Goal: Transaction & Acquisition: Purchase product/service

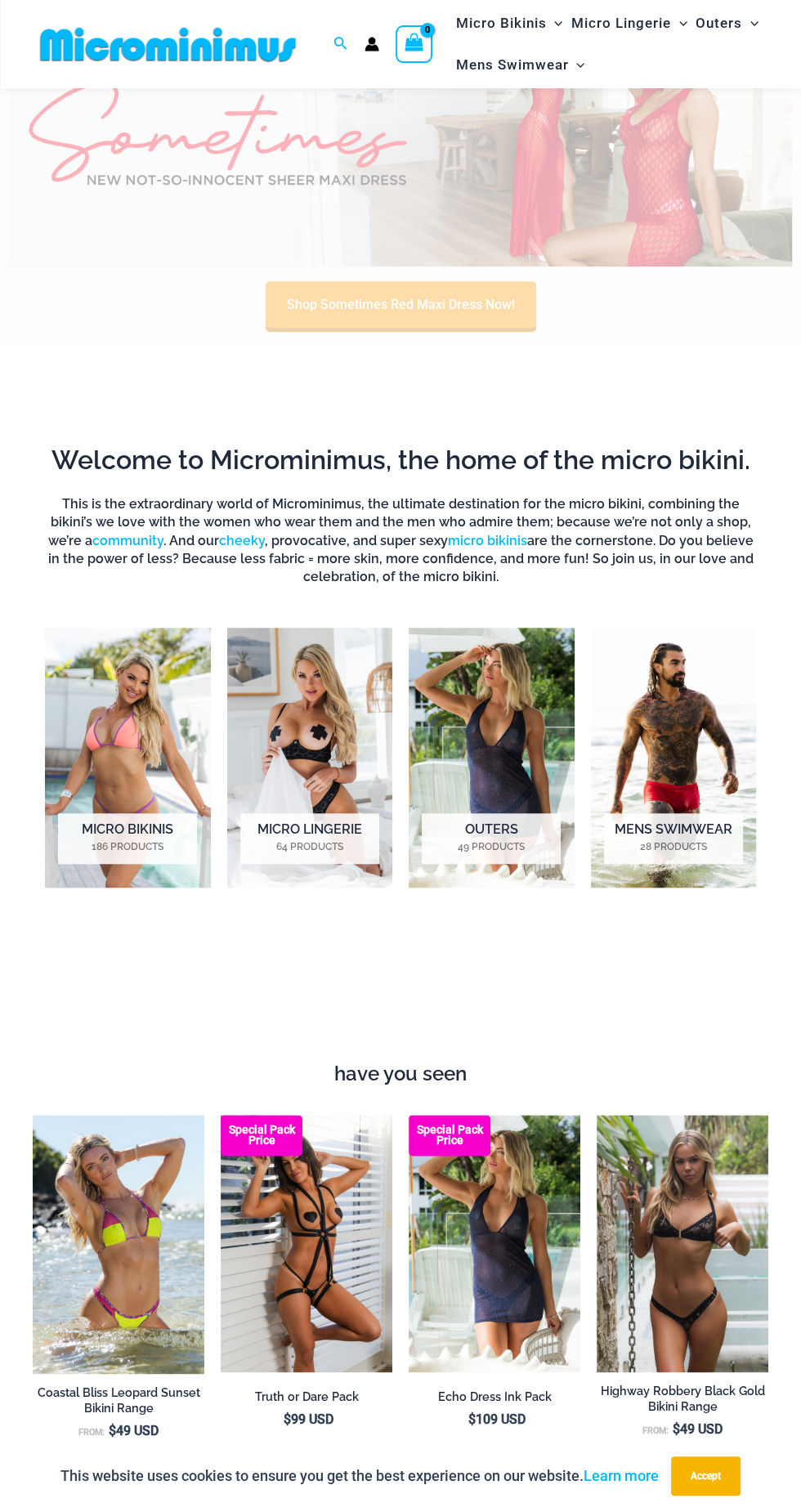
scroll to position [583, 0]
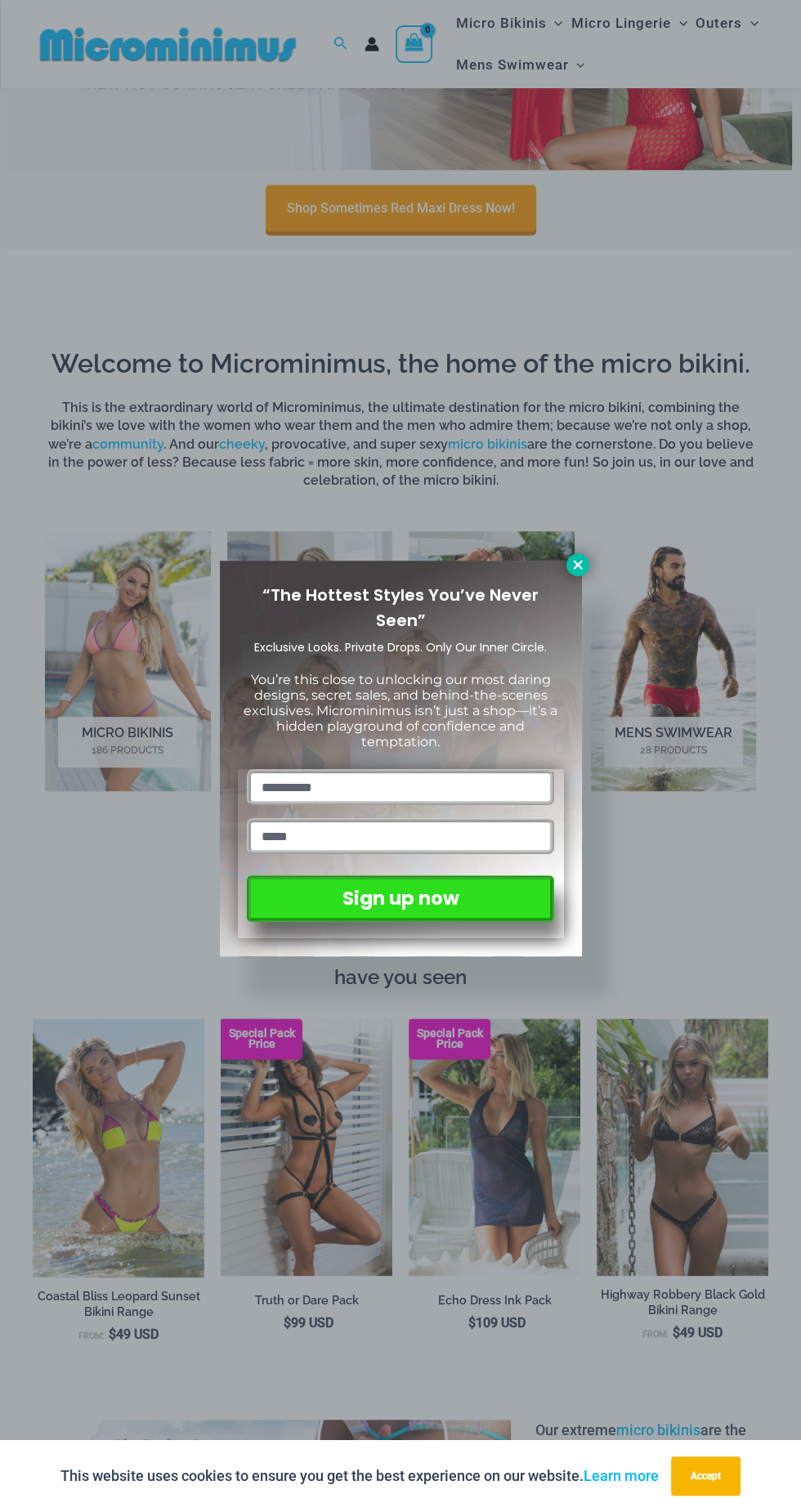
click at [577, 564] on icon at bounding box center [577, 565] width 9 height 9
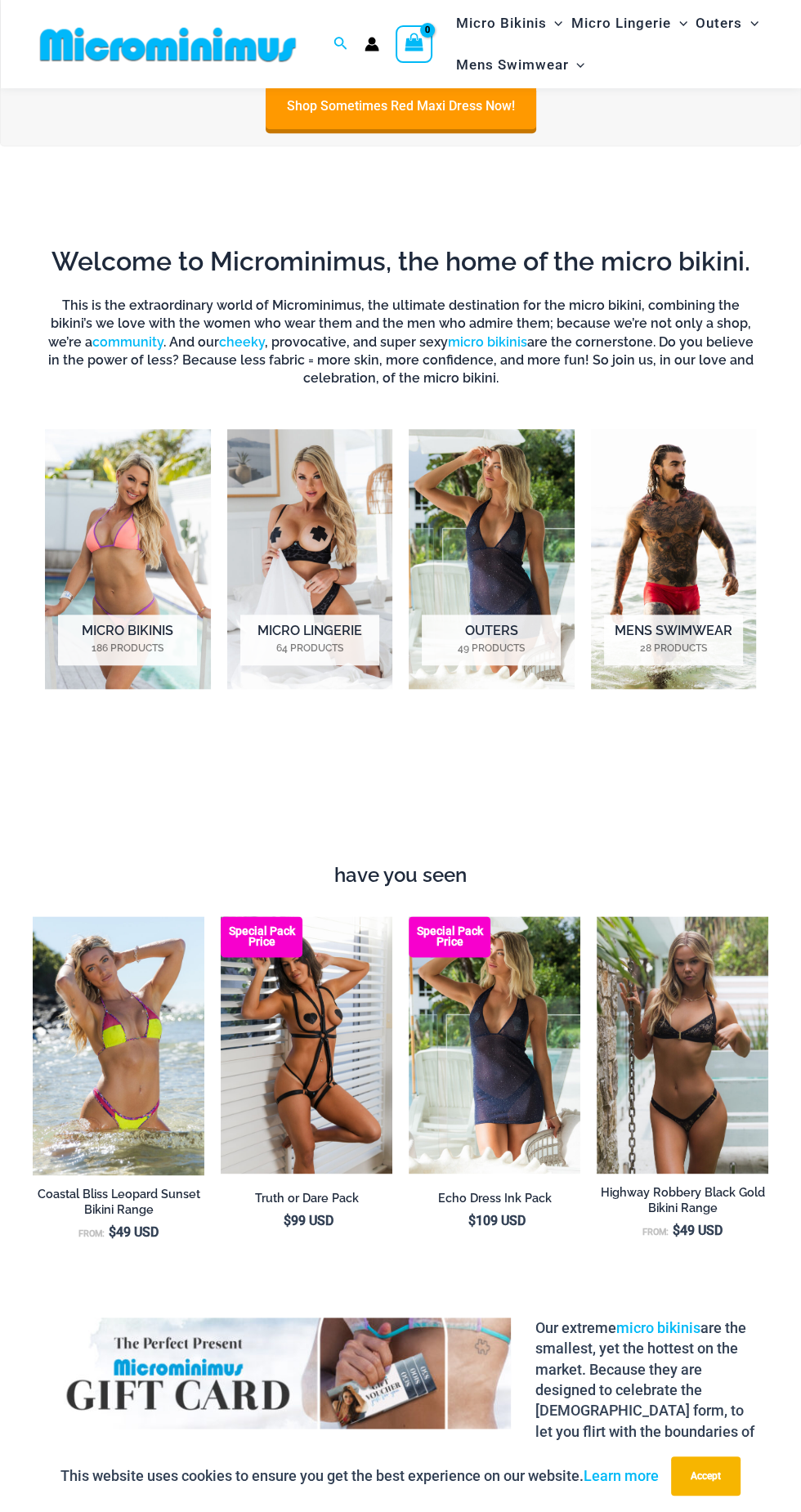
scroll to position [679, 0]
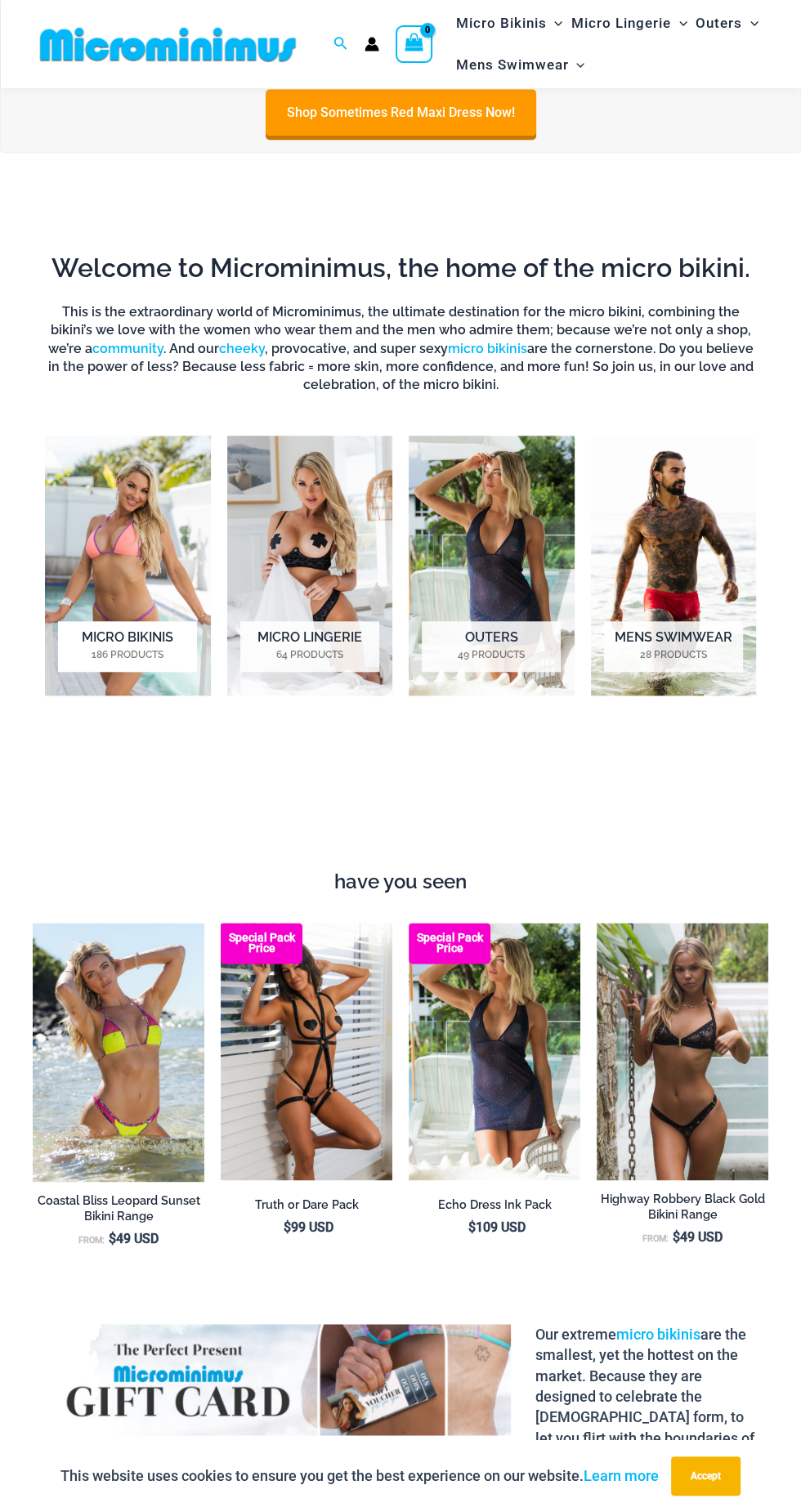
click at [89, 580] on img "Visit product category Micro Bikinis" at bounding box center [127, 565] width 166 height 260
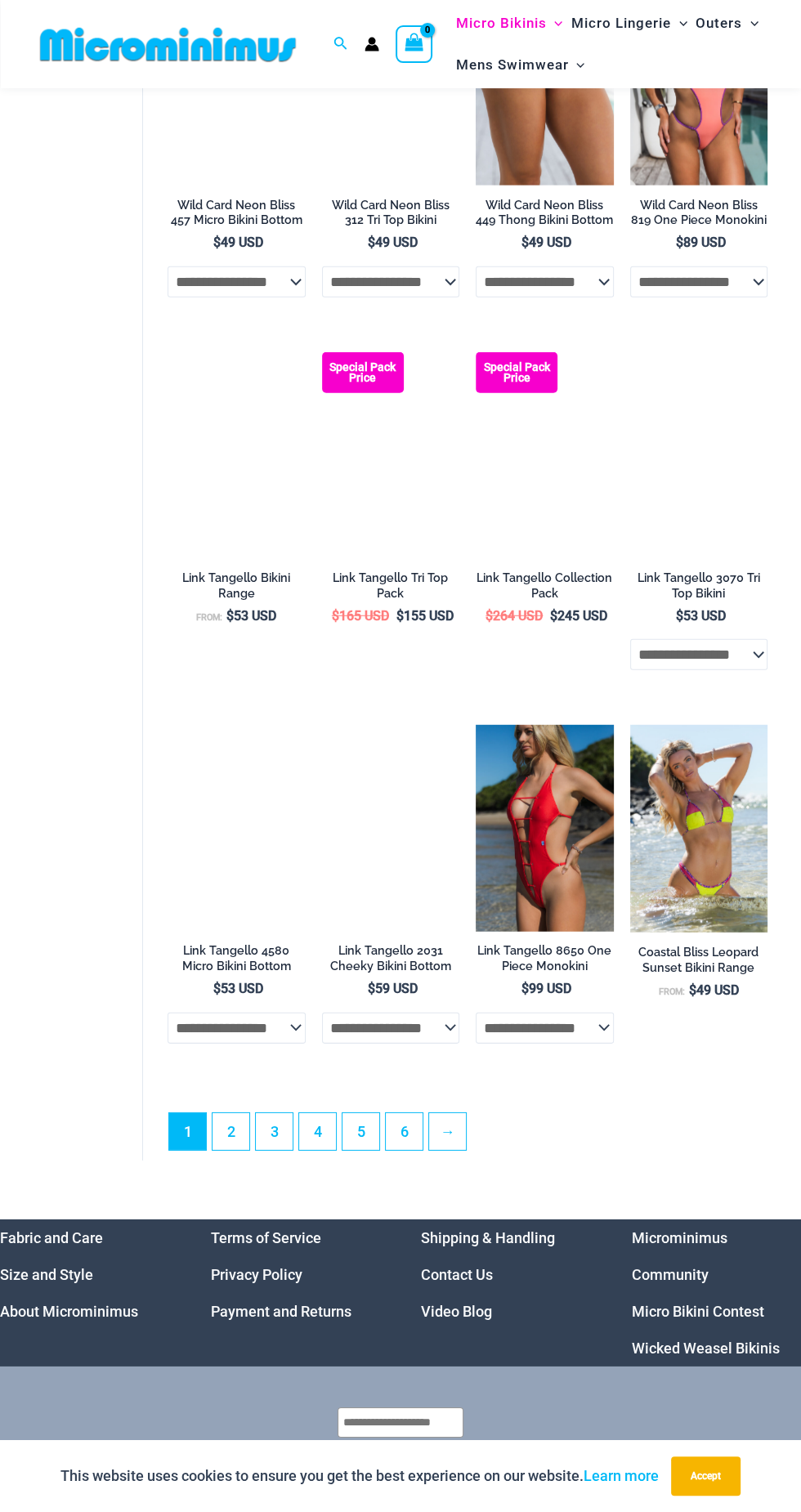
scroll to position [2644, 0]
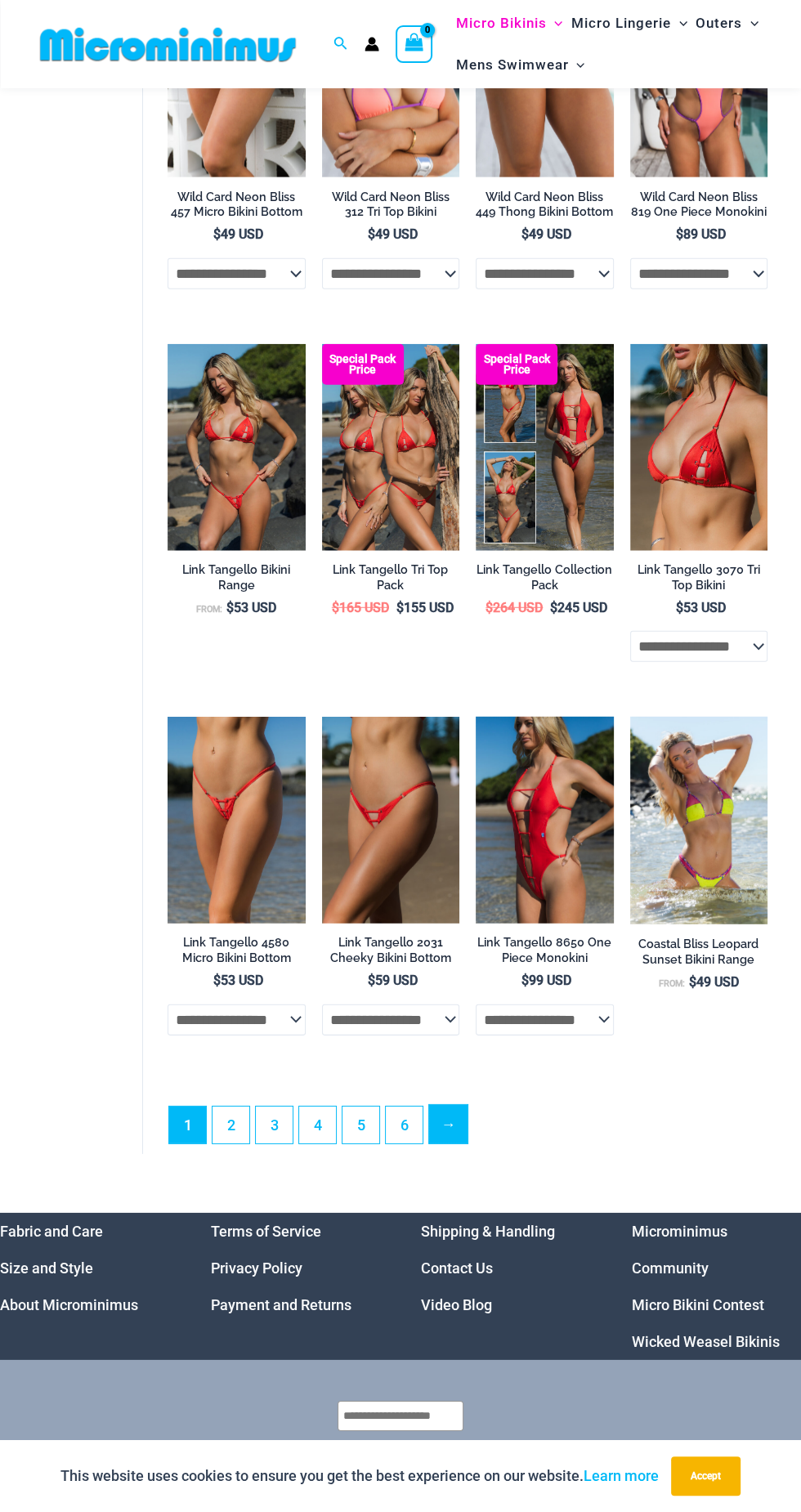
click at [447, 1144] on link "→" at bounding box center [448, 1124] width 39 height 39
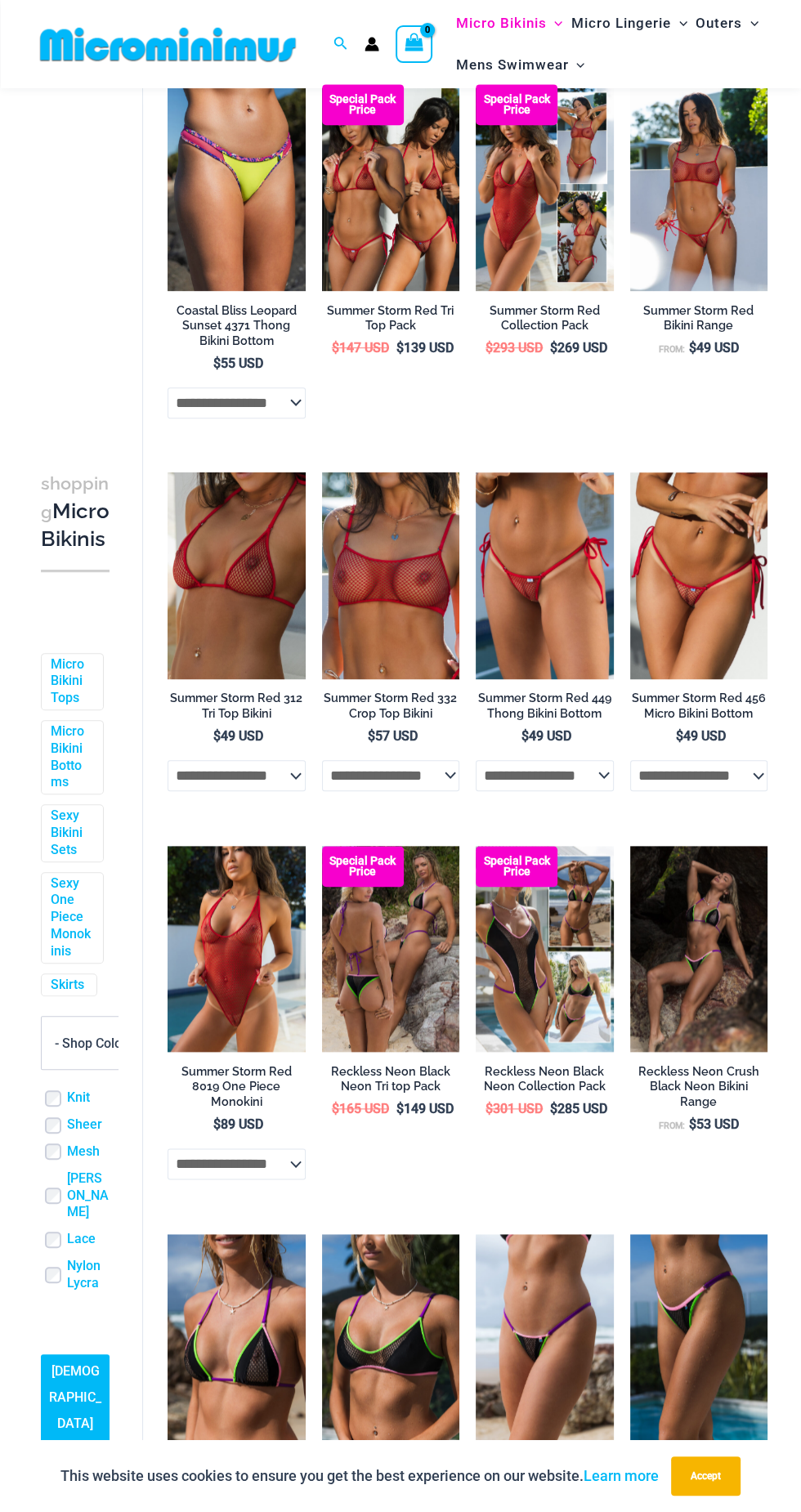
scroll to position [521, 0]
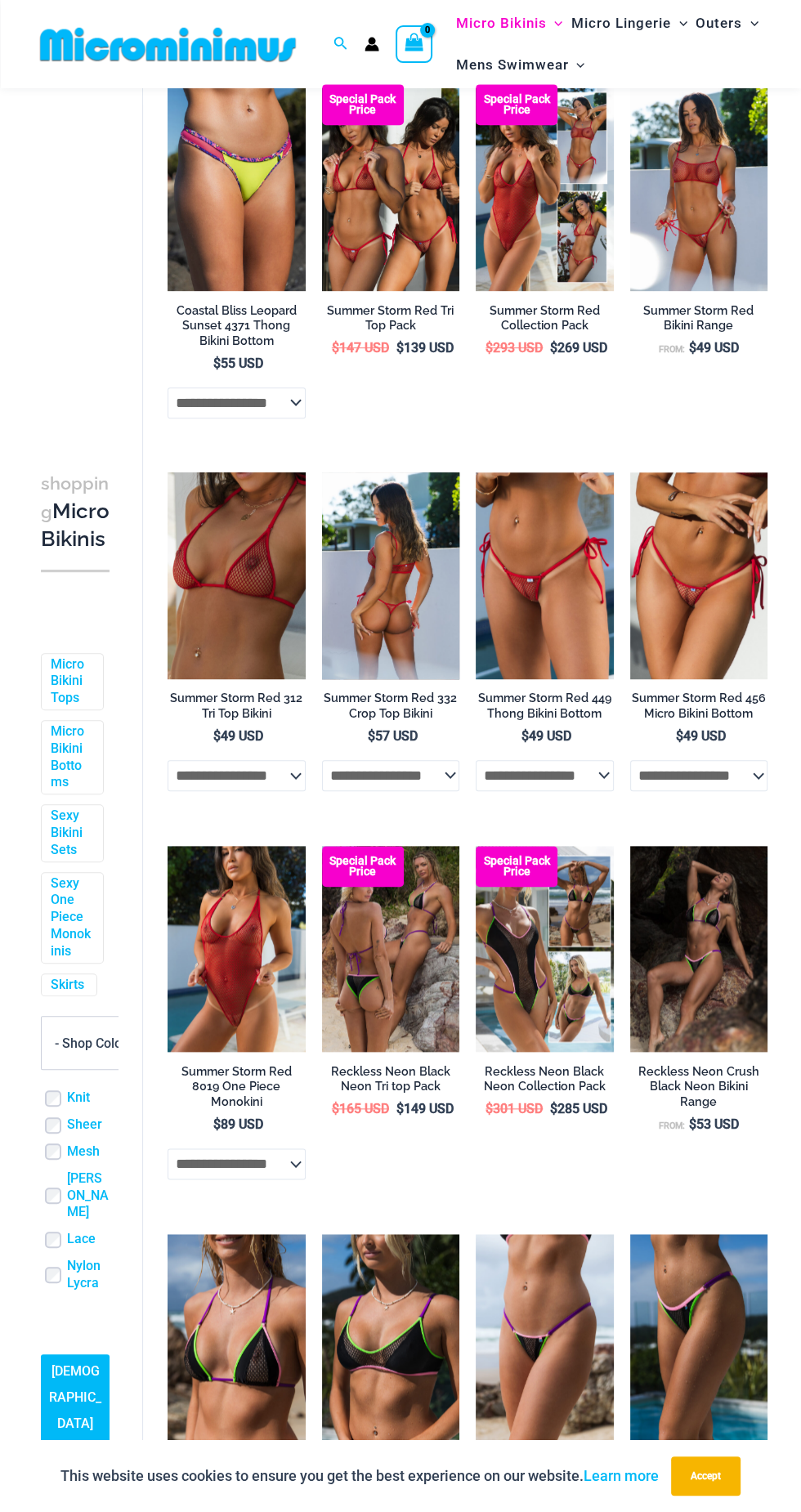
click at [353, 627] on img at bounding box center [391, 575] width 139 height 206
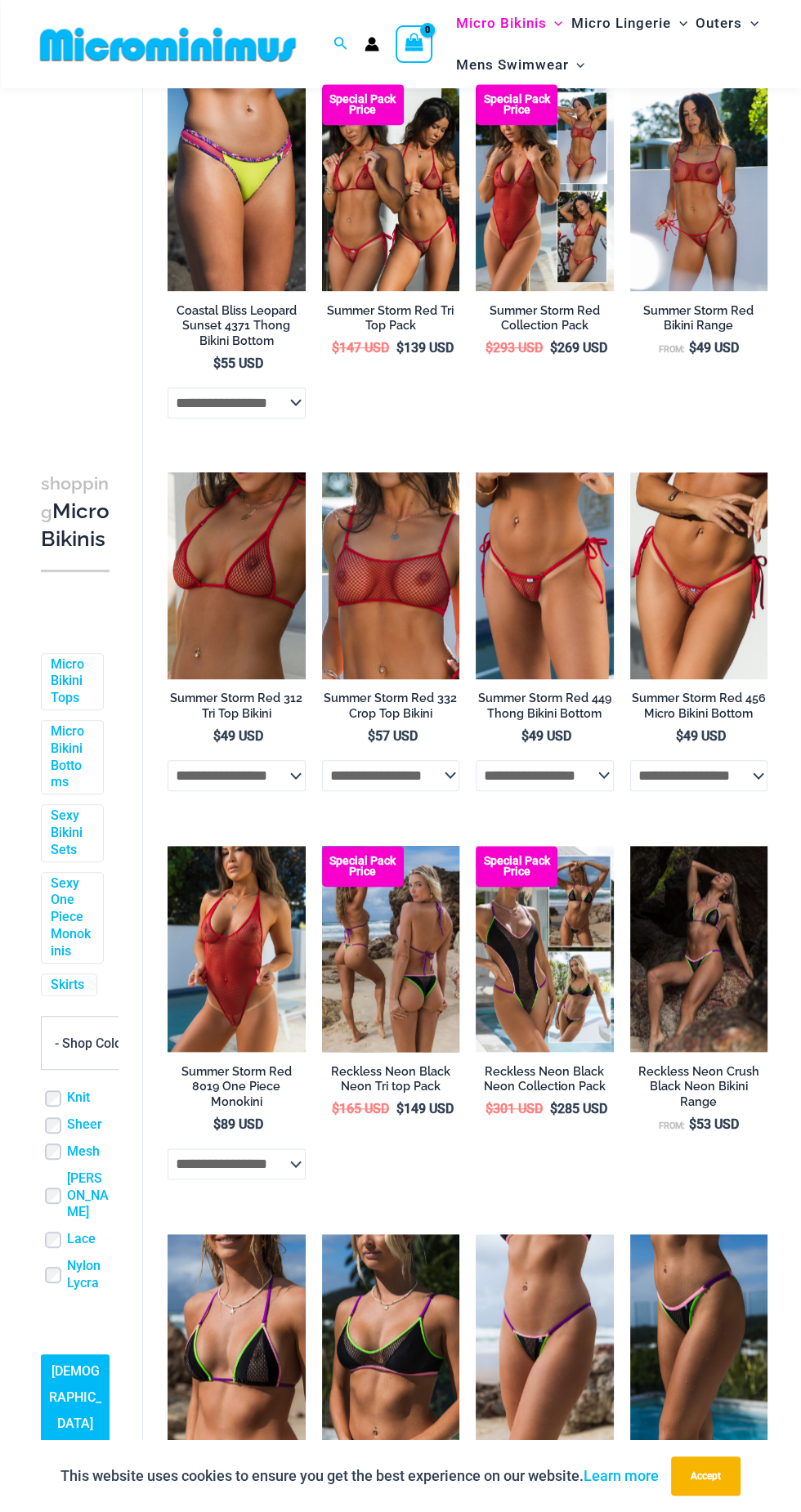
click at [397, 972] on img at bounding box center [391, 949] width 139 height 207
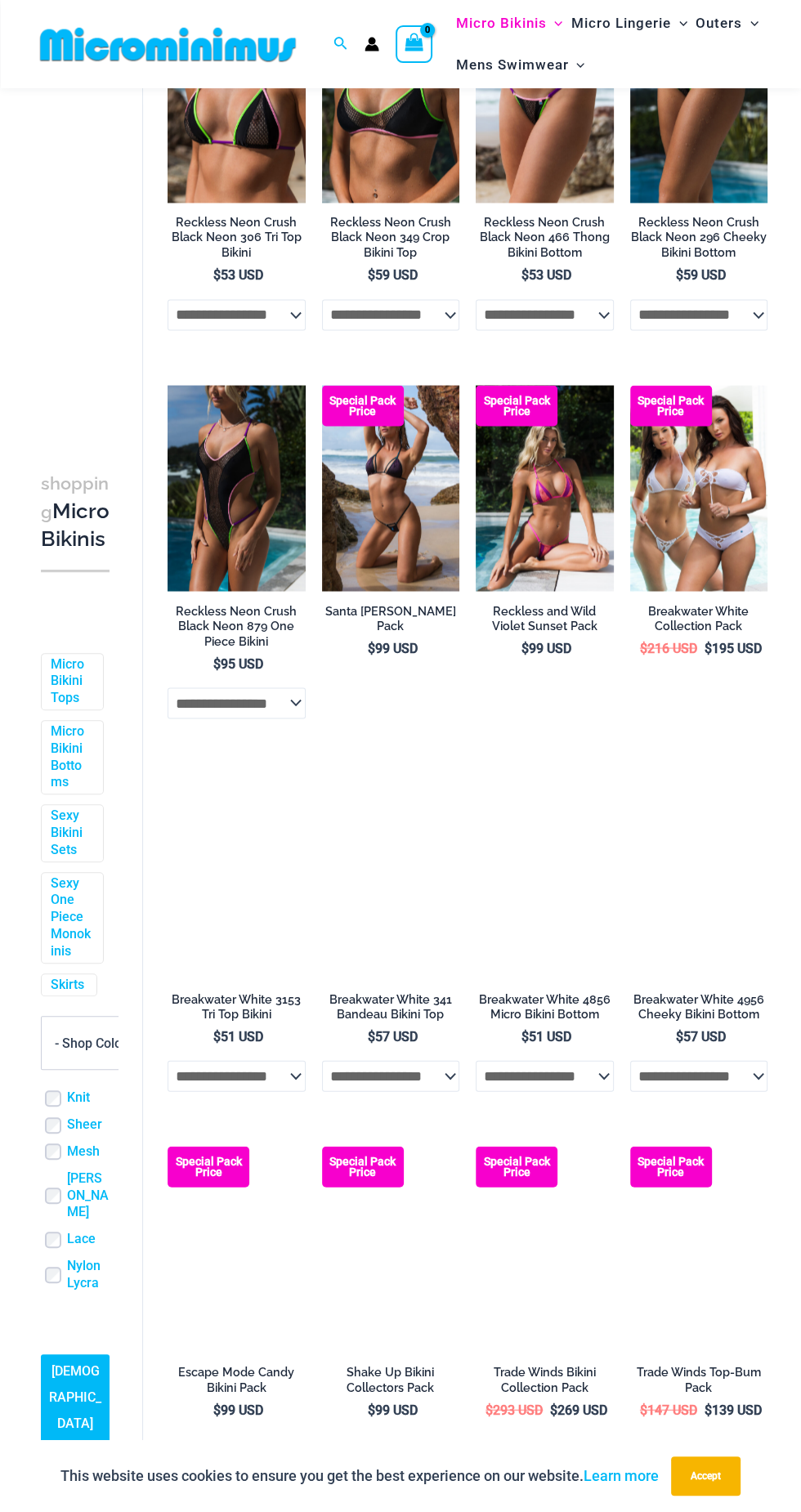
scroll to position [1768, 0]
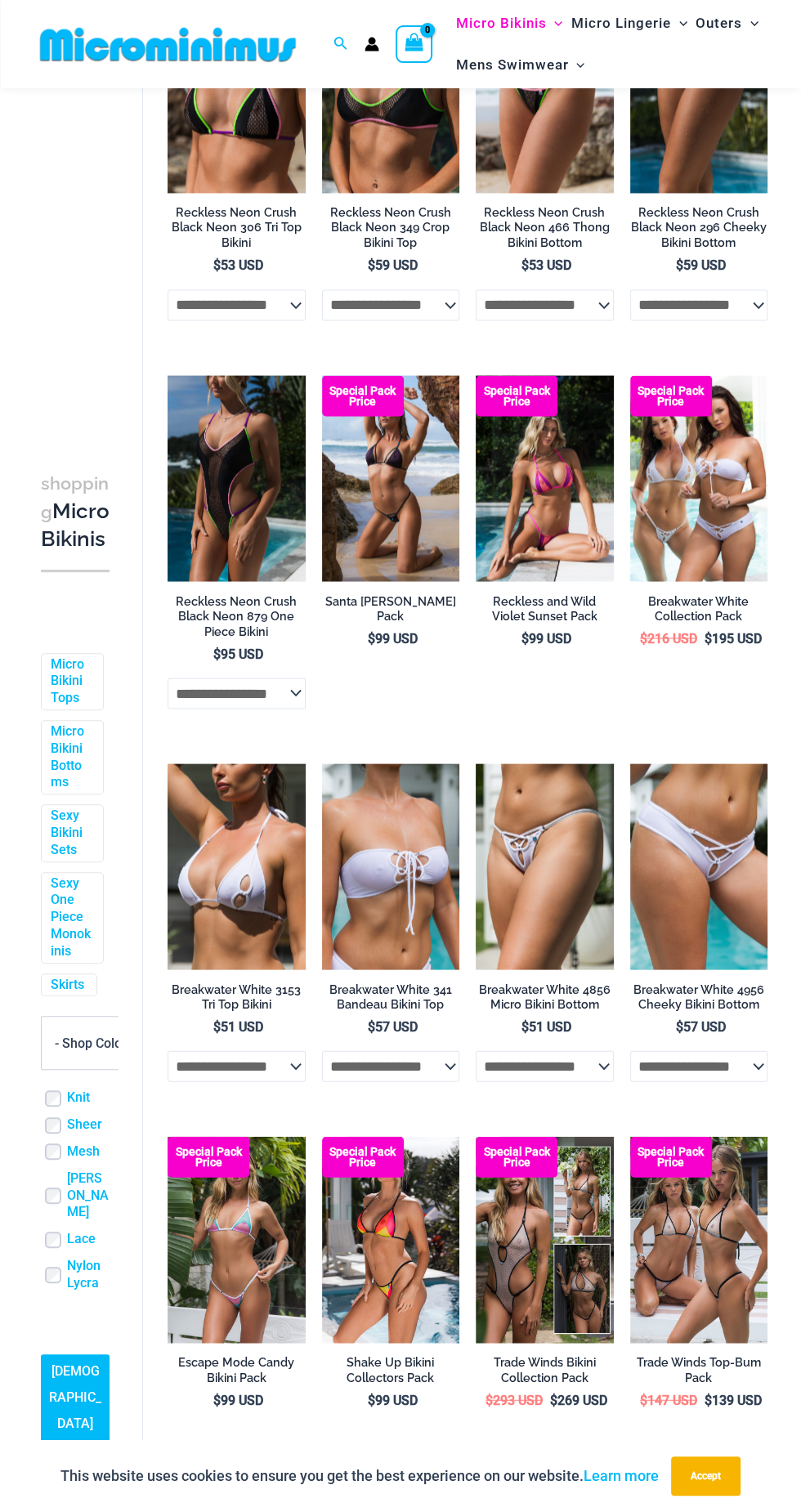
click at [230, 926] on img at bounding box center [237, 867] width 139 height 207
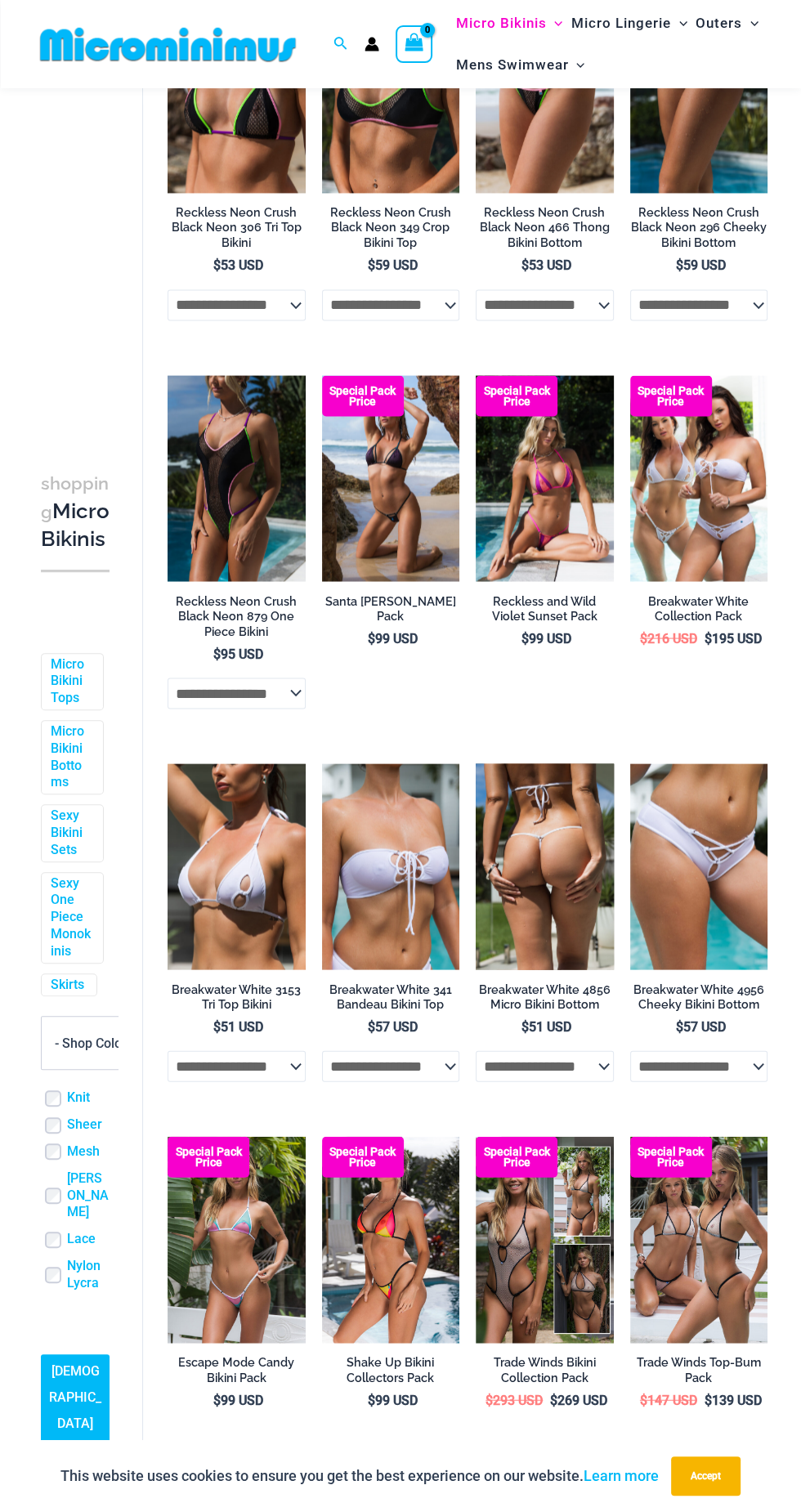
click at [551, 936] on img at bounding box center [545, 867] width 139 height 207
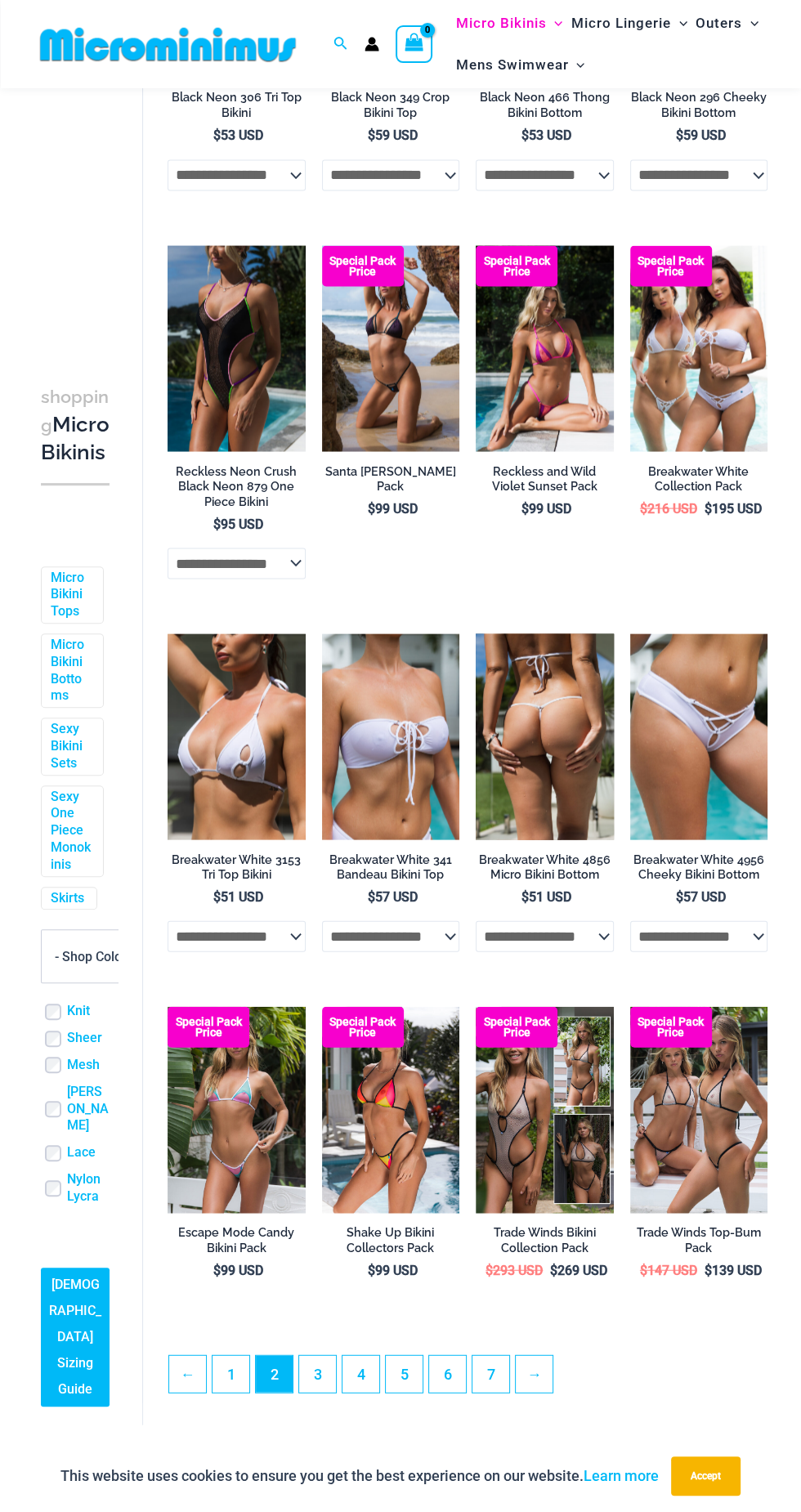
scroll to position [2233, 0]
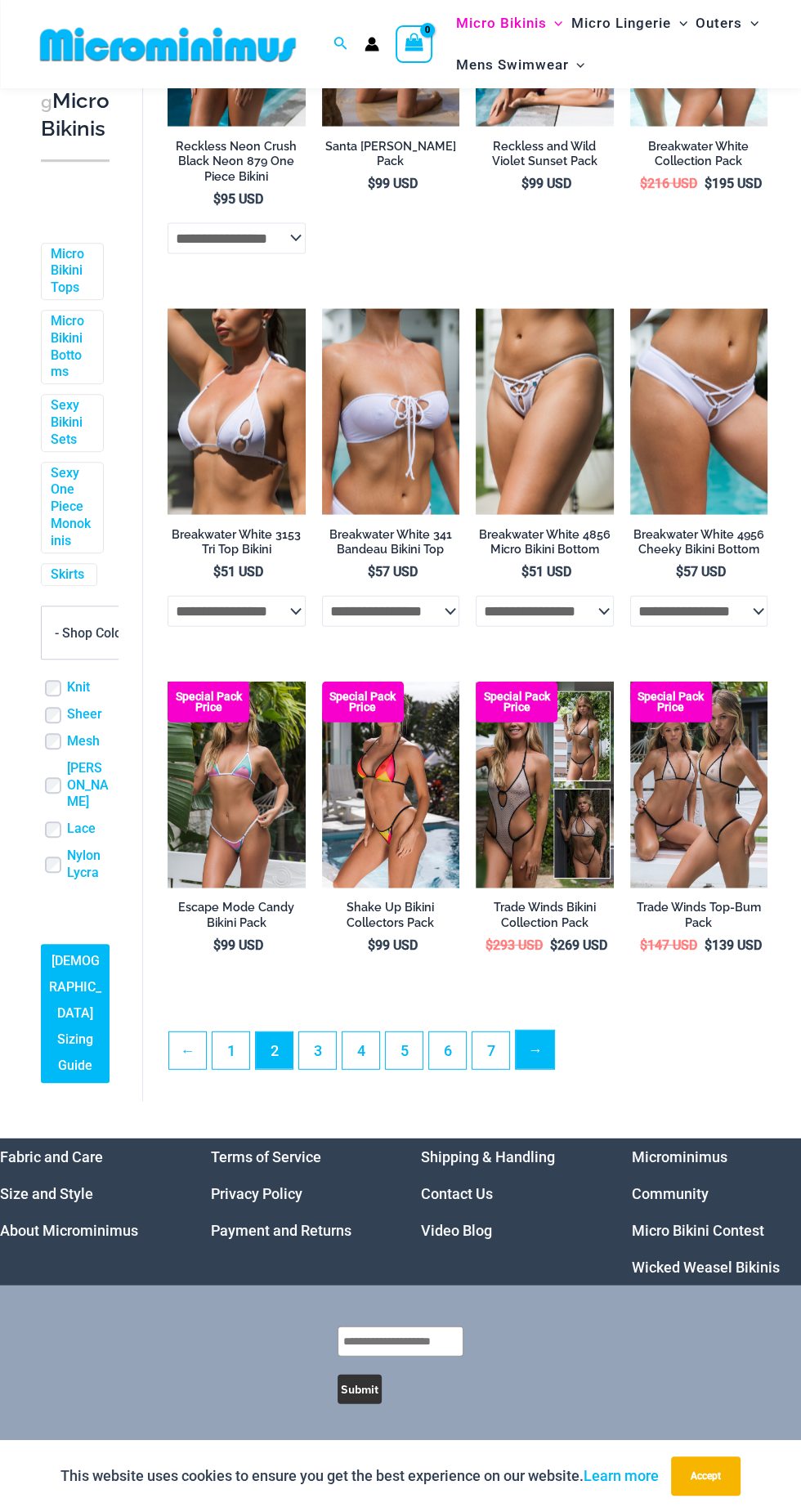
click at [538, 1058] on link "→" at bounding box center [534, 1050] width 39 height 39
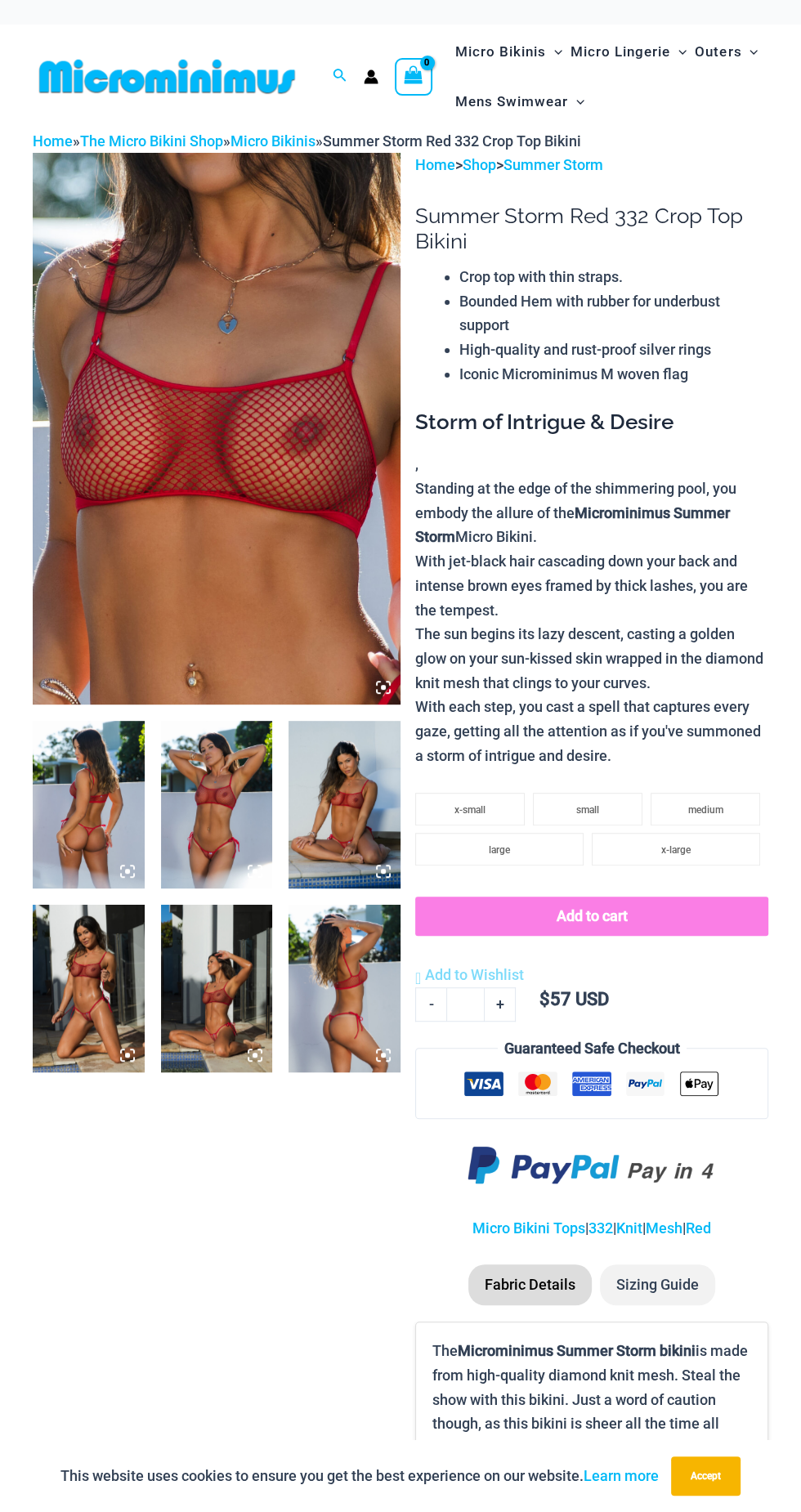
click at [175, 620] on img at bounding box center [216, 429] width 367 height 552
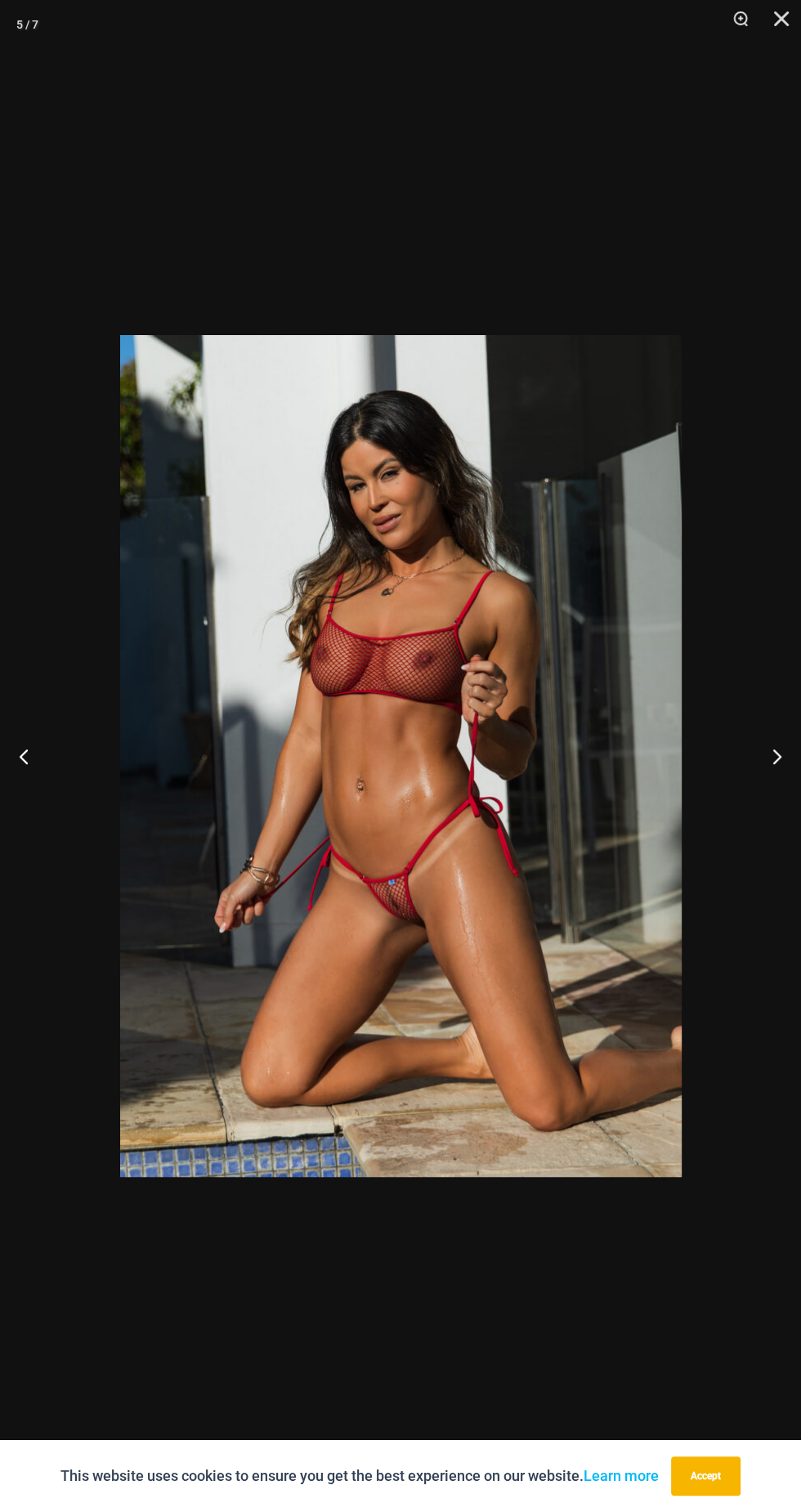
click at [348, 907] on img at bounding box center [401, 756] width 562 height 842
click at [340, 898] on img at bounding box center [401, 756] width 562 height 842
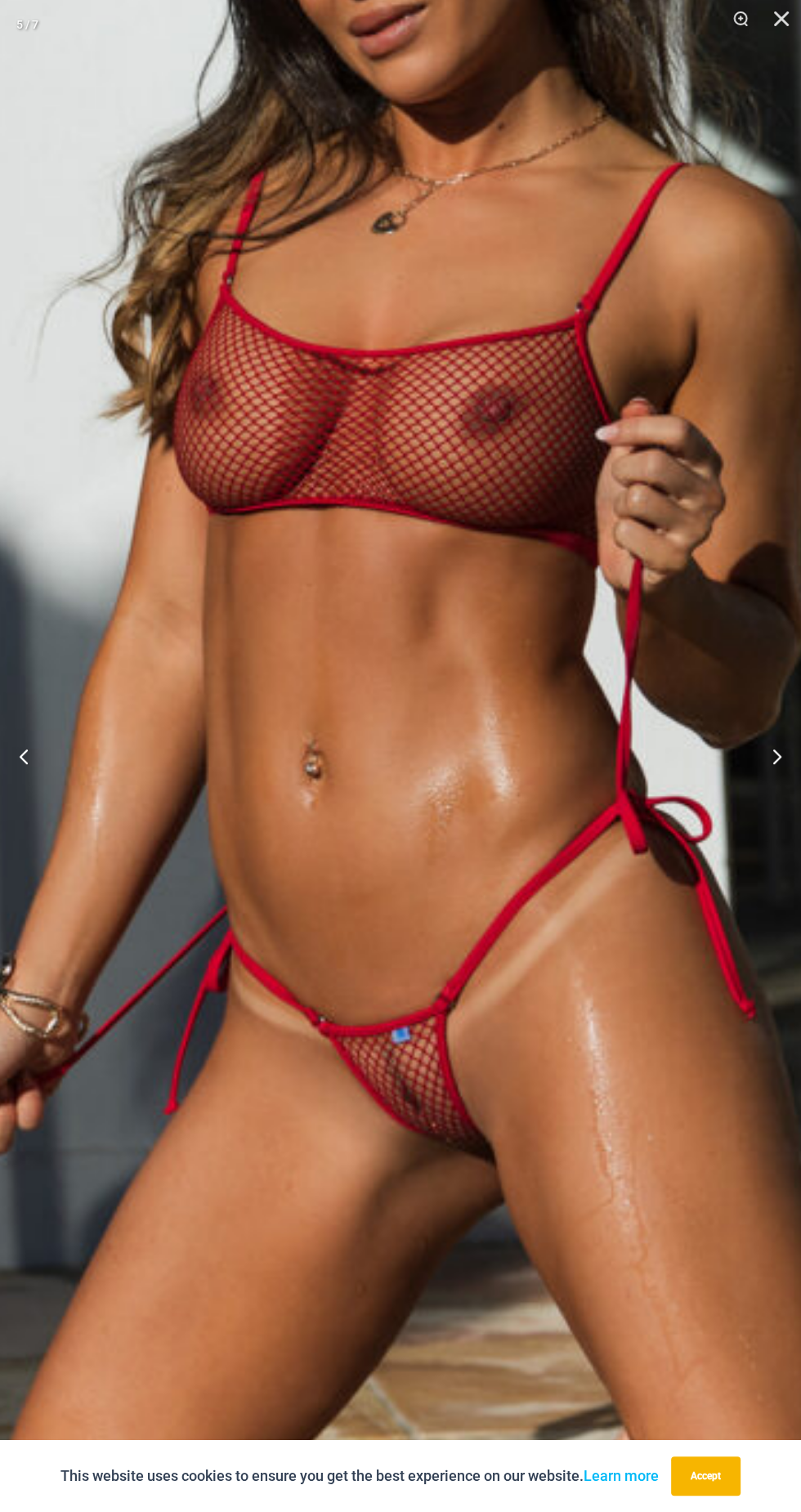
click at [341, 791] on img at bounding box center [427, 682] width 1571 height 2357
click at [325, 781] on img at bounding box center [427, 682] width 1571 height 2357
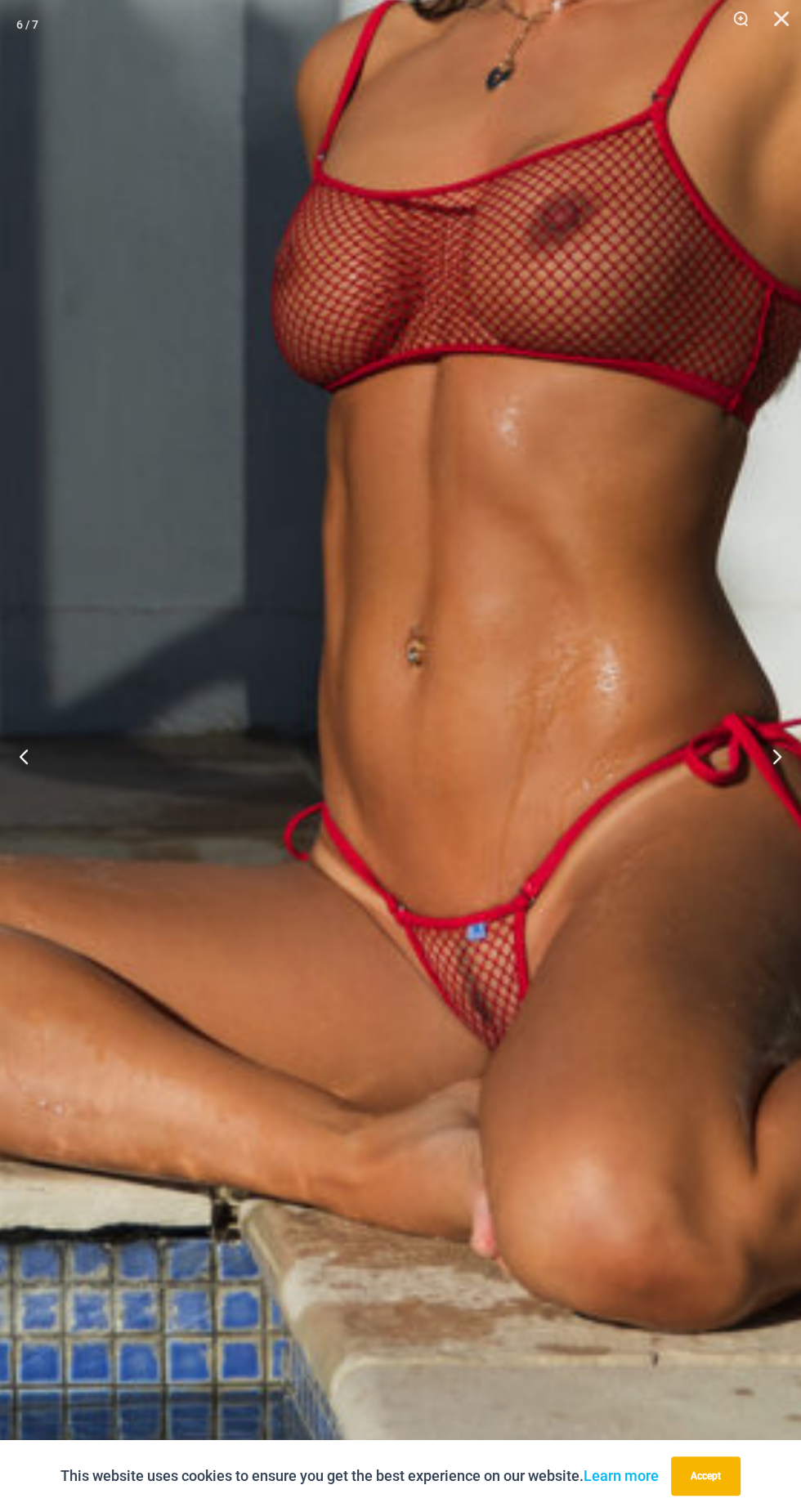
click at [441, 838] on img at bounding box center [526, 118] width 1976 height 2963
click at [442, 817] on img at bounding box center [526, 118] width 1976 height 2963
click at [779, 751] on button "Next" at bounding box center [770, 756] width 61 height 82
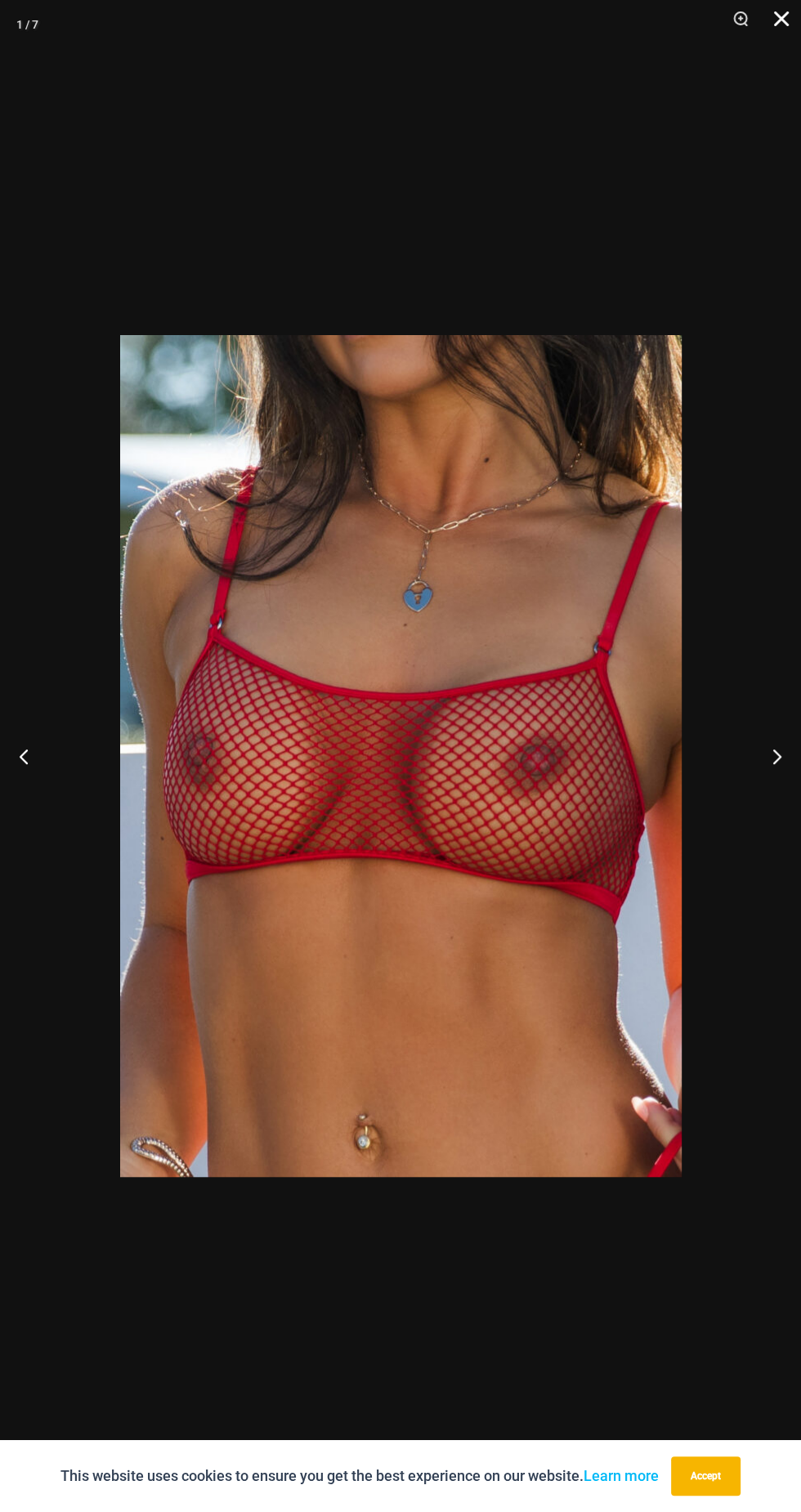
click at [784, 14] on button "Close" at bounding box center [775, 24] width 40 height 49
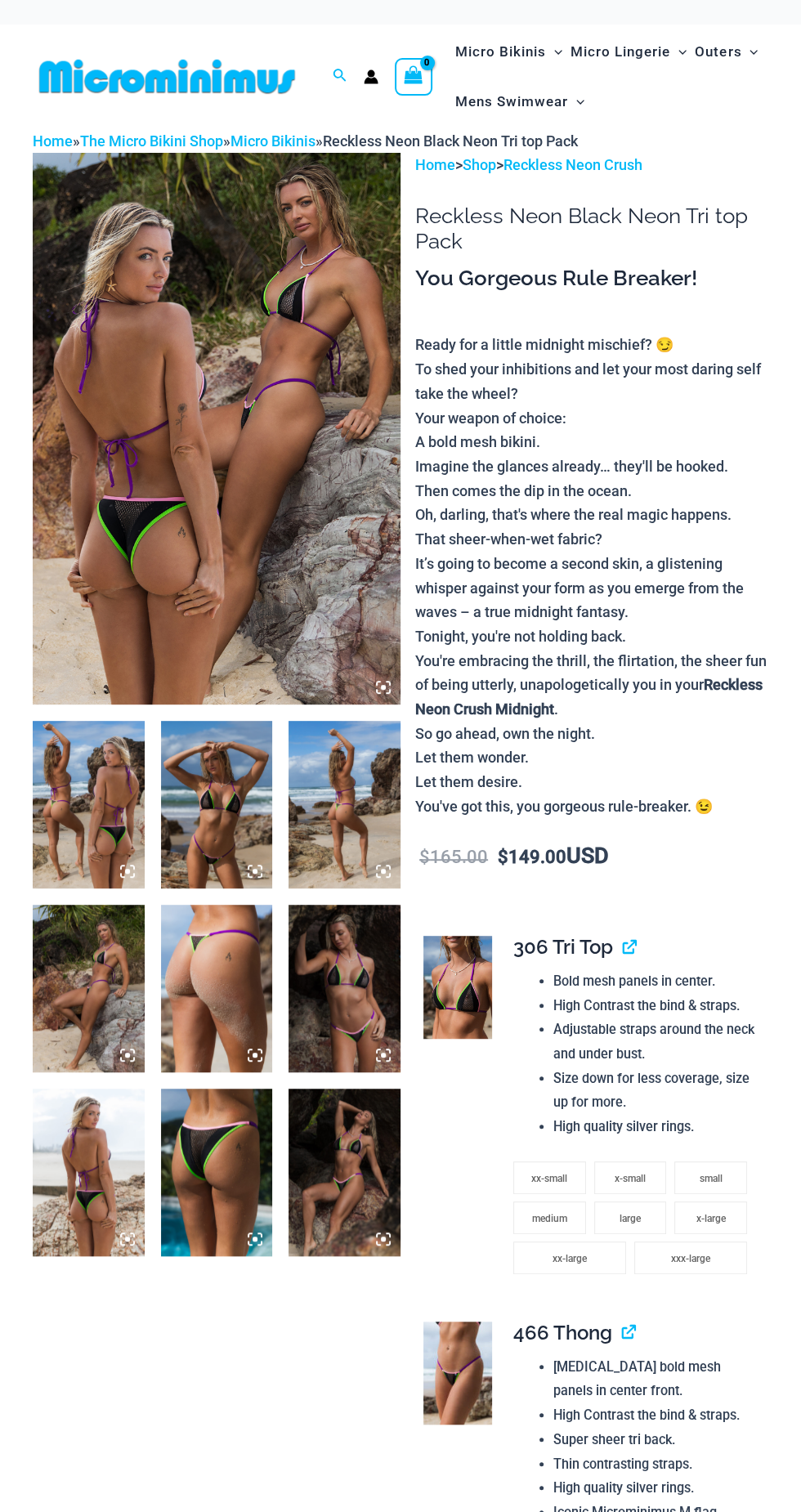
click at [161, 494] on img at bounding box center [216, 429] width 367 height 552
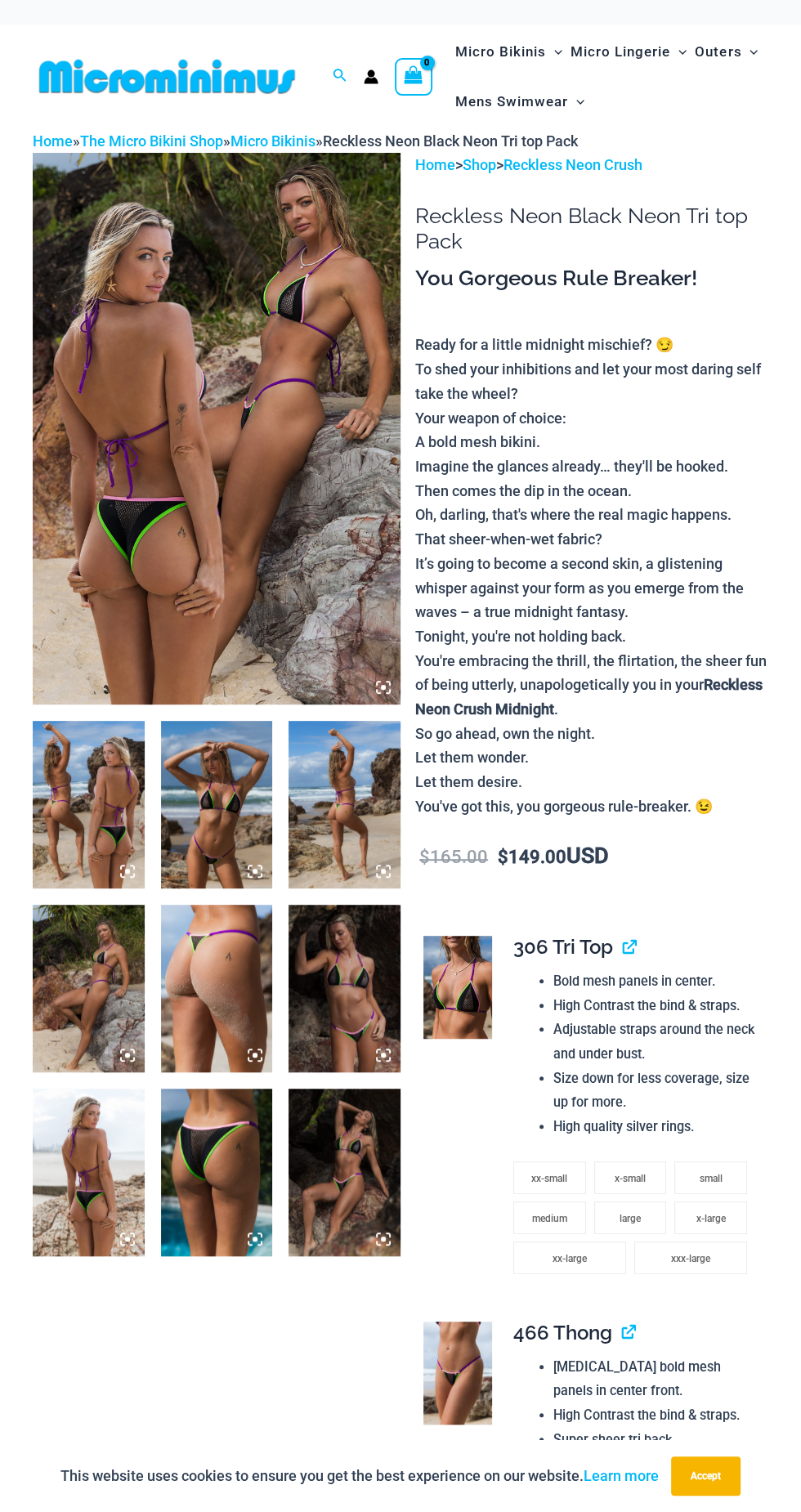
click at [377, 683] on icon at bounding box center [379, 683] width 3 height 3
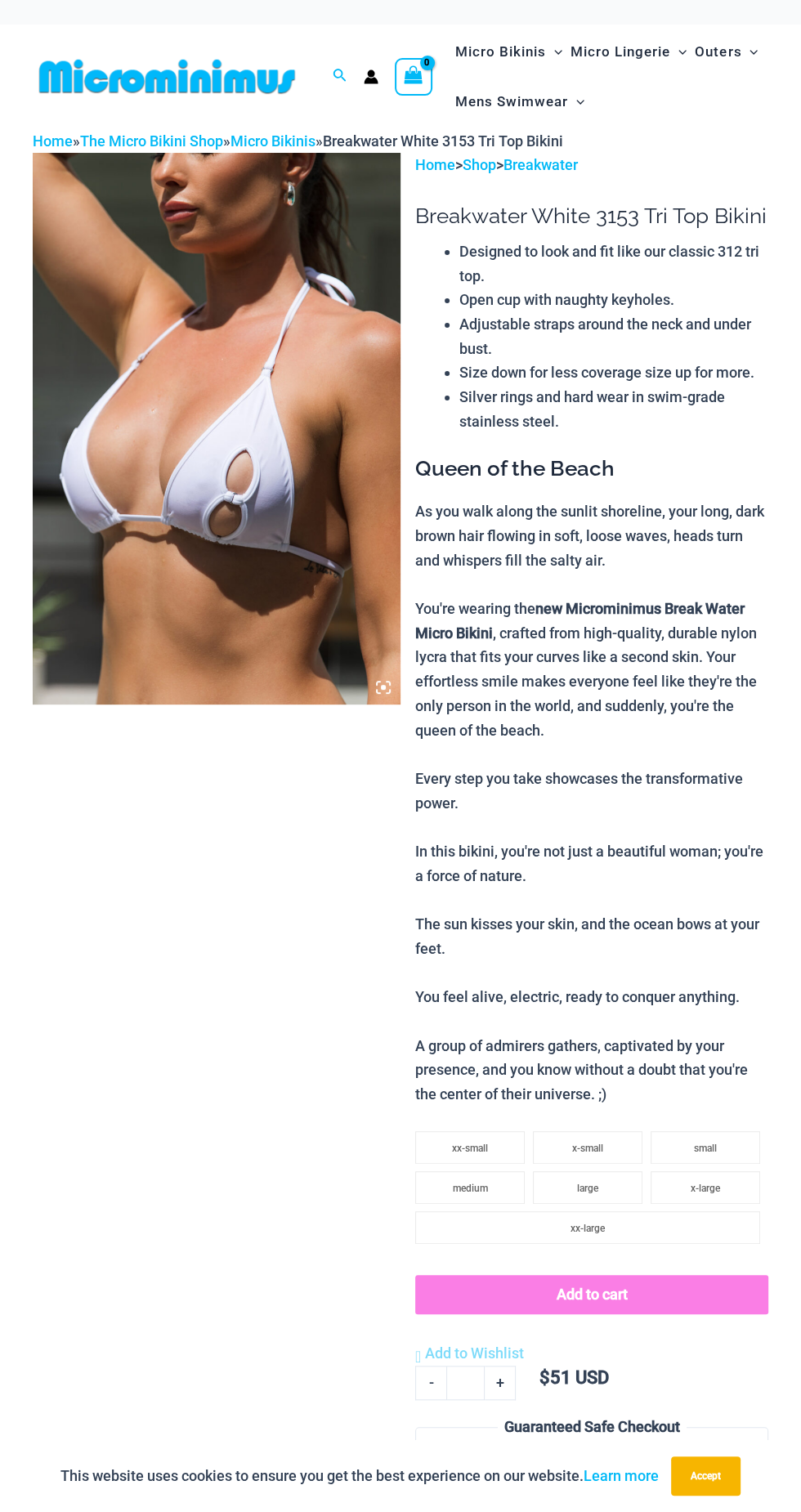
click at [255, 628] on img at bounding box center [216, 429] width 367 height 552
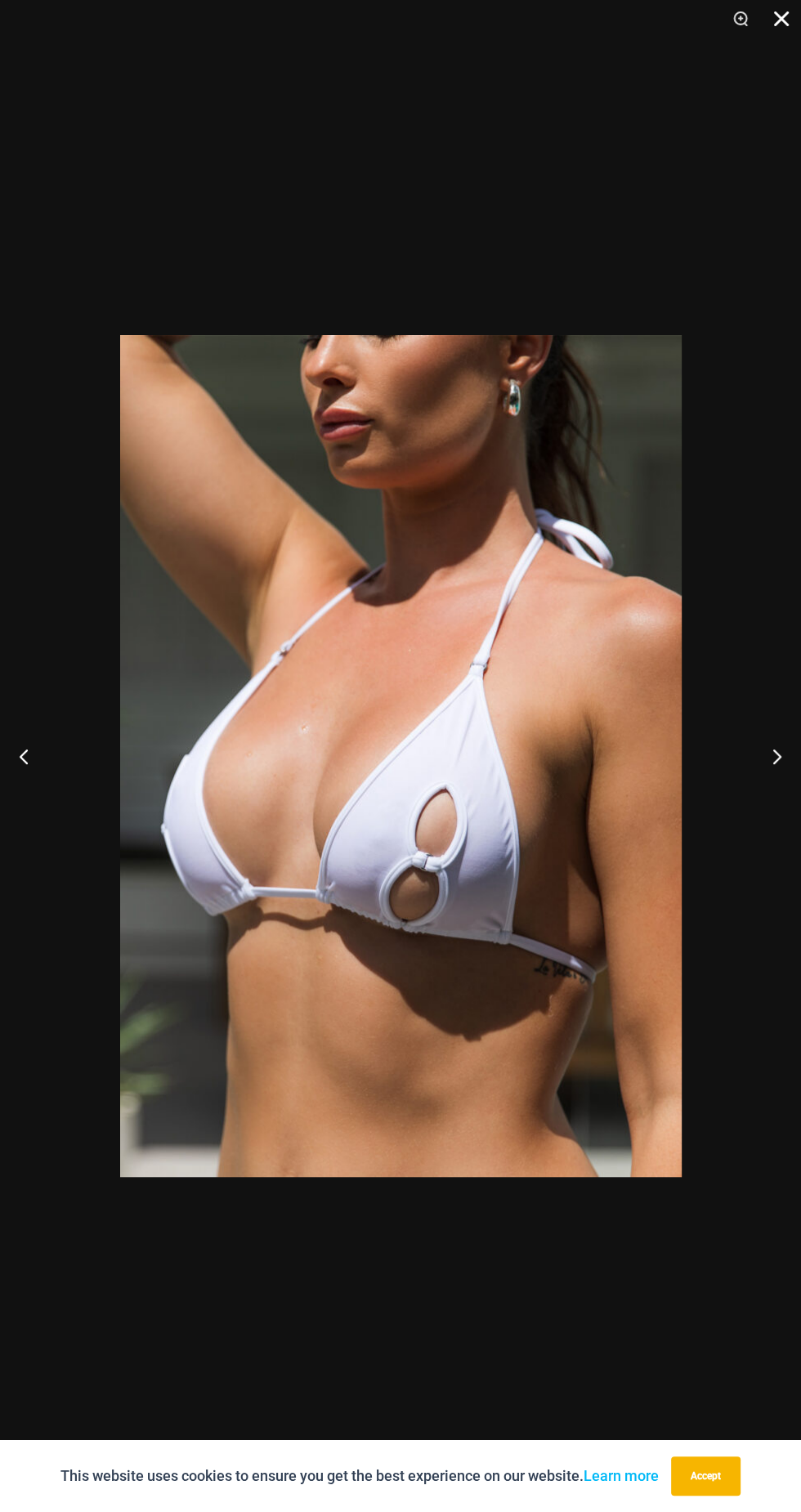
click at [775, 25] on button "Close" at bounding box center [775, 24] width 40 height 49
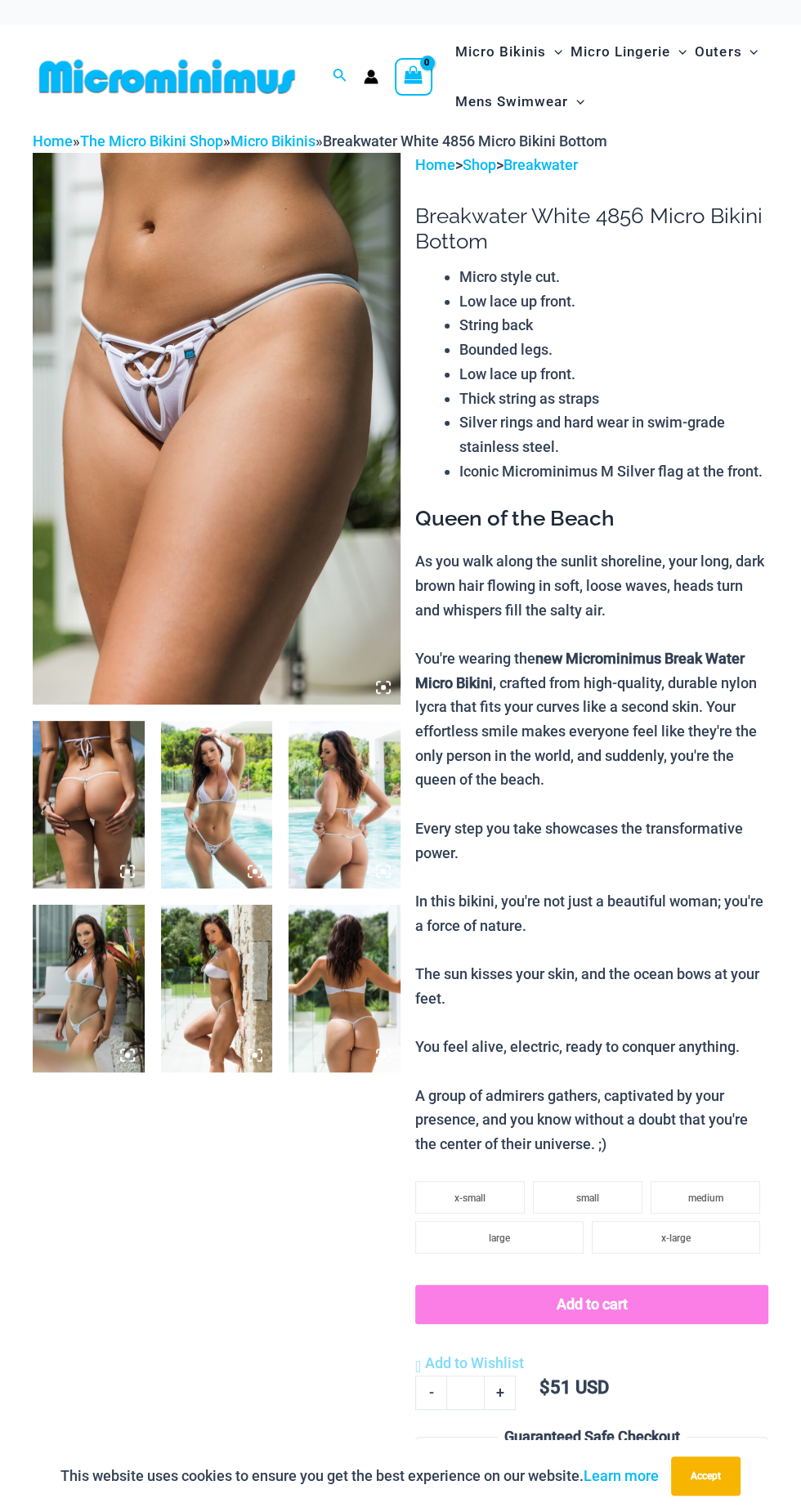
click at [227, 574] on img at bounding box center [216, 429] width 367 height 552
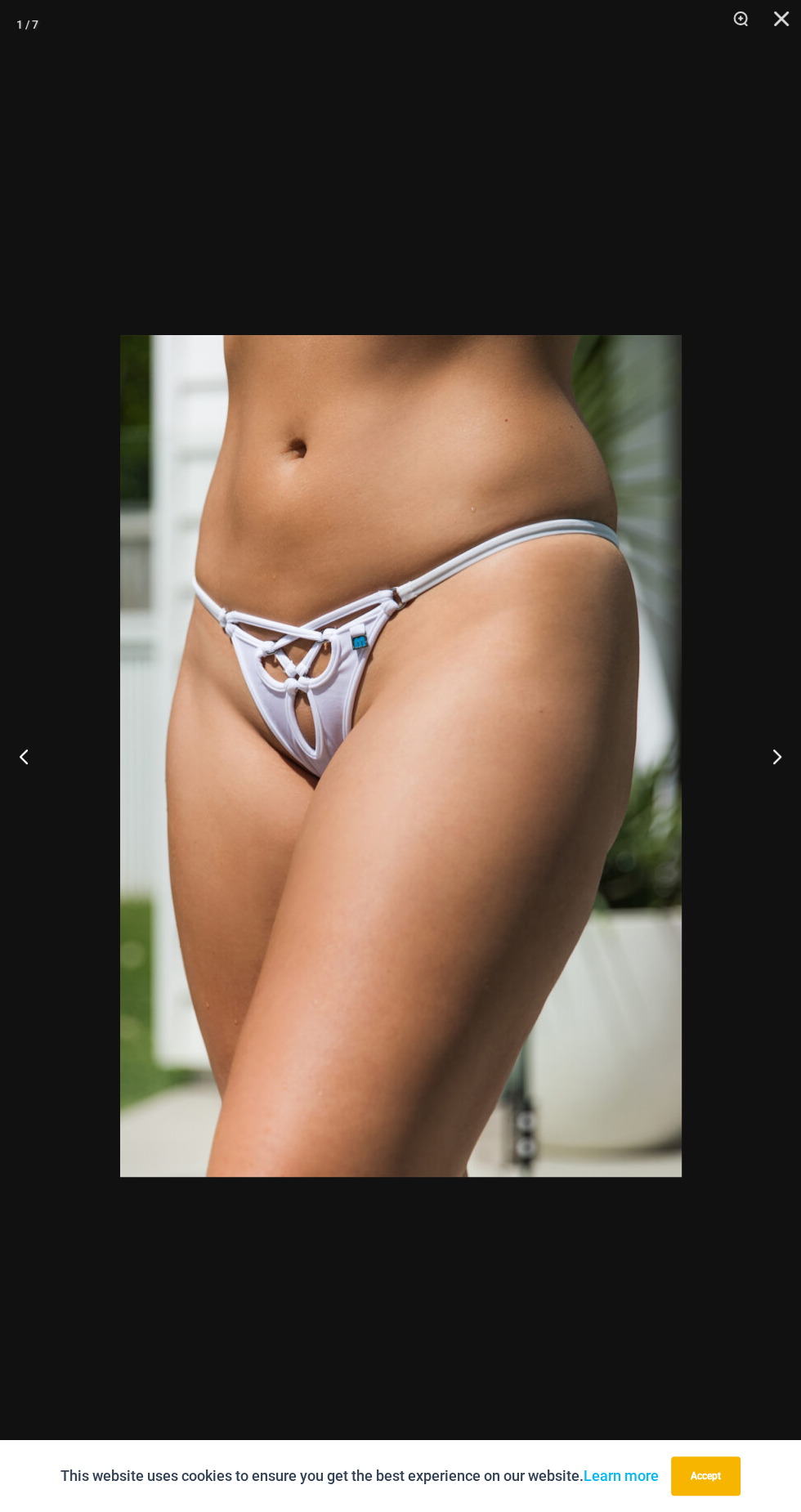
click at [369, 693] on img at bounding box center [401, 756] width 562 height 842
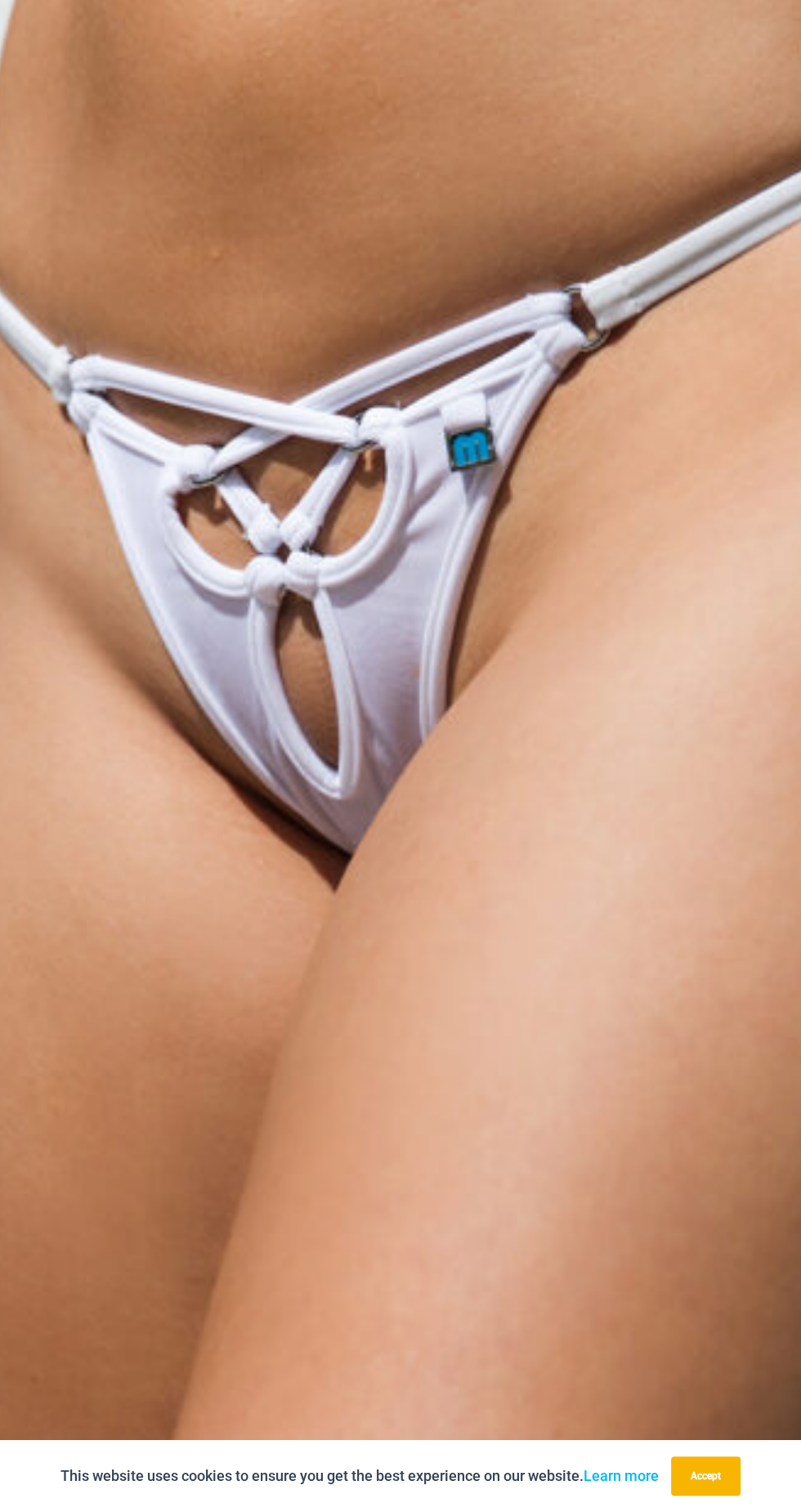
click at [238, 738] on img at bounding box center [594, 790] width 1682 height 2521
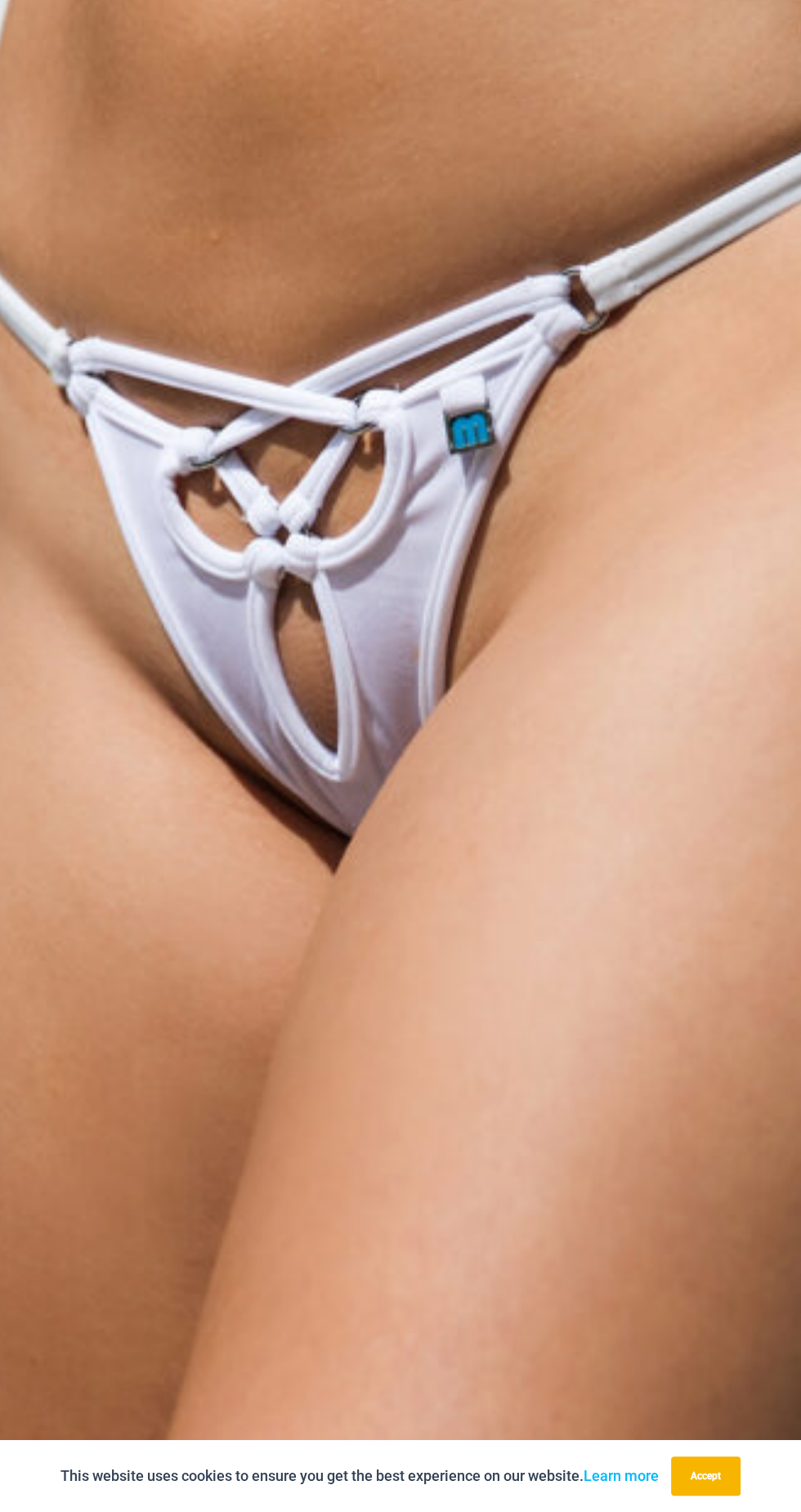
click at [272, 719] on img at bounding box center [593, 772] width 1682 height 2521
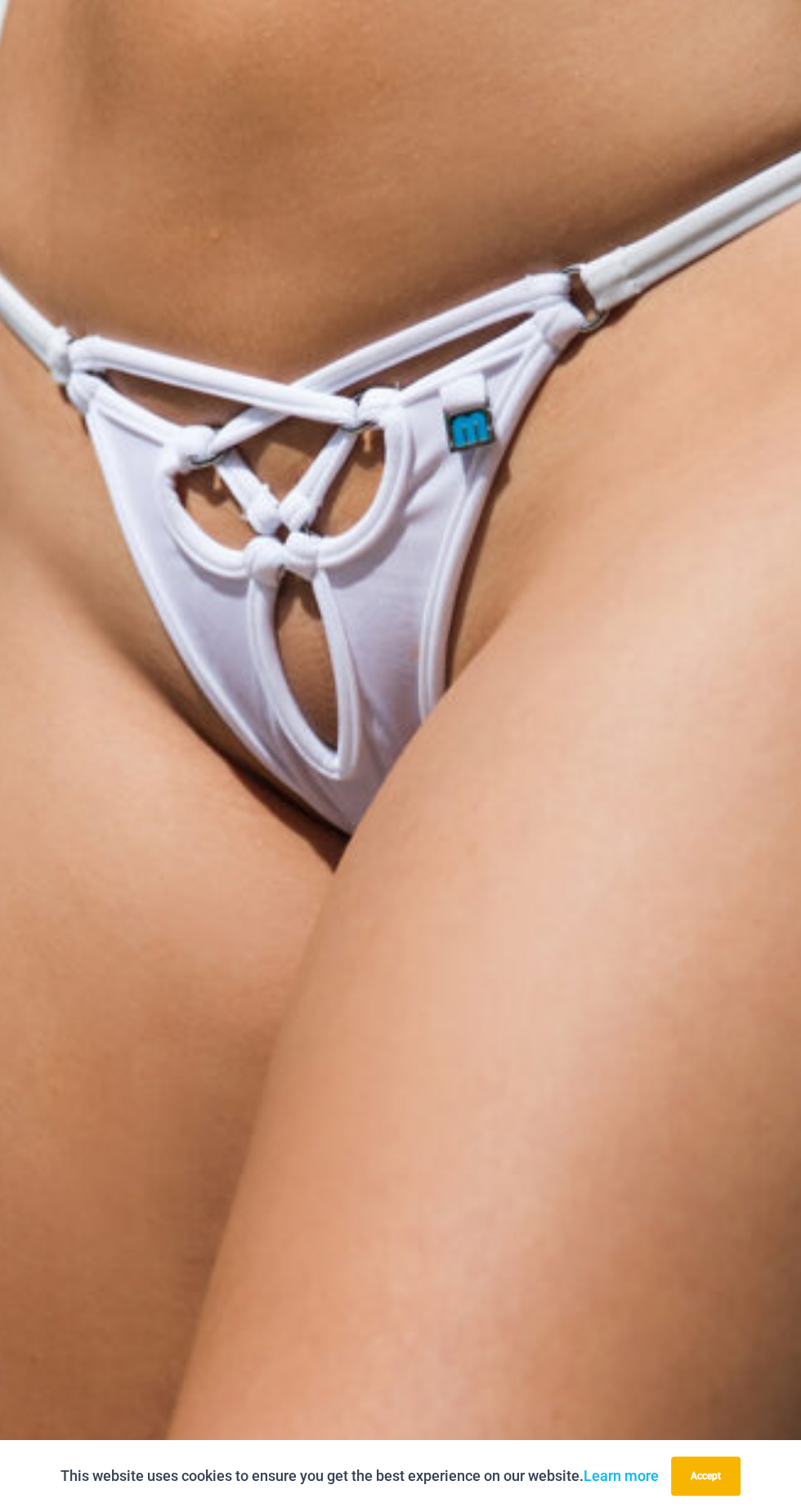
click at [236, 694] on img at bounding box center [593, 770] width 1682 height 2521
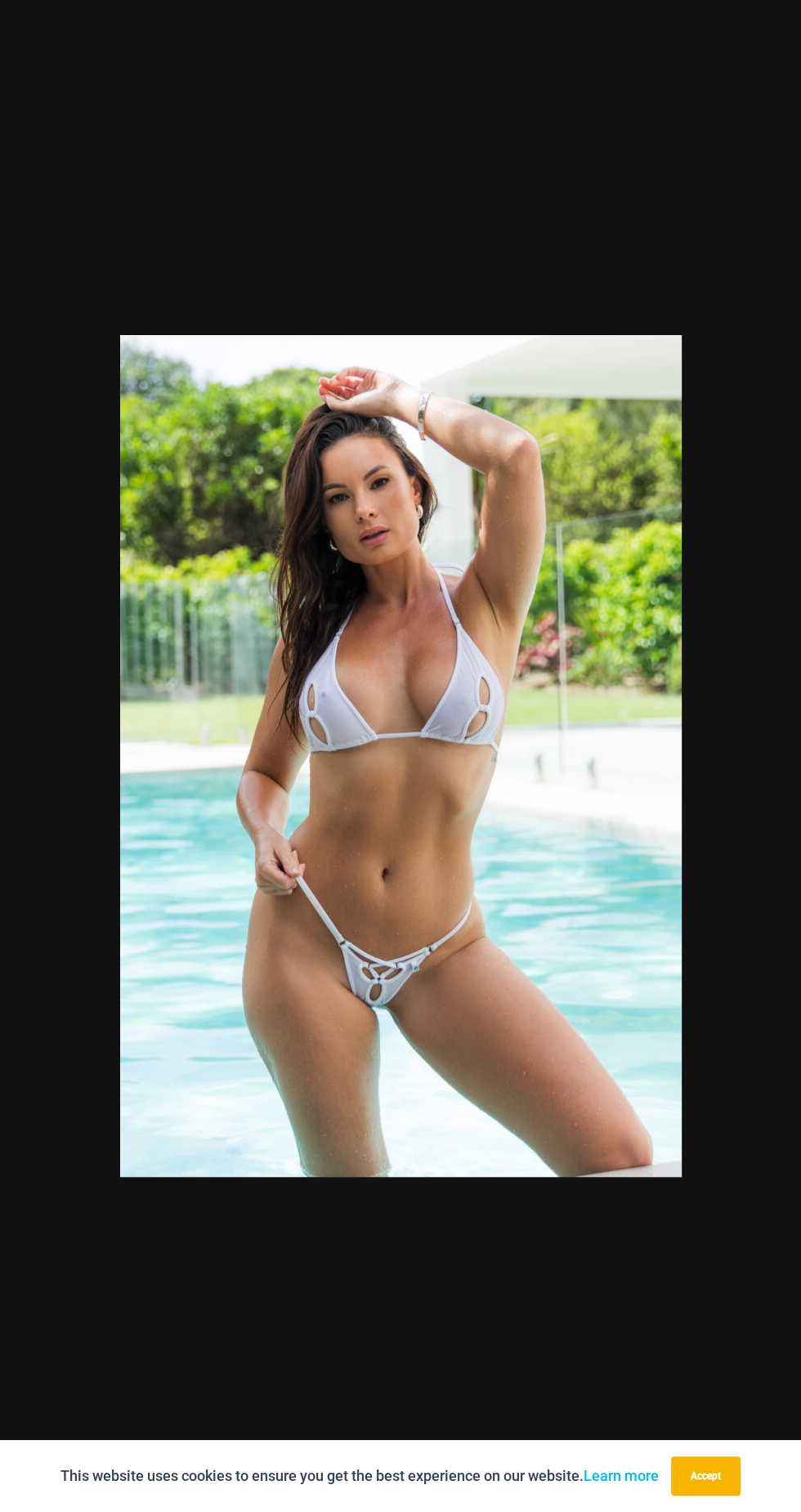
click at [384, 1001] on img at bounding box center [401, 756] width 562 height 842
click at [347, 975] on img at bounding box center [401, 756] width 562 height 842
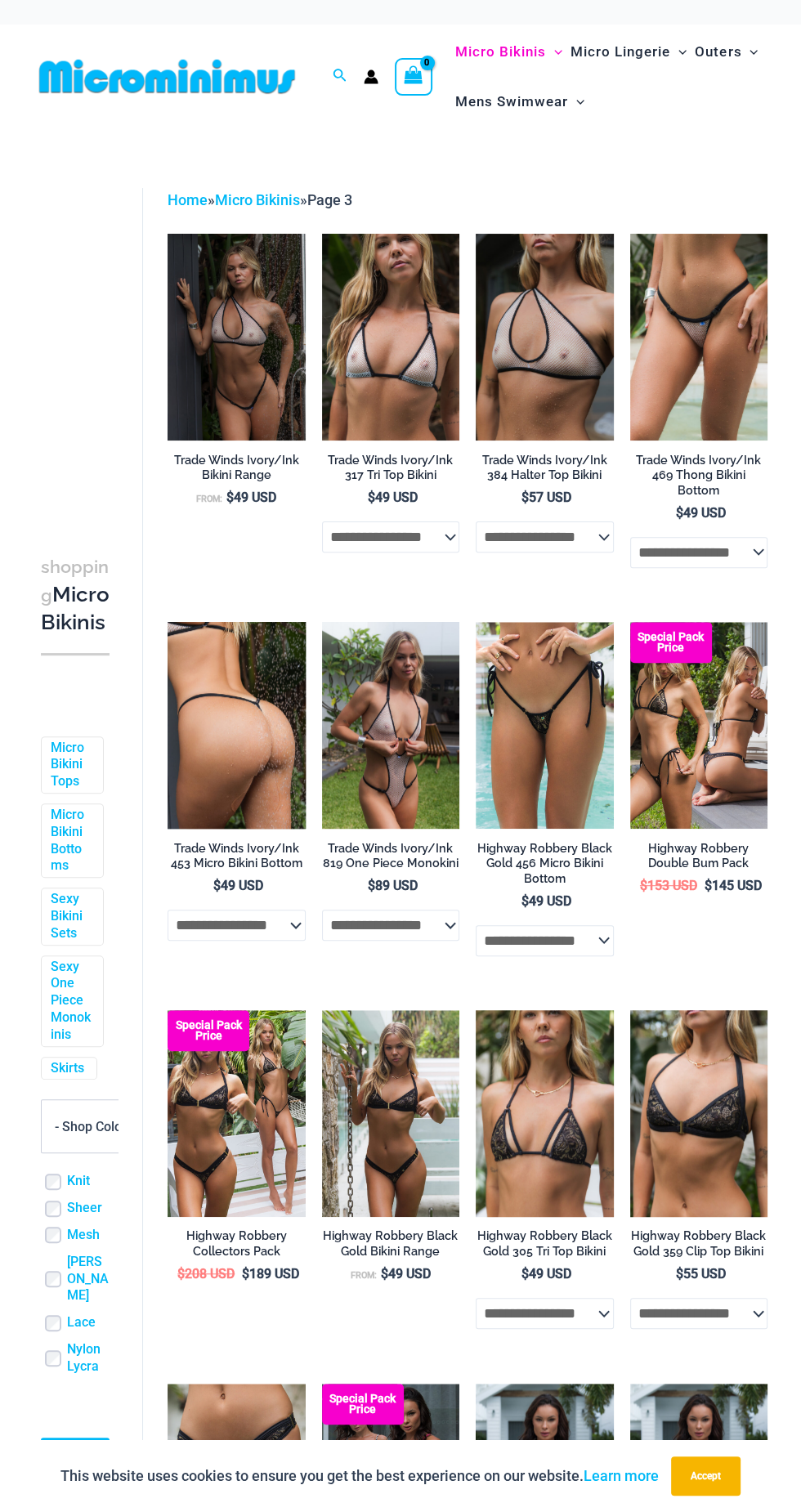
click at [242, 730] on img at bounding box center [237, 725] width 139 height 207
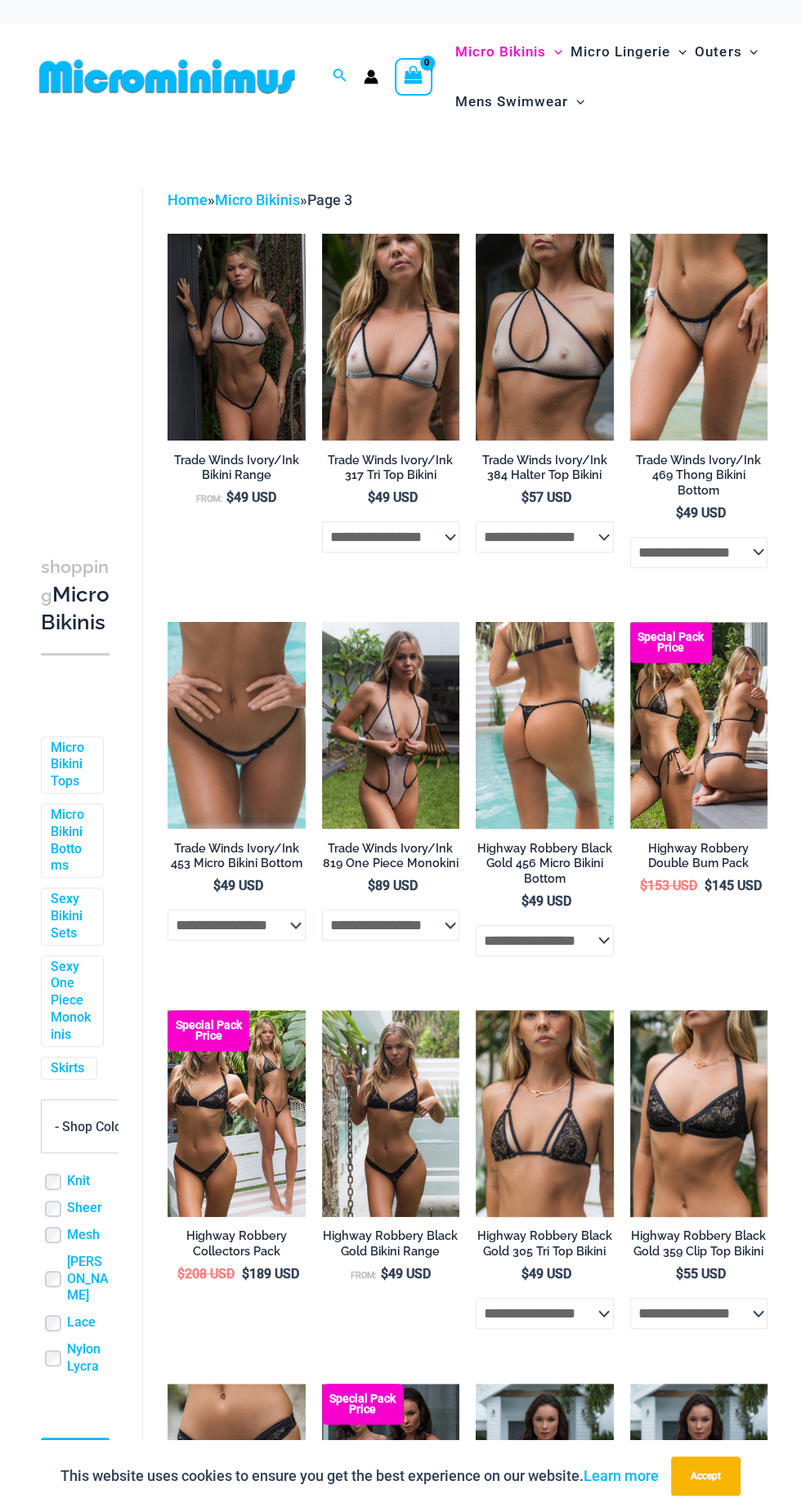
click at [570, 748] on img at bounding box center [545, 725] width 139 height 207
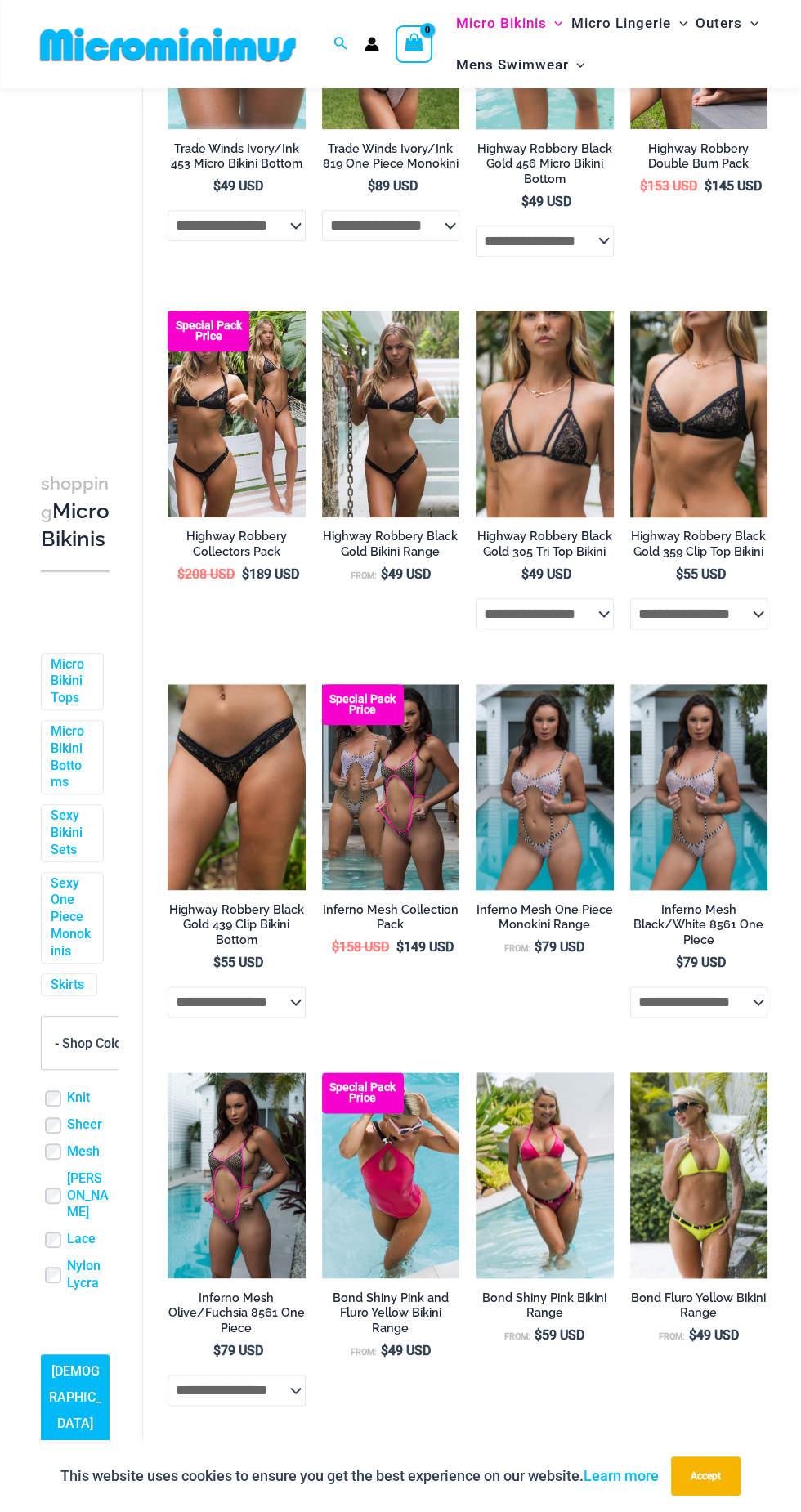
scroll to position [688, 0]
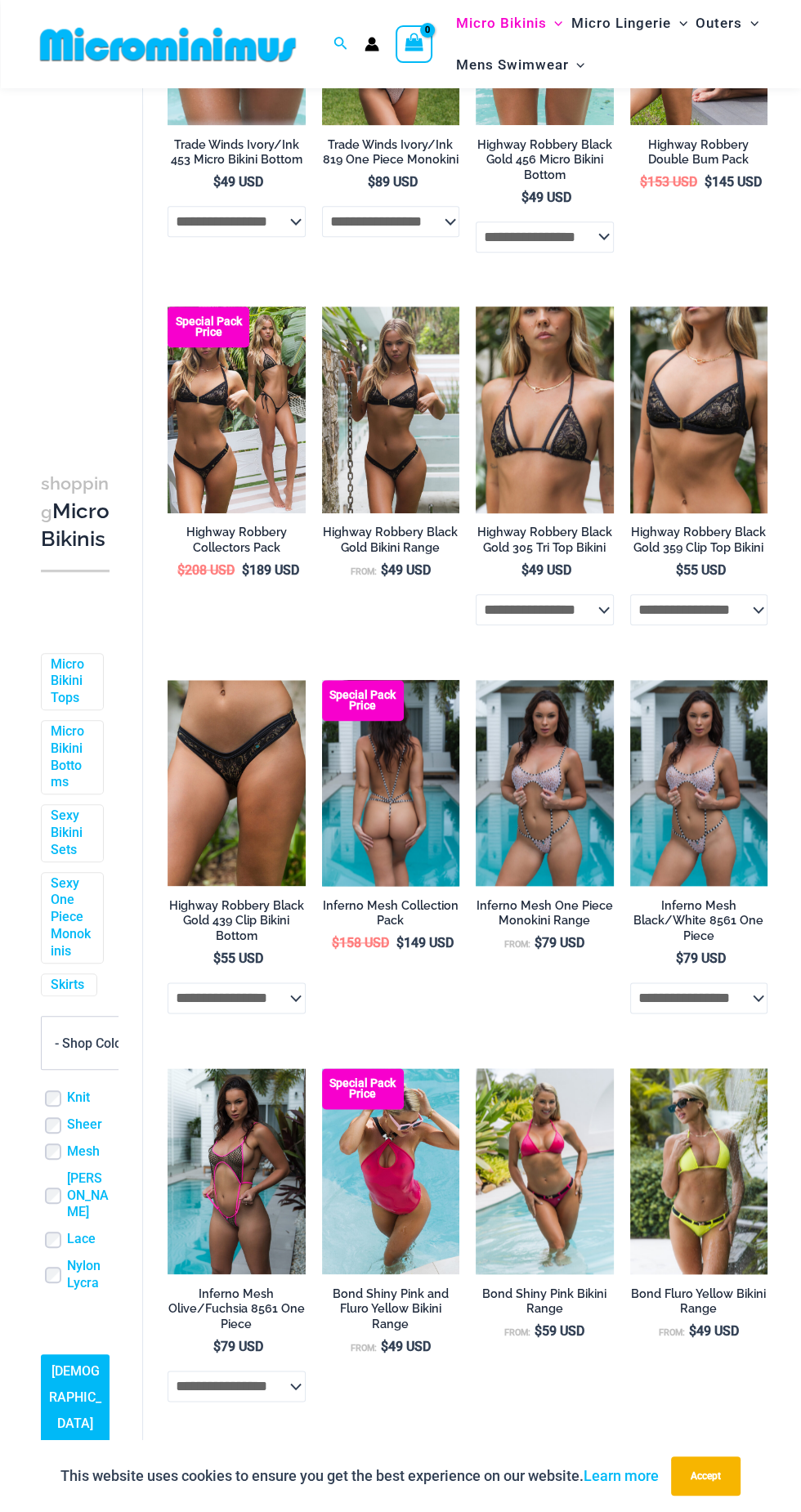
click at [352, 829] on img at bounding box center [391, 783] width 139 height 207
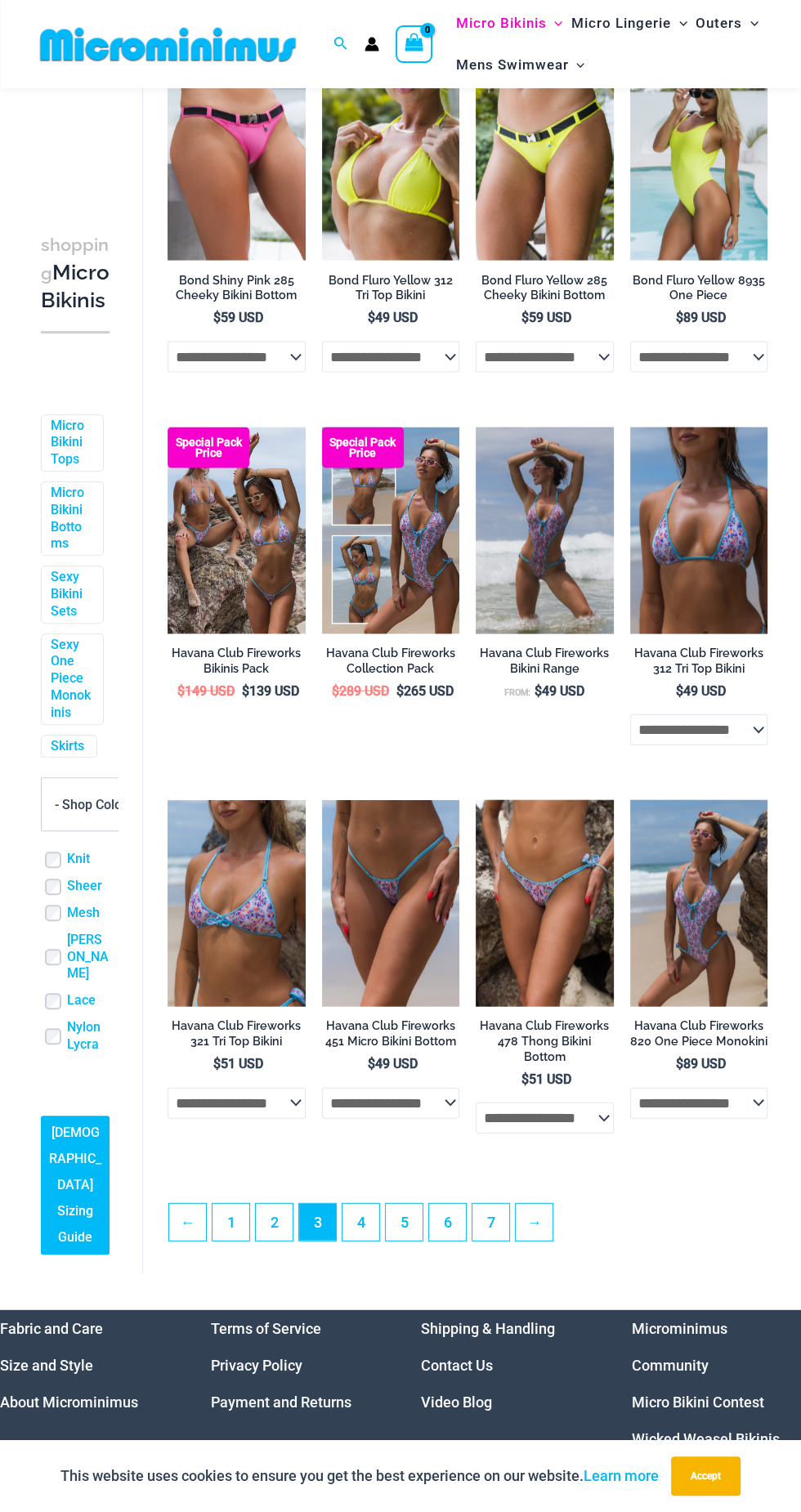
scroll to position [2136, 0]
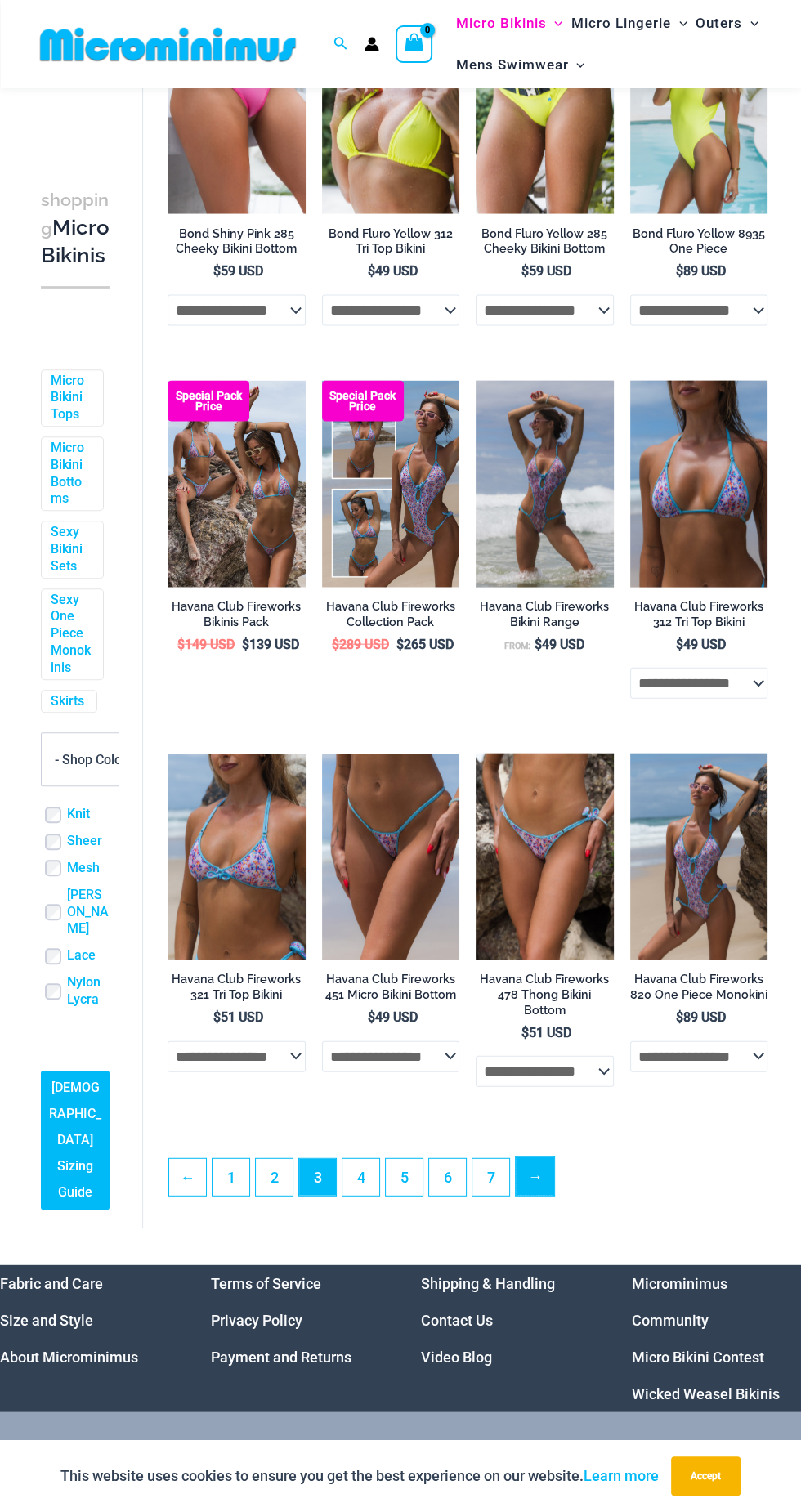
click at [533, 1158] on link "→" at bounding box center [534, 1176] width 39 height 39
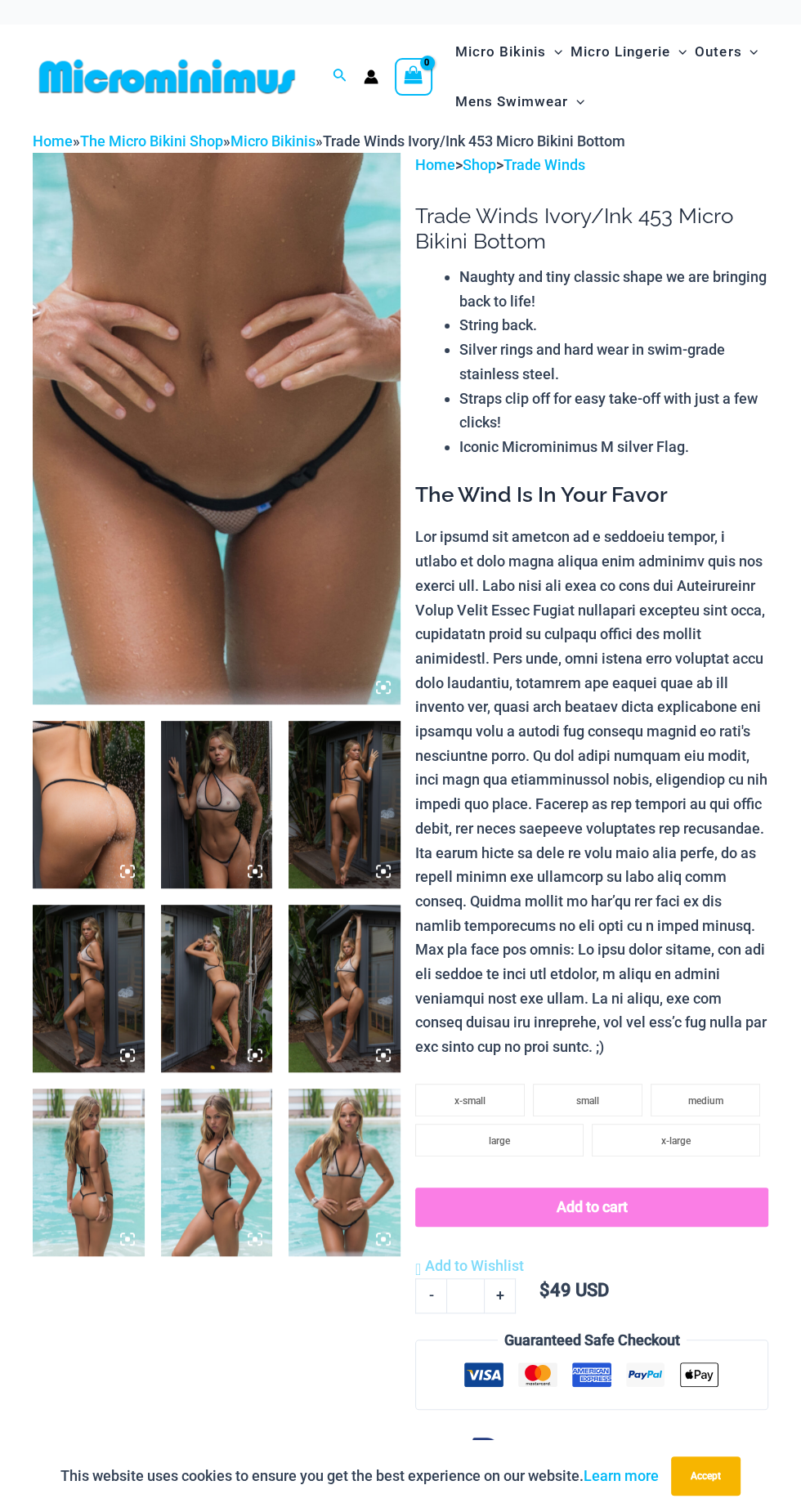
click at [94, 833] on img at bounding box center [89, 805] width 112 height 168
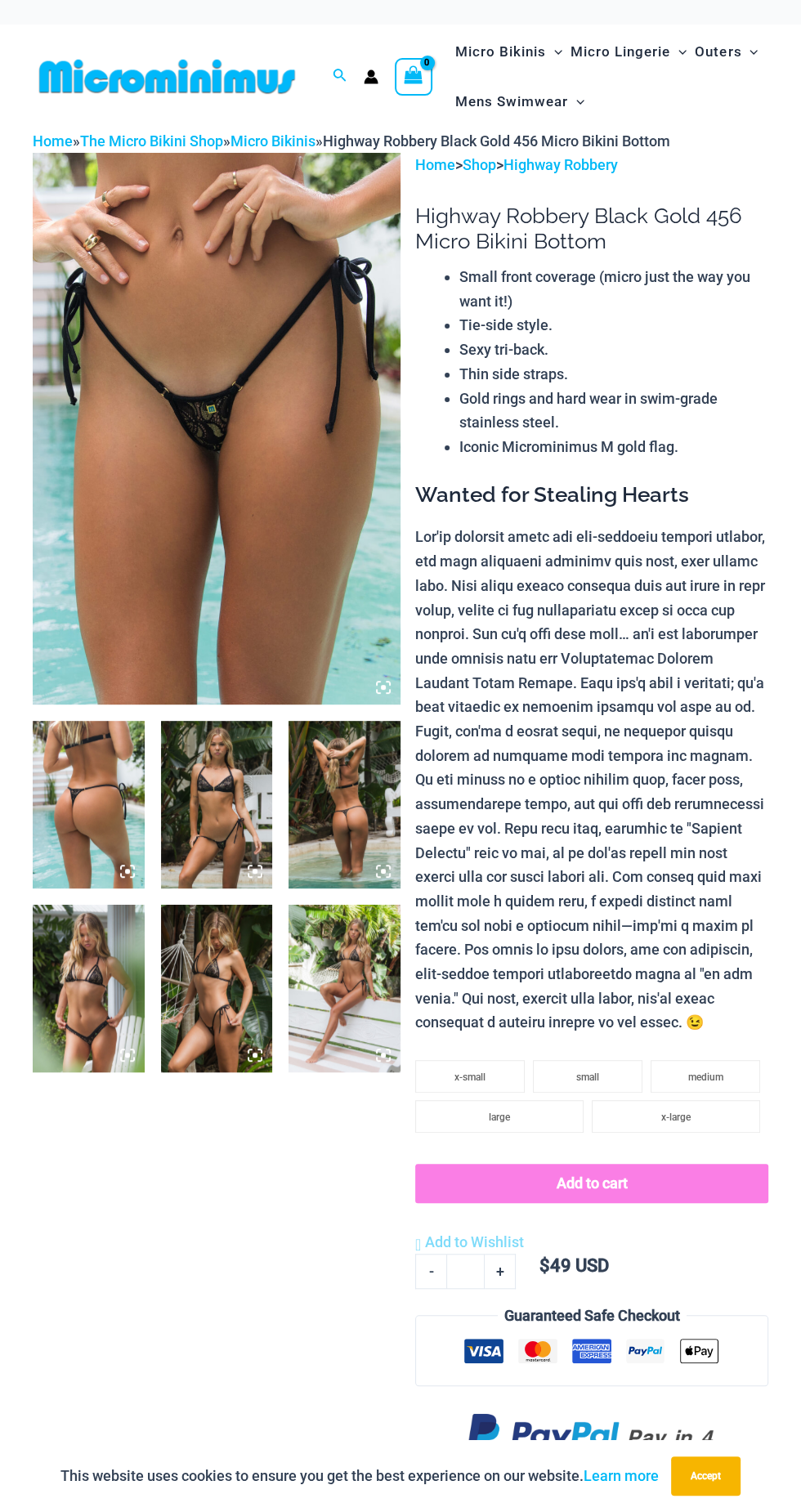
click at [379, 688] on icon at bounding box center [383, 687] width 15 height 15
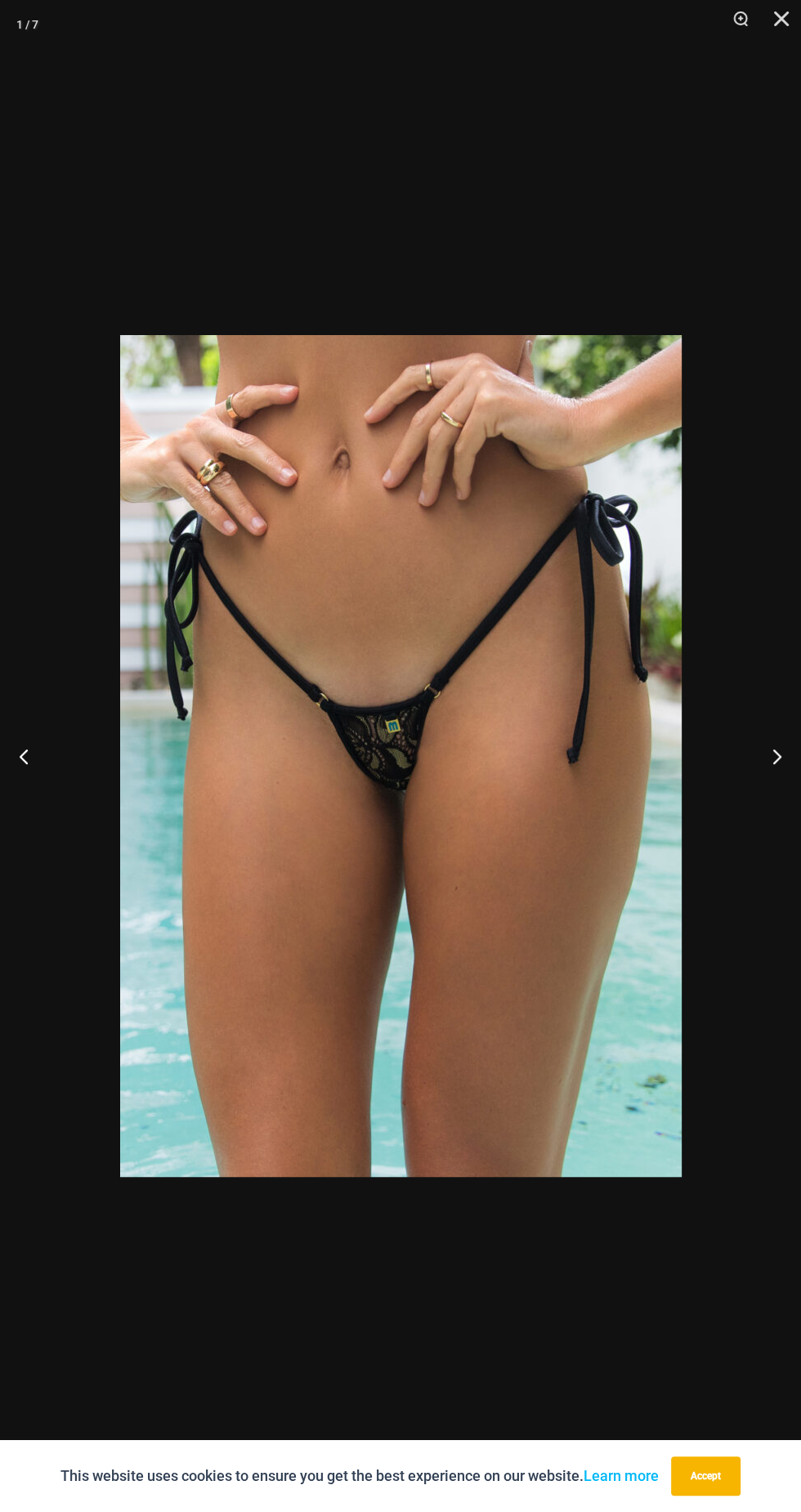
click at [282, 812] on img at bounding box center [401, 756] width 562 height 842
click at [264, 793] on img at bounding box center [401, 756] width 562 height 842
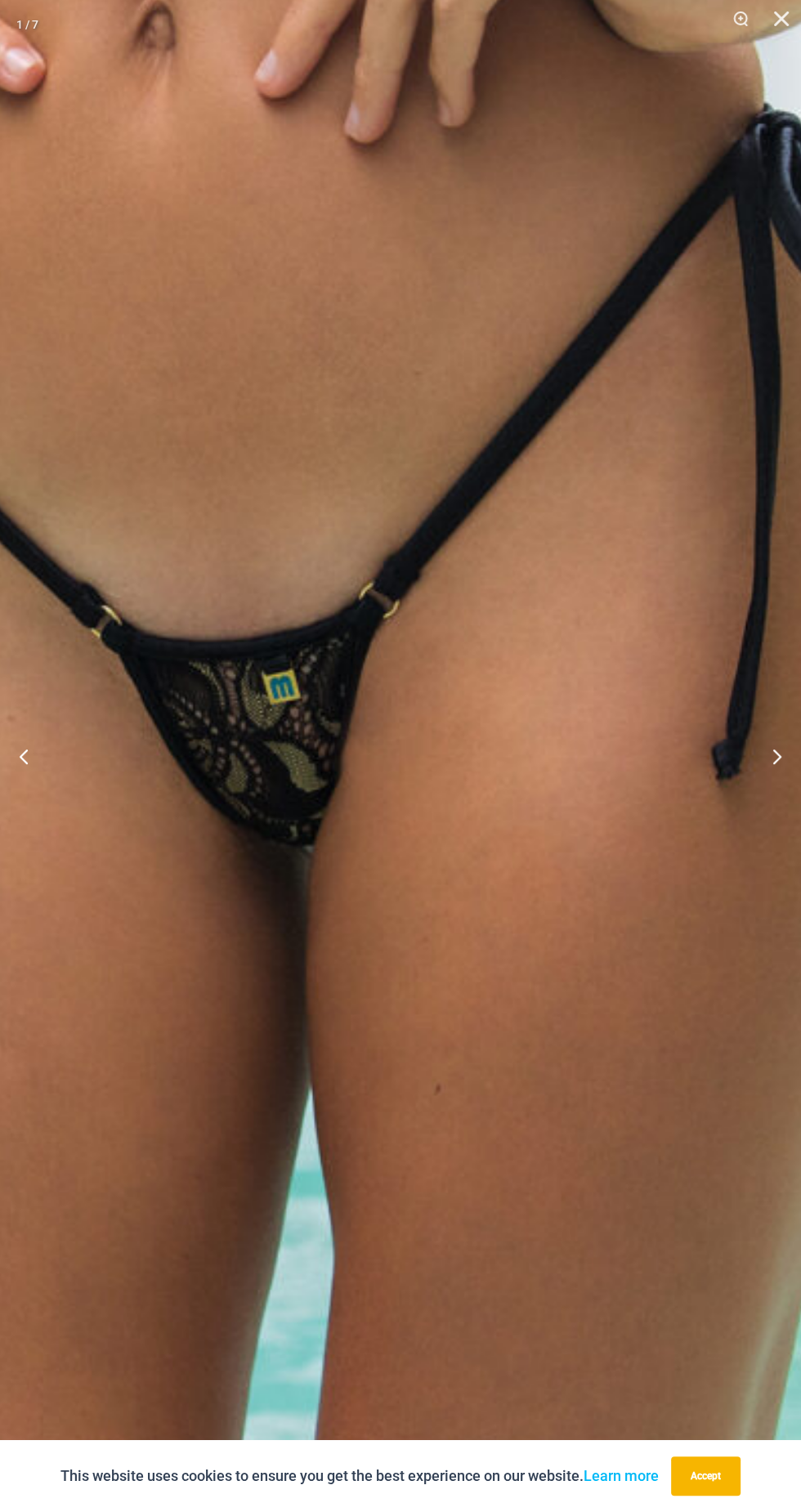
click at [391, 894] on img at bounding box center [301, 761] width 1390 height 2085
click at [391, 881] on img at bounding box center [301, 761] width 1390 height 2085
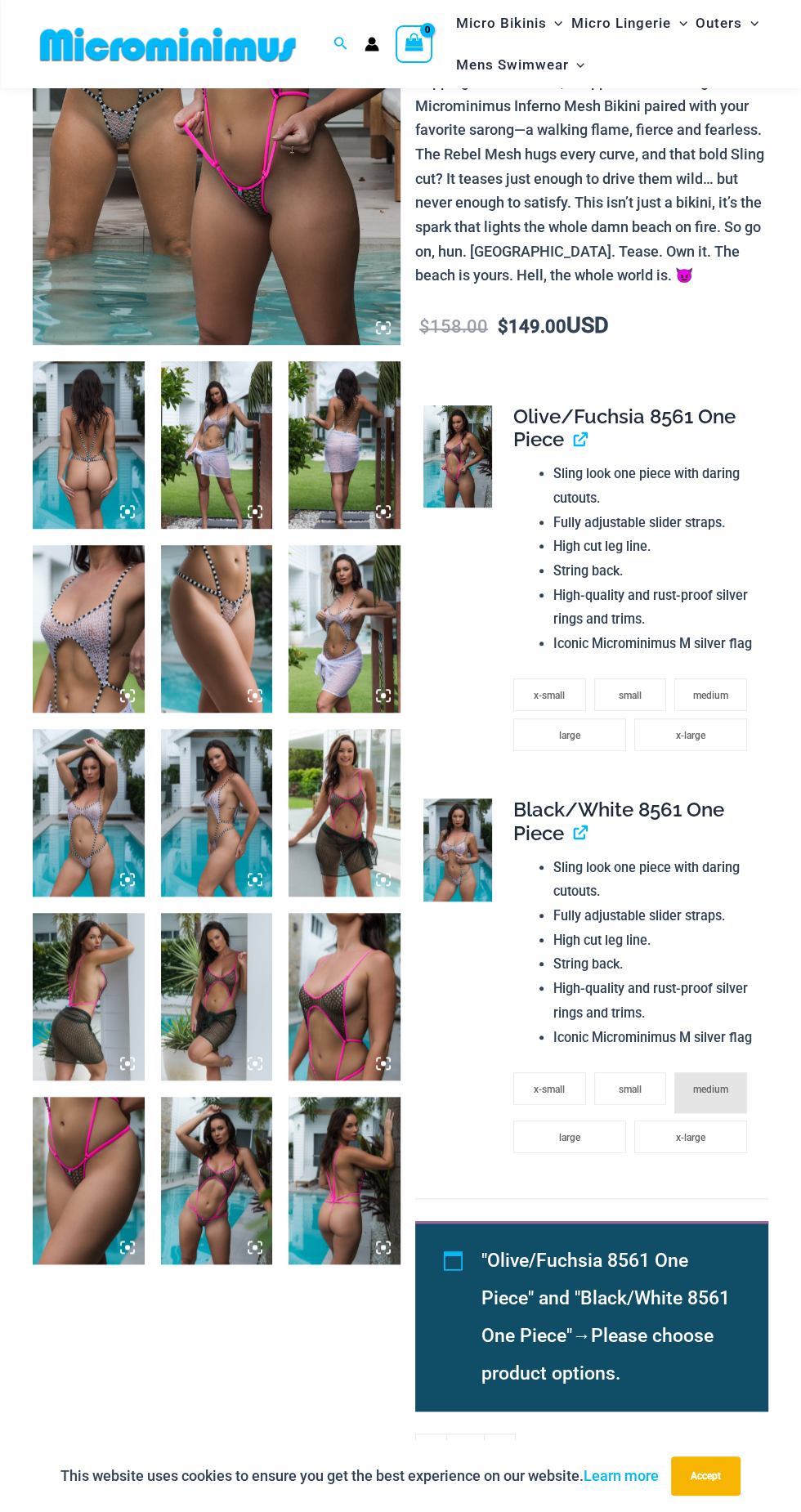
scroll to position [354, 0]
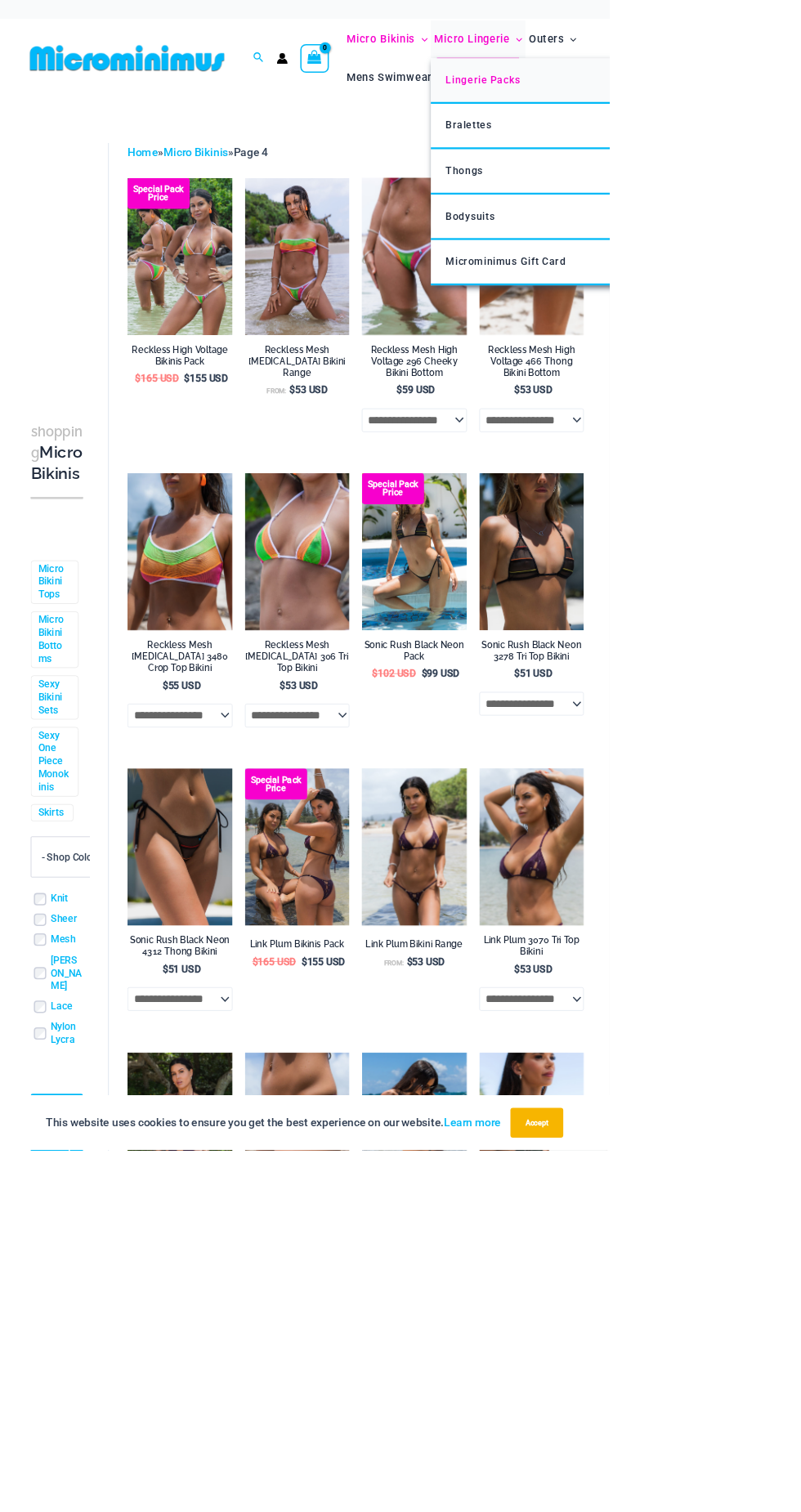
click at [800, 81] on link "Lingerie Packs" at bounding box center [809, 106] width 486 height 59
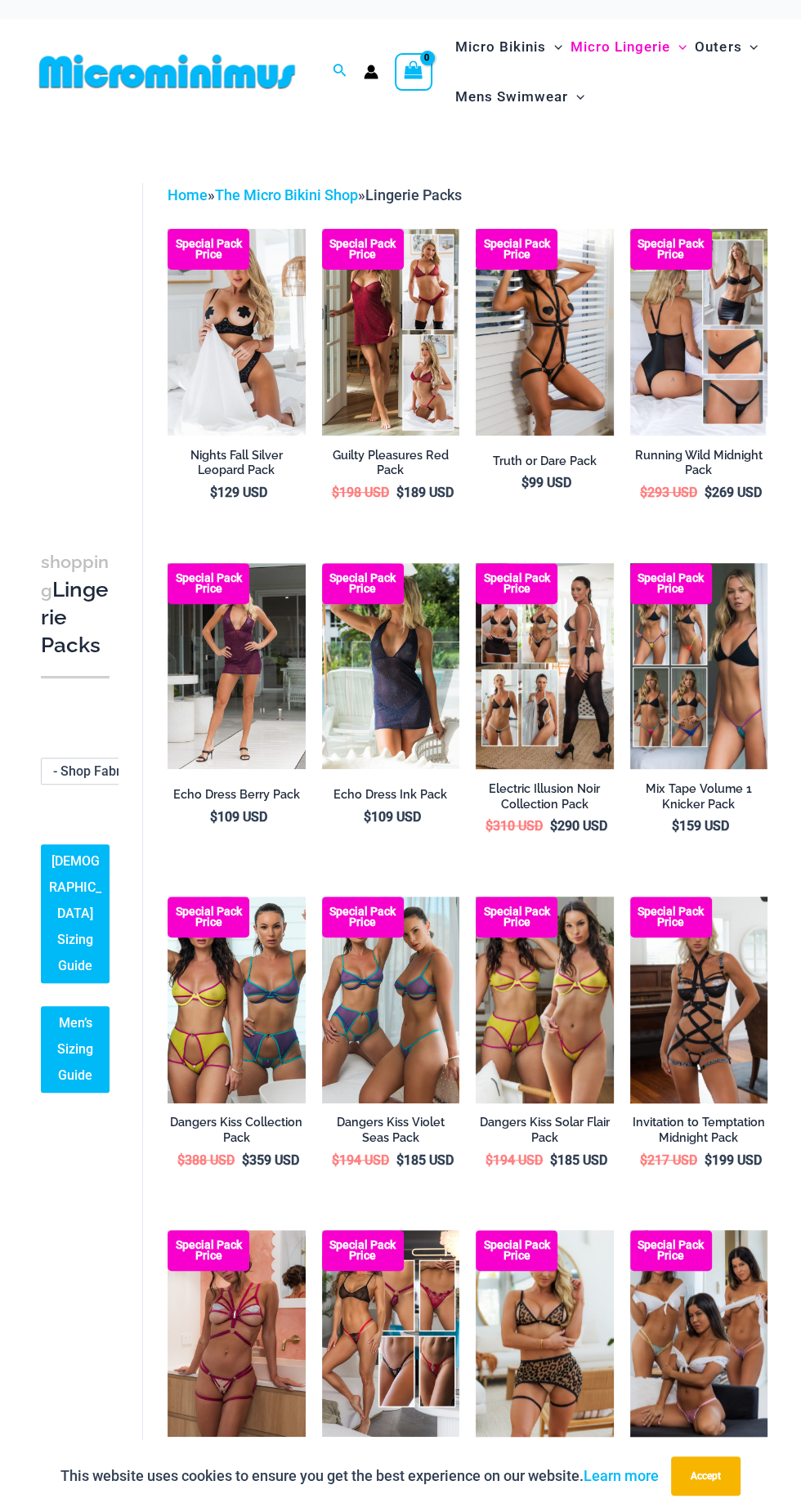
scroll to position [8, 0]
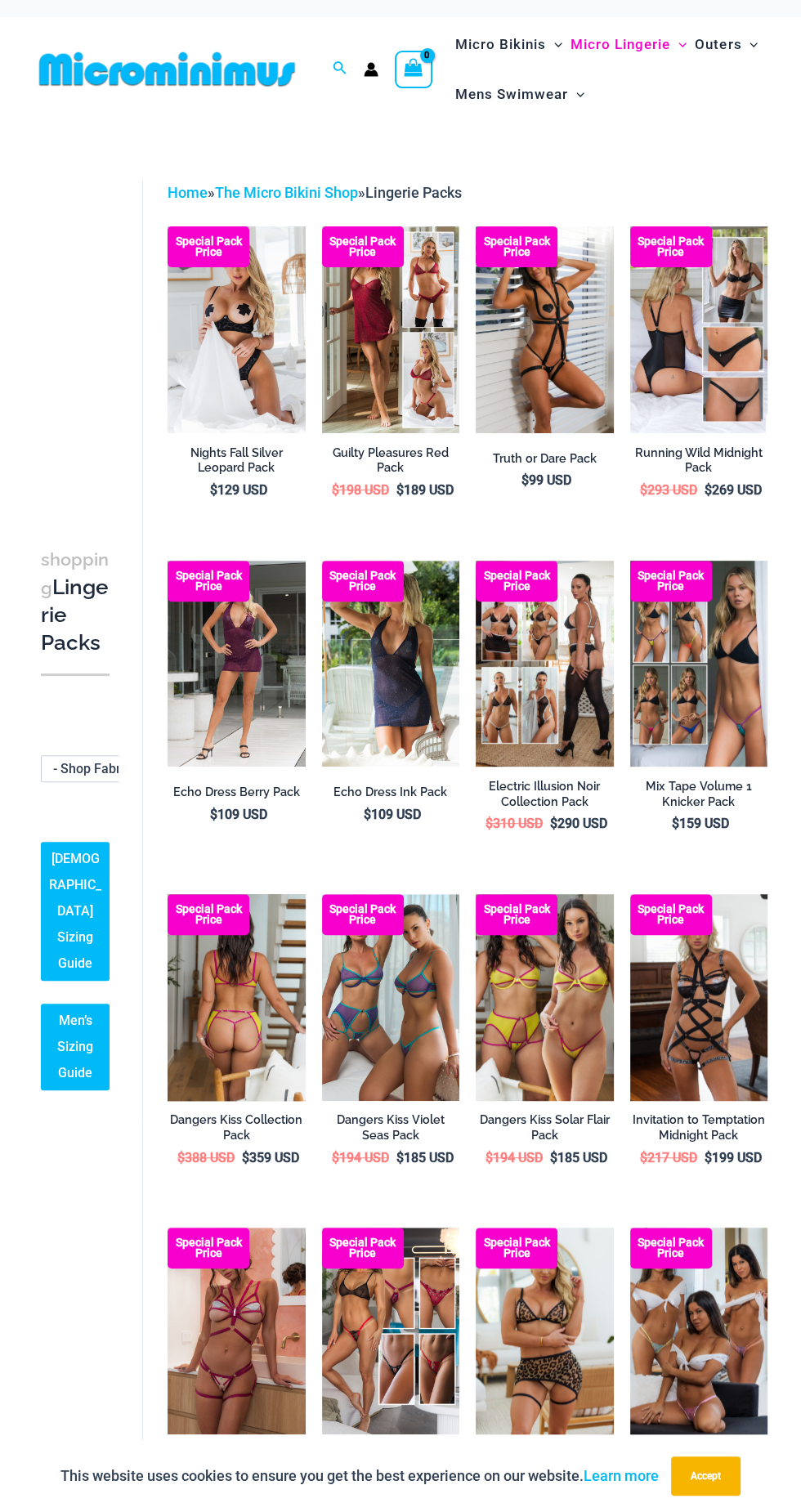
click at [235, 1008] on img at bounding box center [237, 997] width 139 height 207
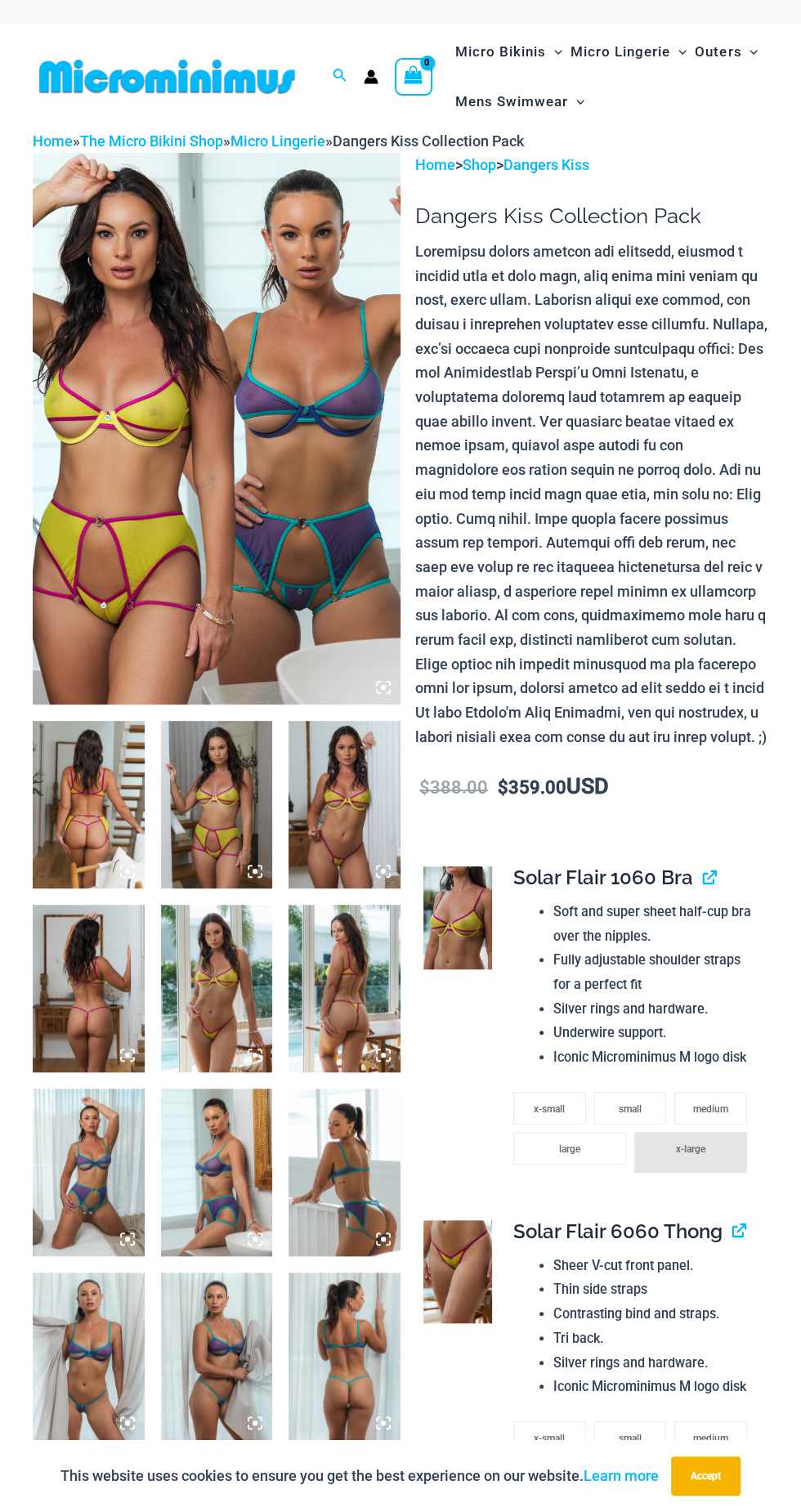
click at [378, 692] on icon at bounding box center [383, 687] width 15 height 15
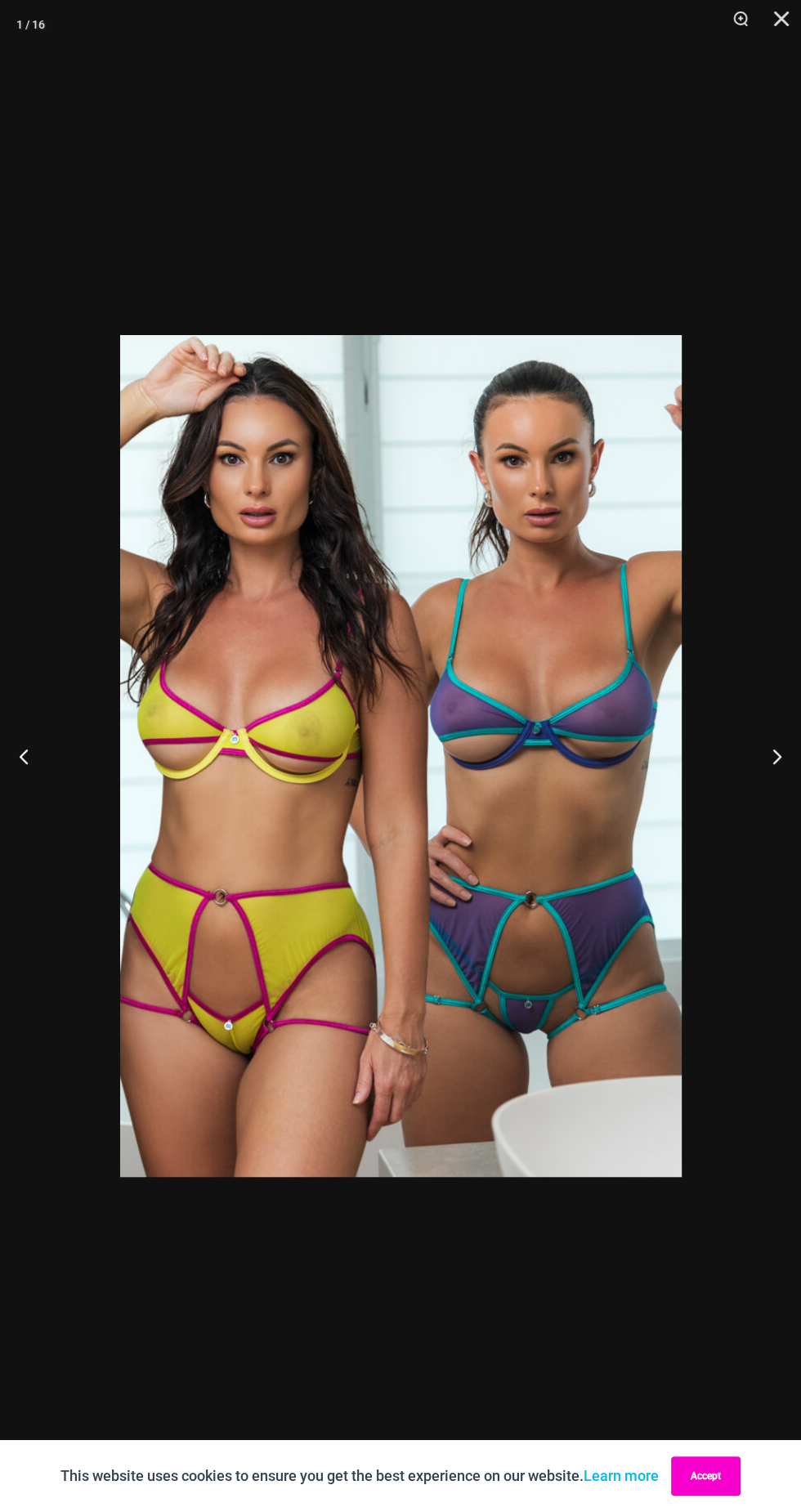
click at [711, 1476] on button "Accept" at bounding box center [705, 1477] width 70 height 40
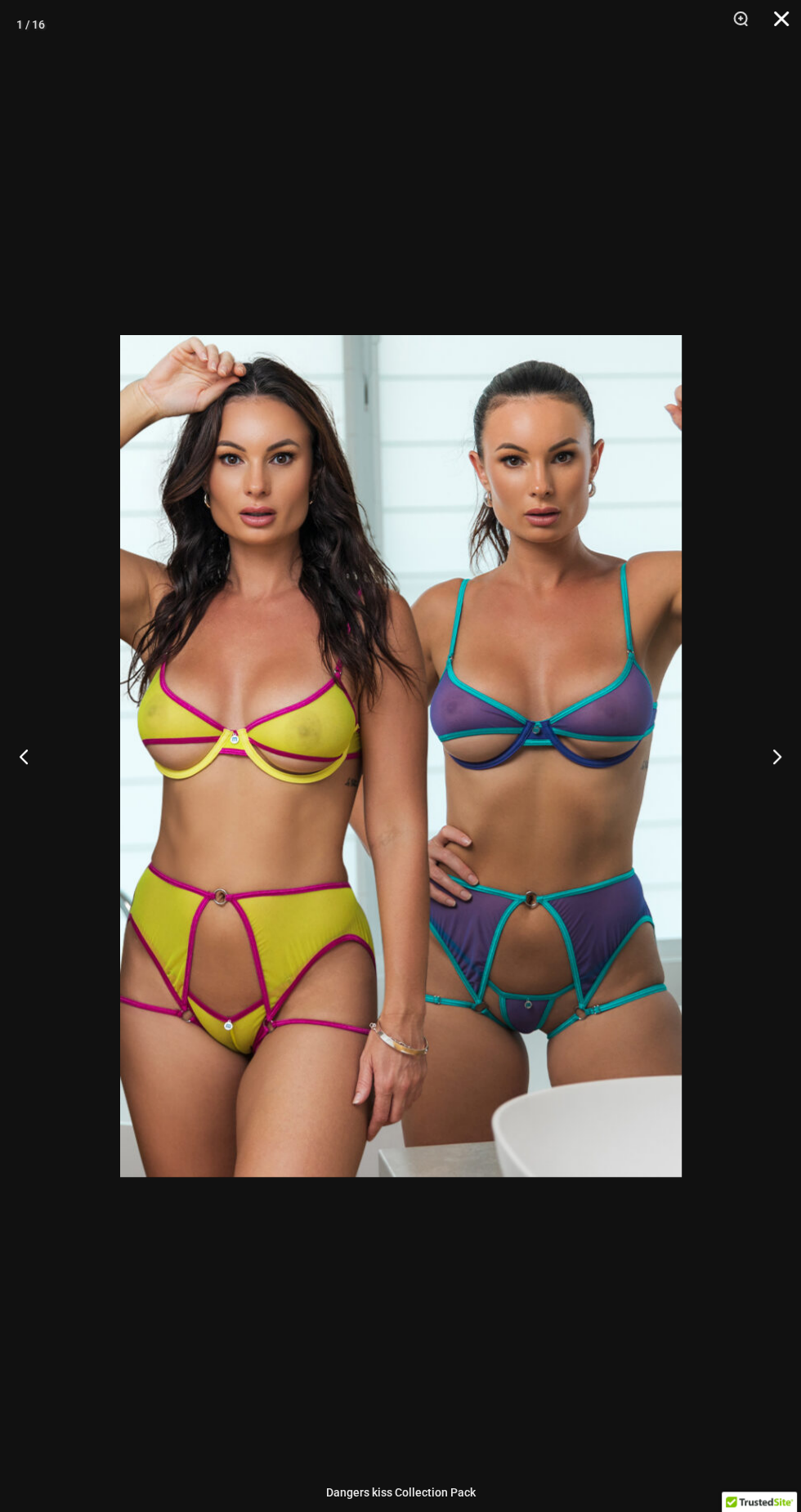
click at [791, 39] on button "Close" at bounding box center [775, 24] width 40 height 49
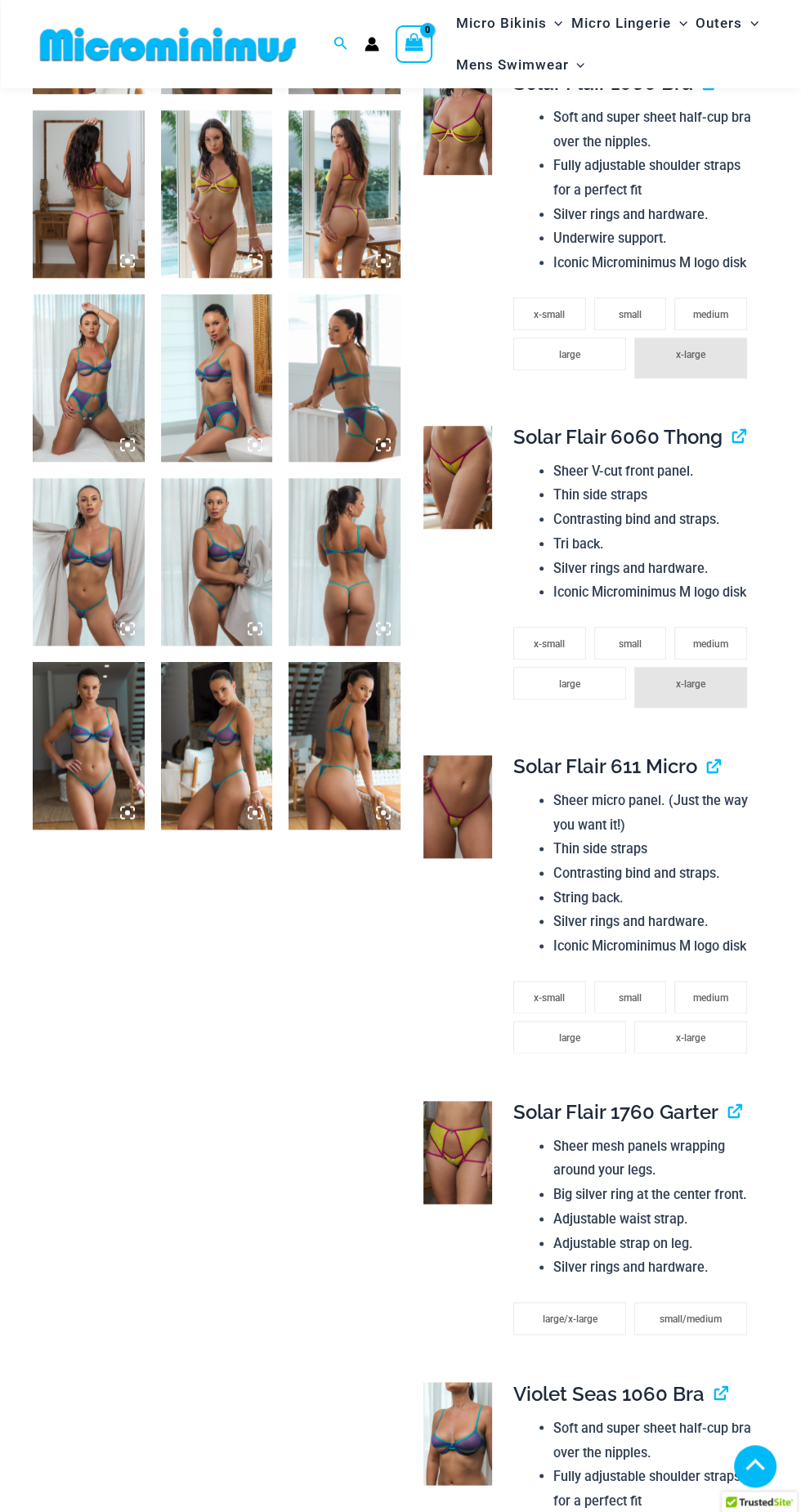
scroll to position [790, 0]
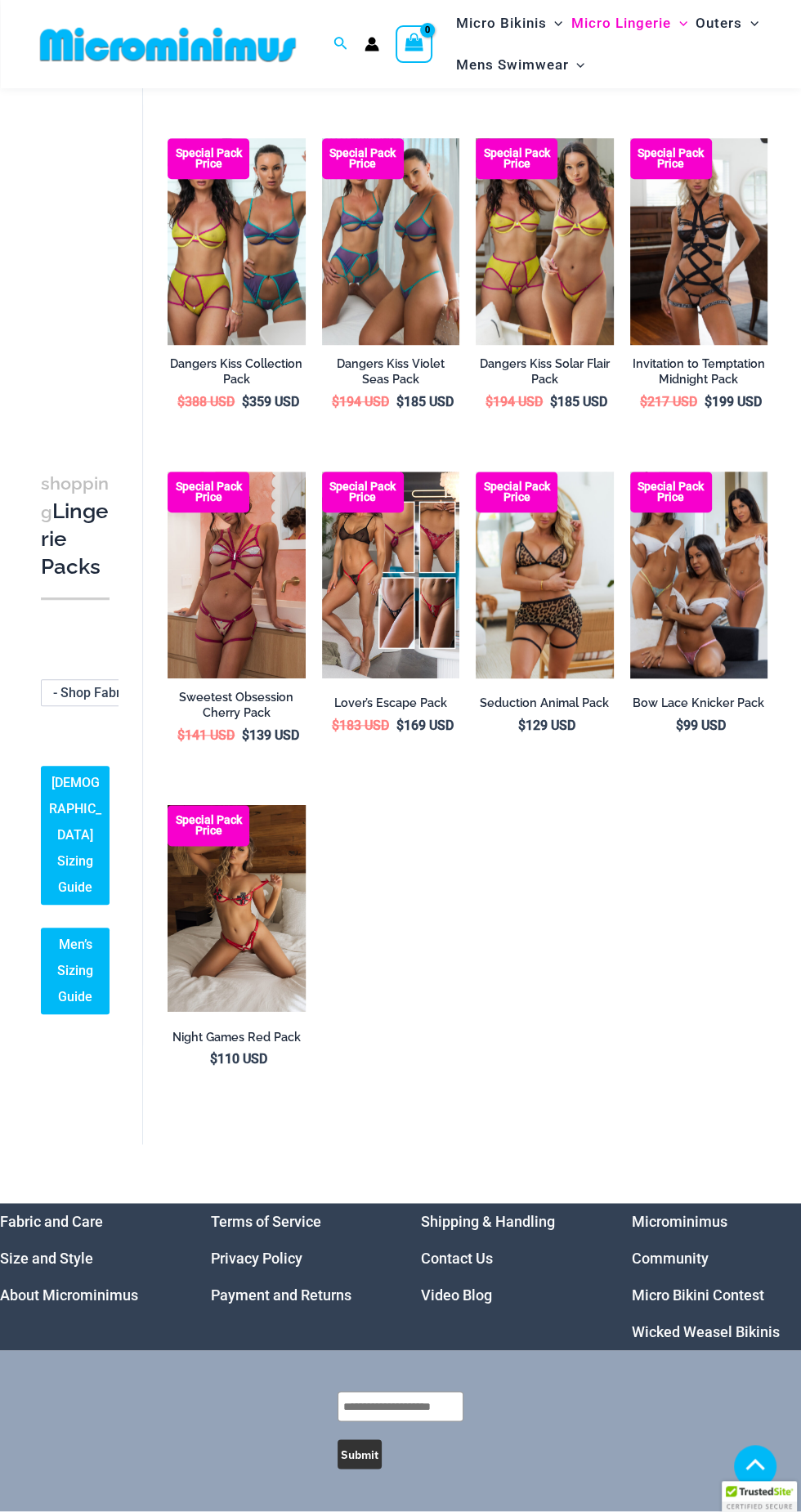
scroll to position [759, 0]
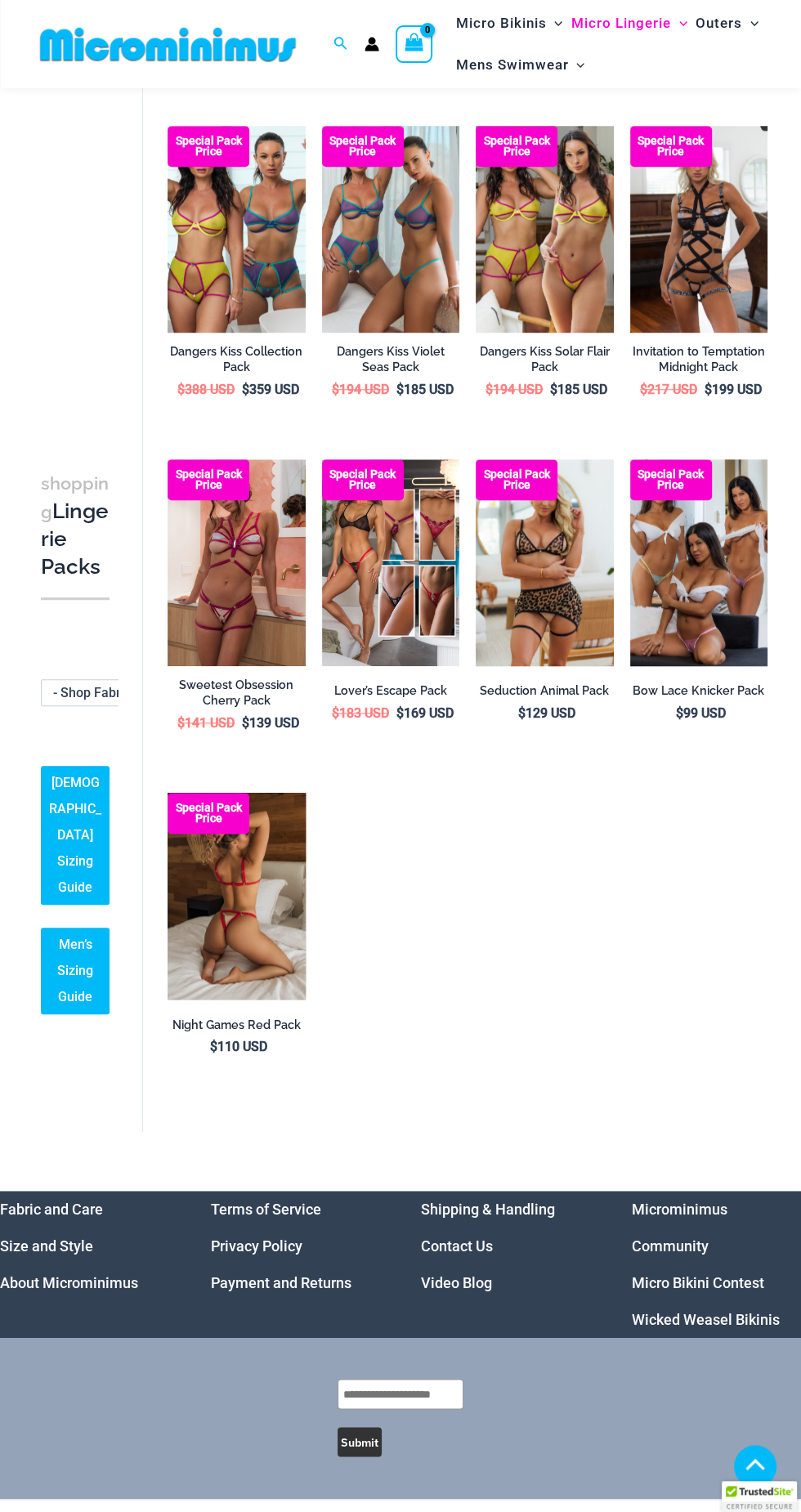
click at [238, 947] on img at bounding box center [237, 896] width 139 height 207
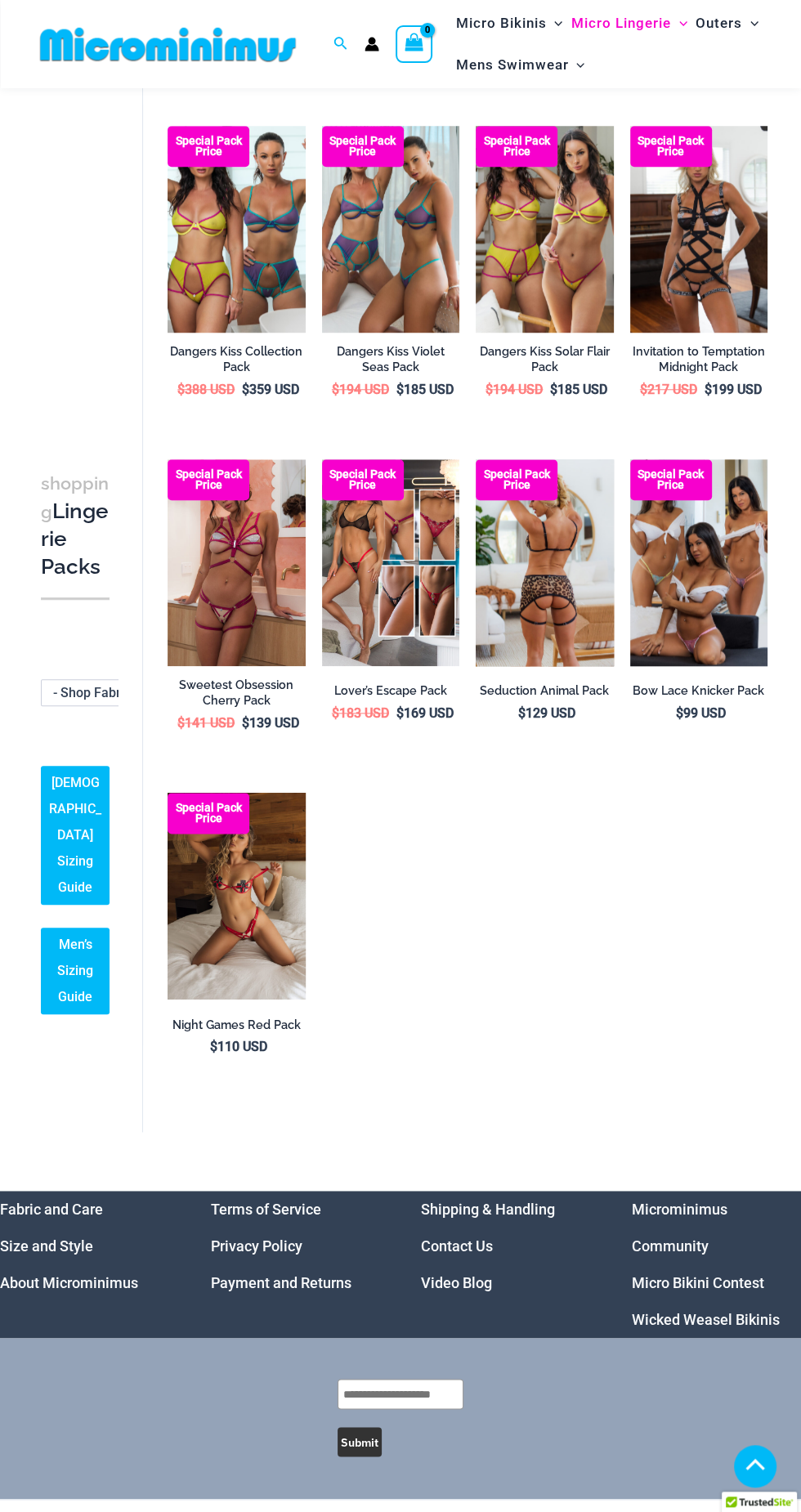
click at [565, 565] on img at bounding box center [545, 563] width 139 height 207
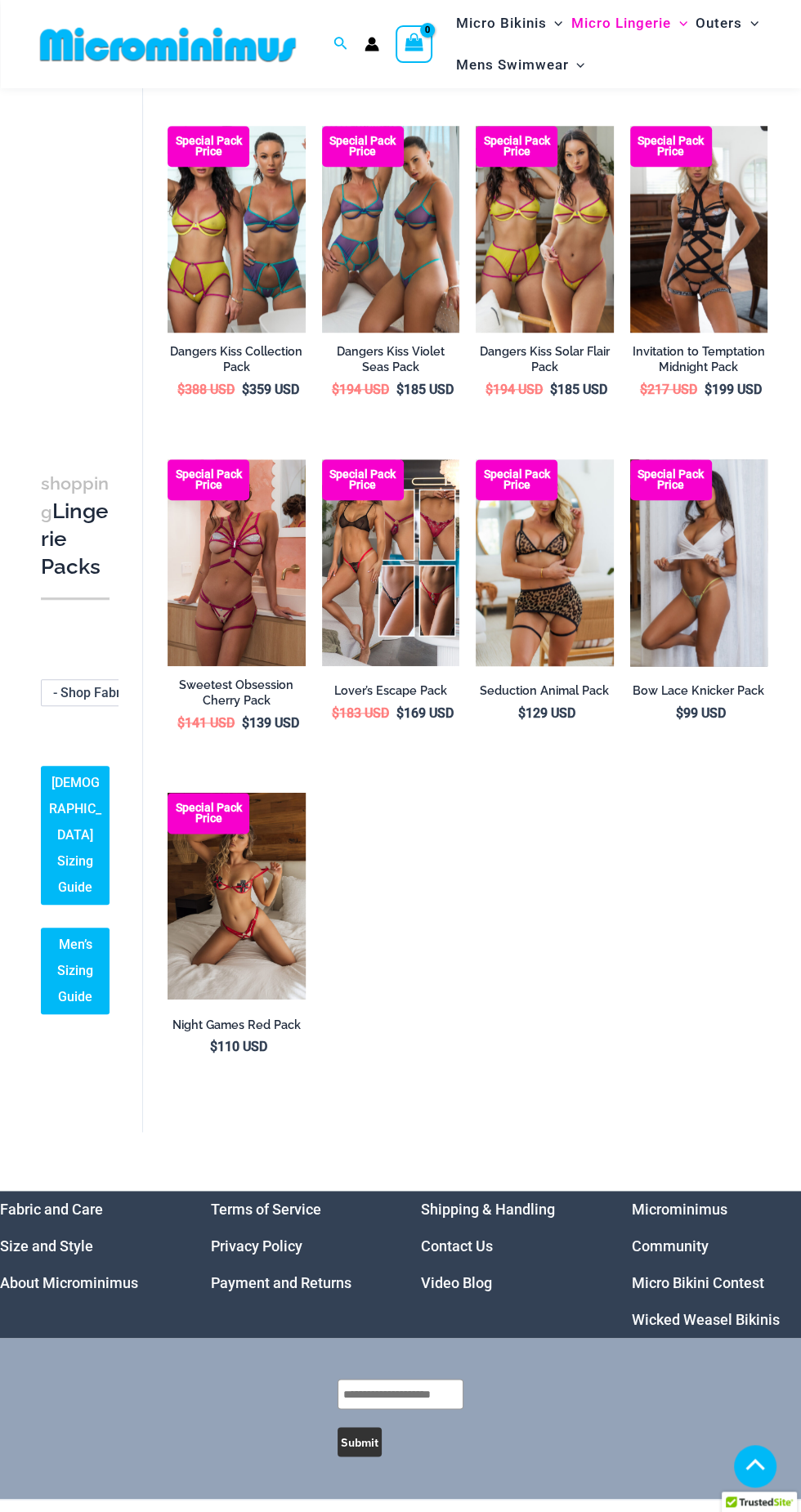
click at [714, 560] on img at bounding box center [699, 563] width 139 height 207
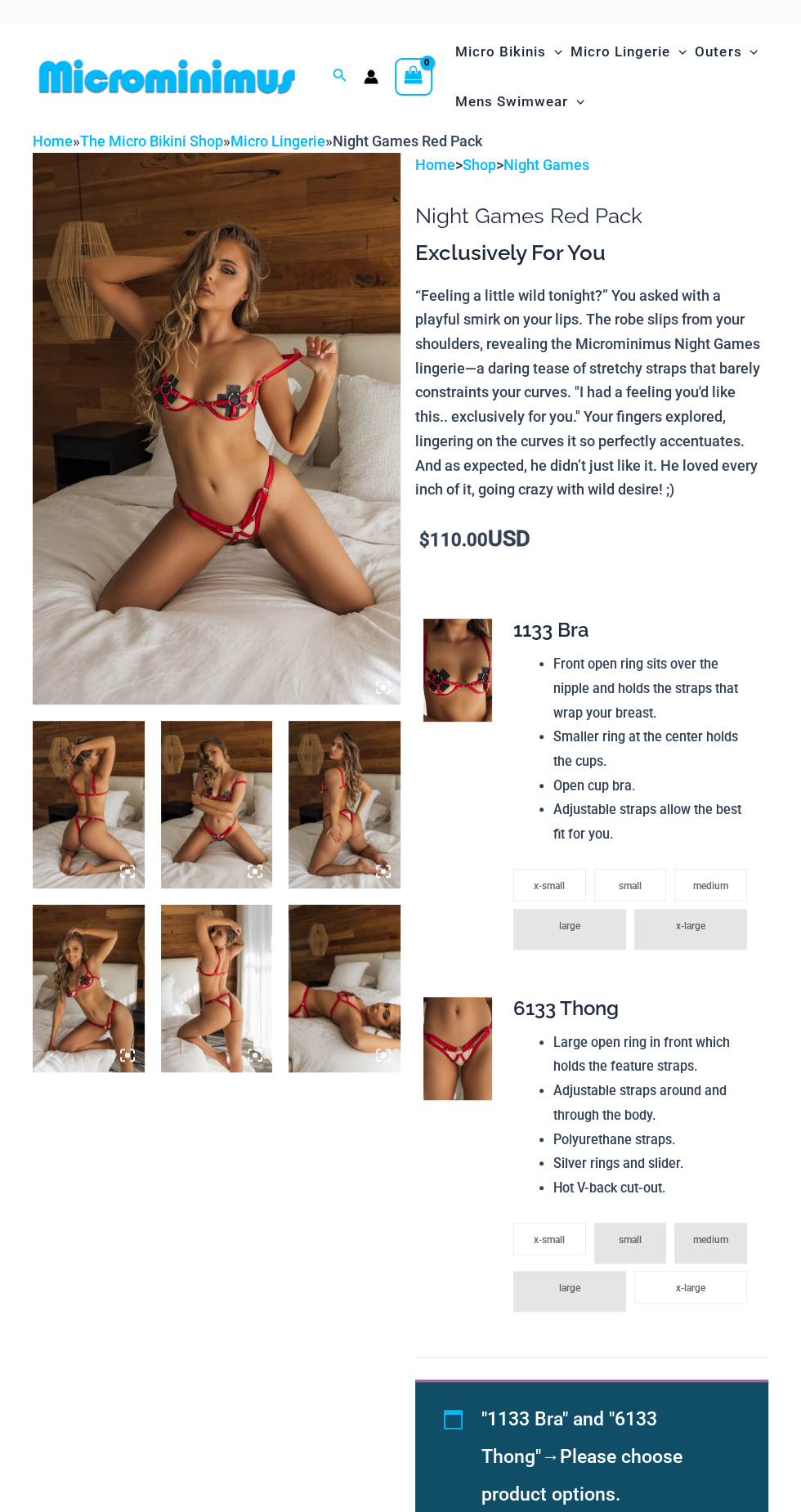
click at [234, 558] on img at bounding box center [216, 429] width 367 height 552
click at [386, 684] on icon at bounding box center [383, 687] width 15 height 15
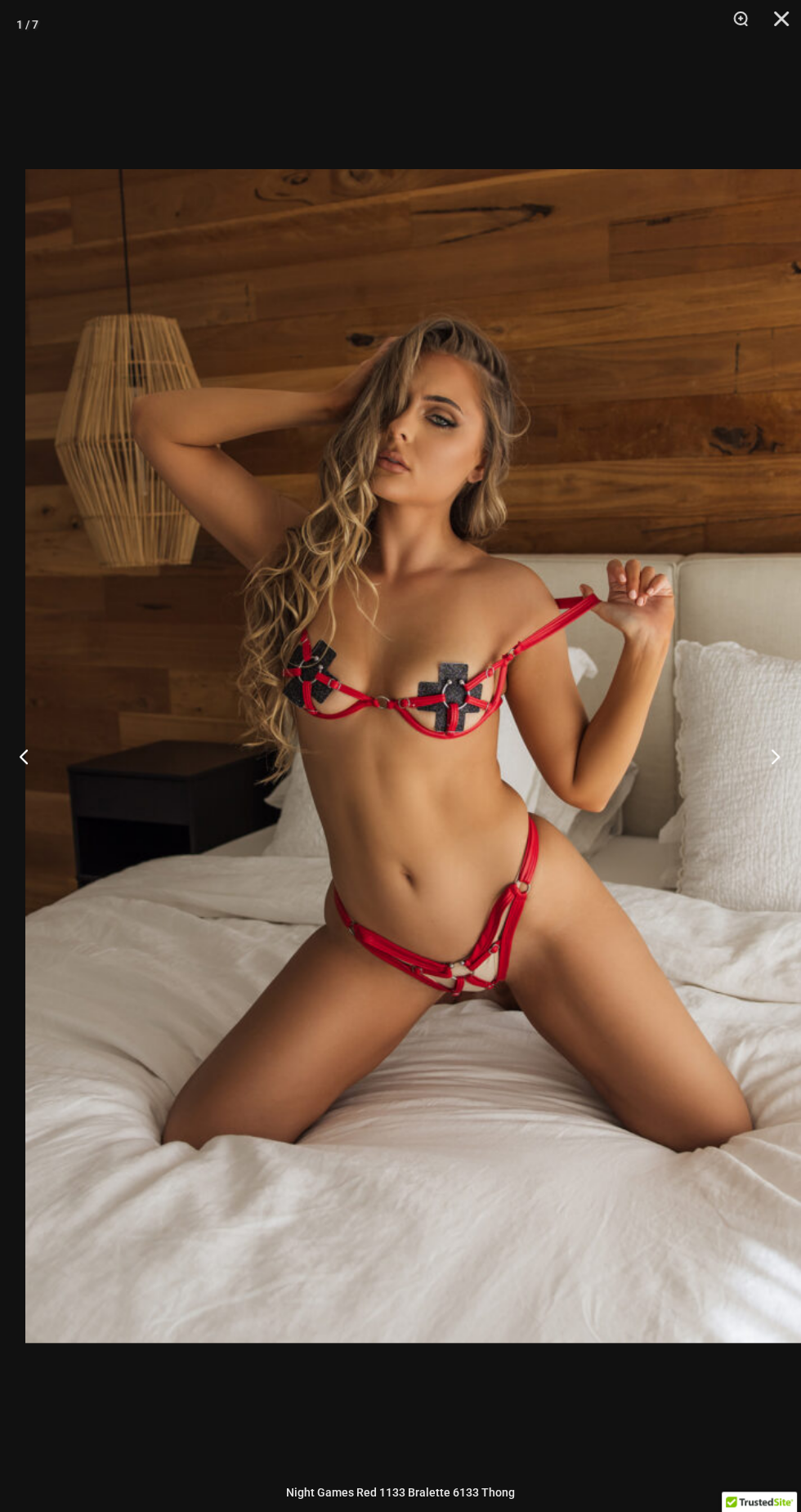
click at [764, 757] on button "Next" at bounding box center [770, 756] width 61 height 82
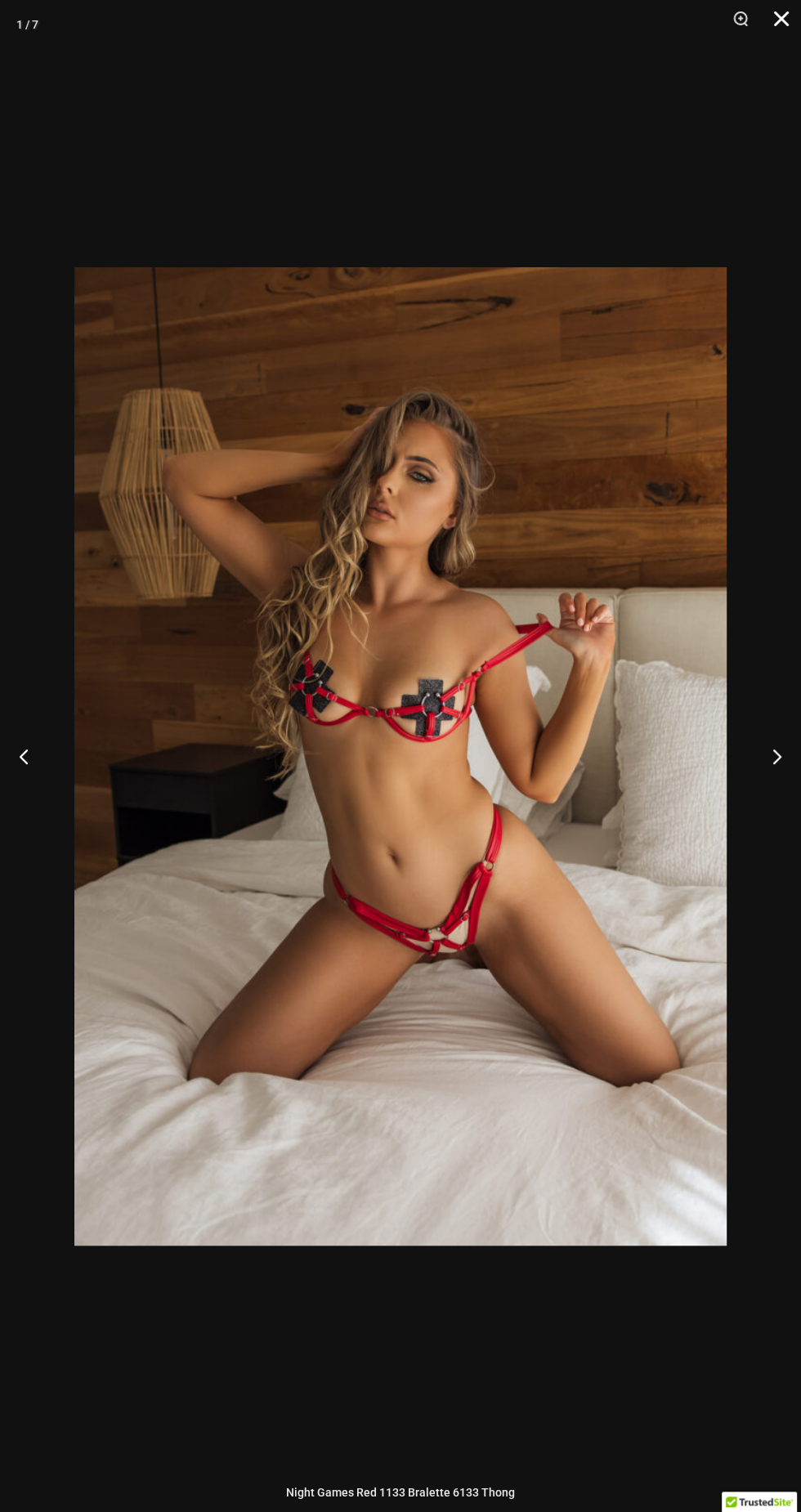
click at [767, 28] on button "Close" at bounding box center [775, 24] width 40 height 49
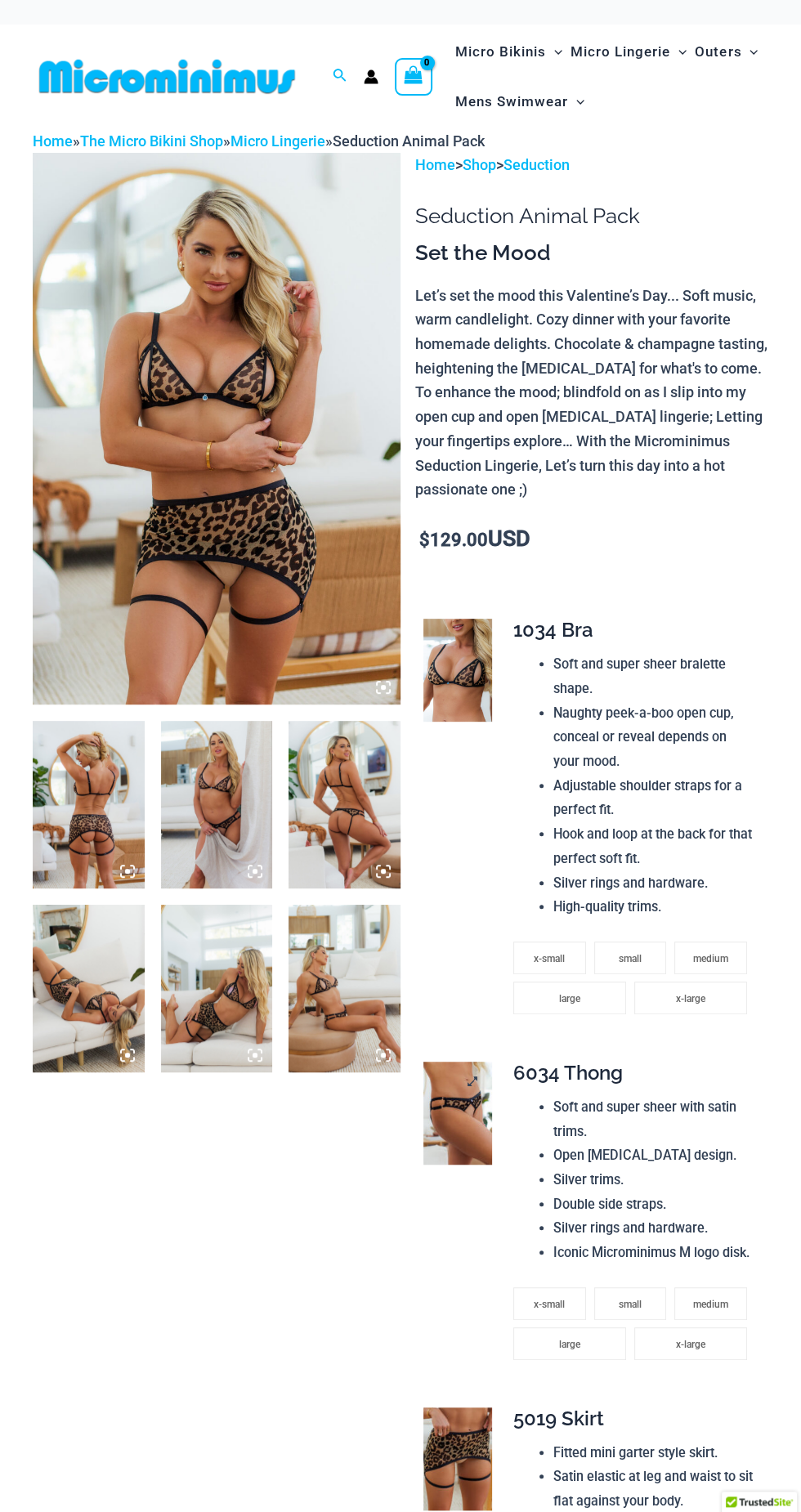
click at [490, 1093] on img at bounding box center [458, 1114] width 69 height 103
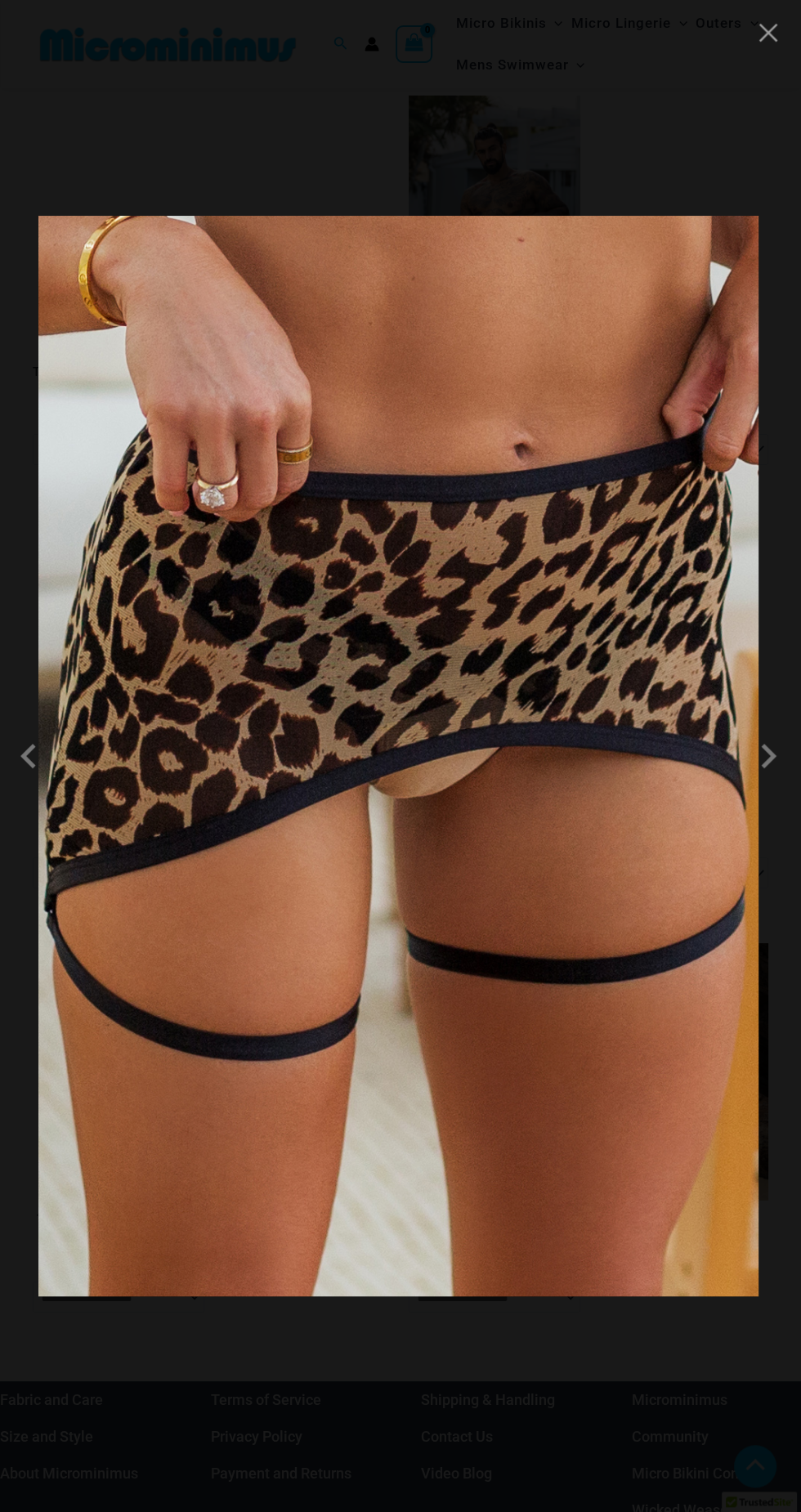
scroll to position [3532, 0]
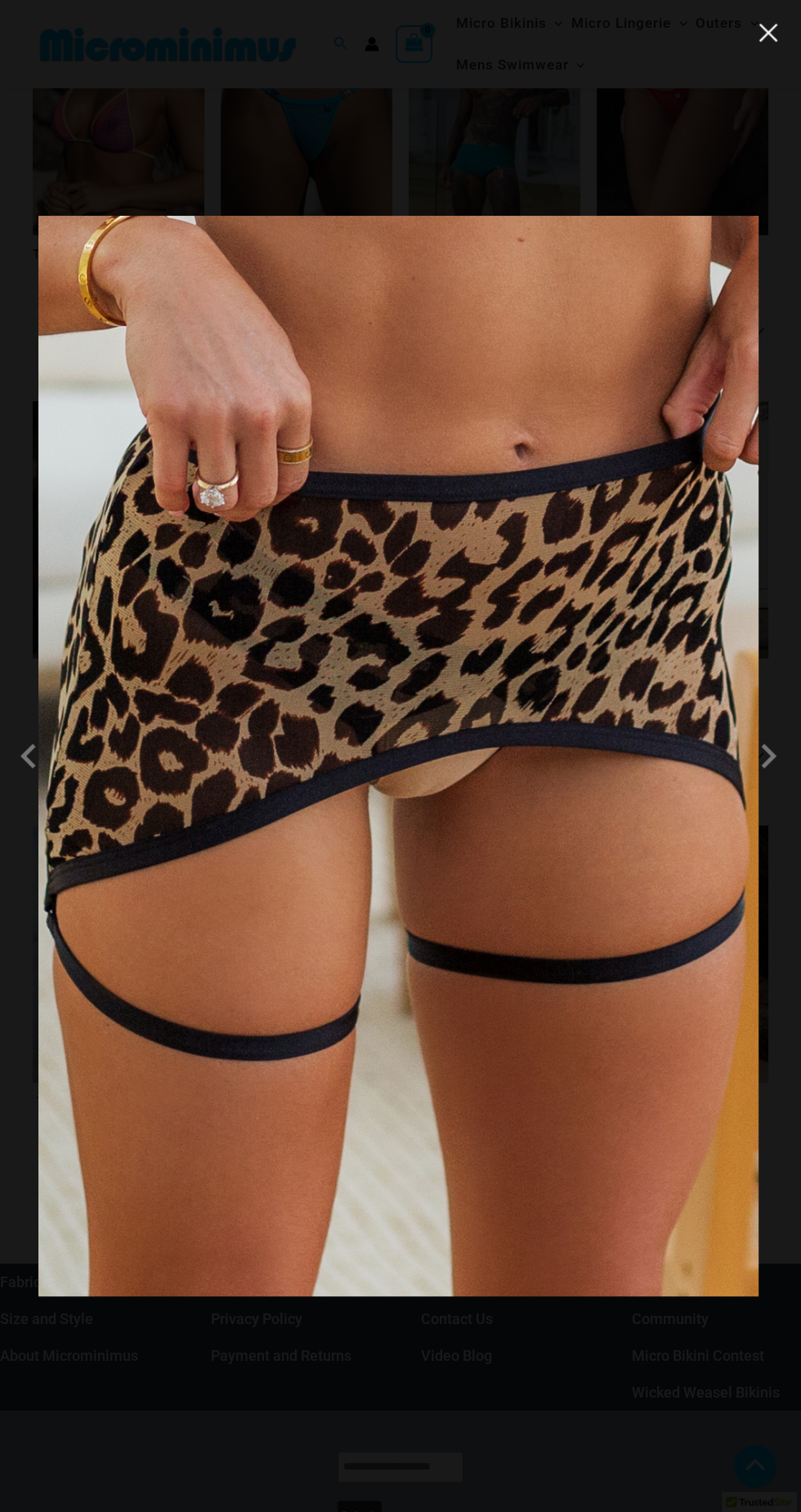
click at [773, 40] on button "Close" at bounding box center [768, 33] width 24 height 24
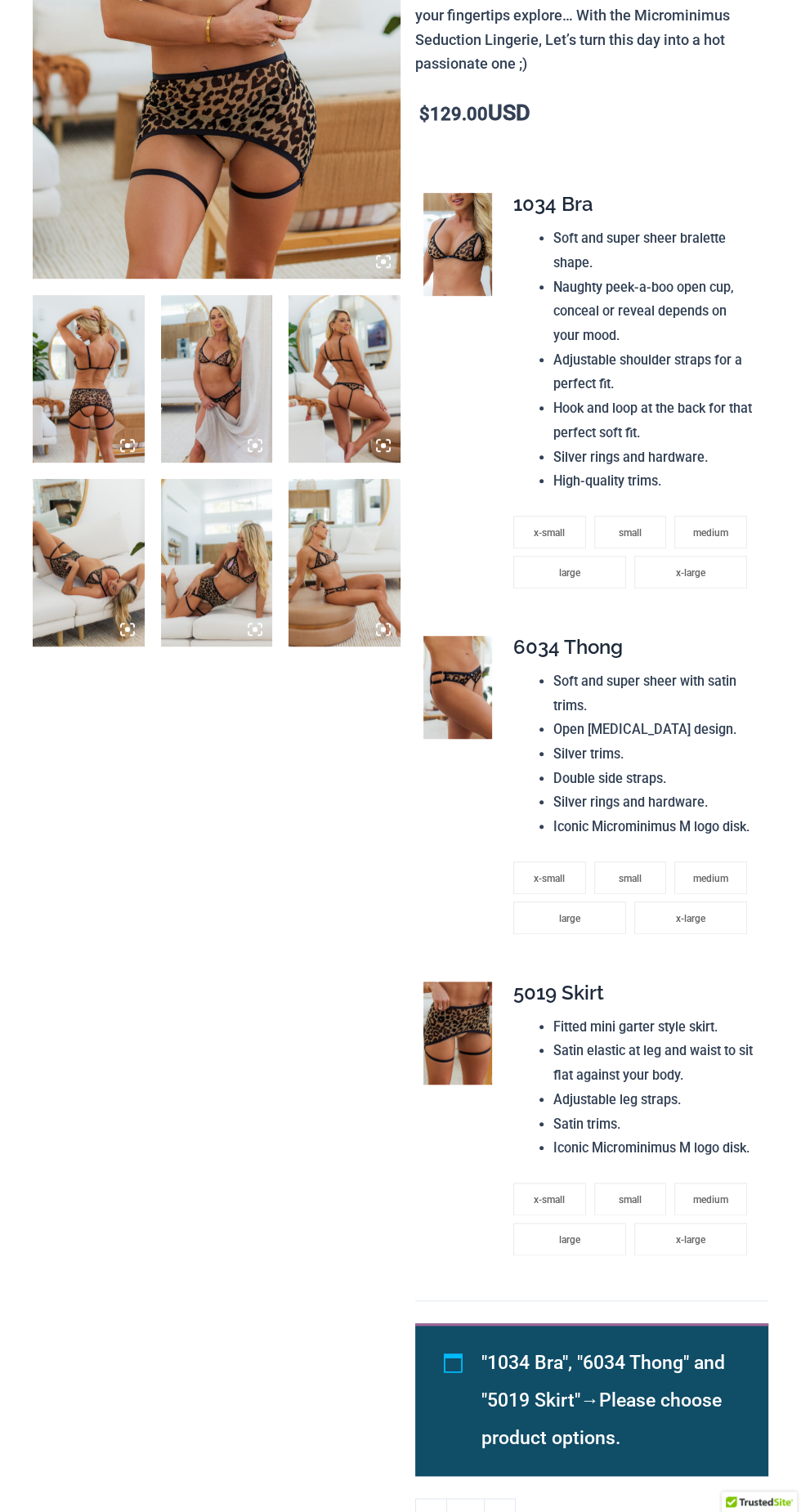
scroll to position [0, 0]
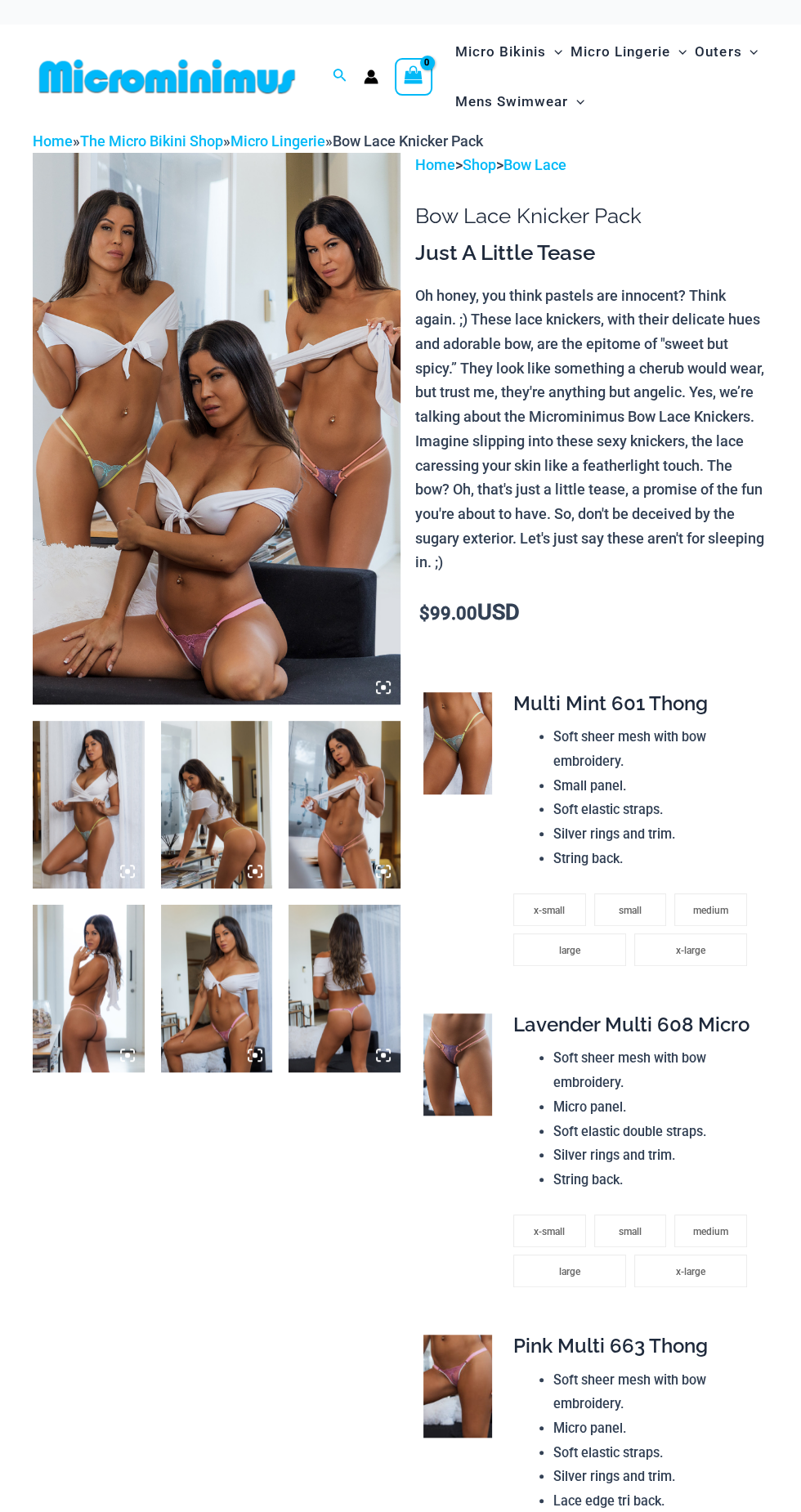
click at [122, 603] on img at bounding box center [216, 429] width 367 height 552
click at [385, 688] on icon at bounding box center [384, 688] width 5 height 5
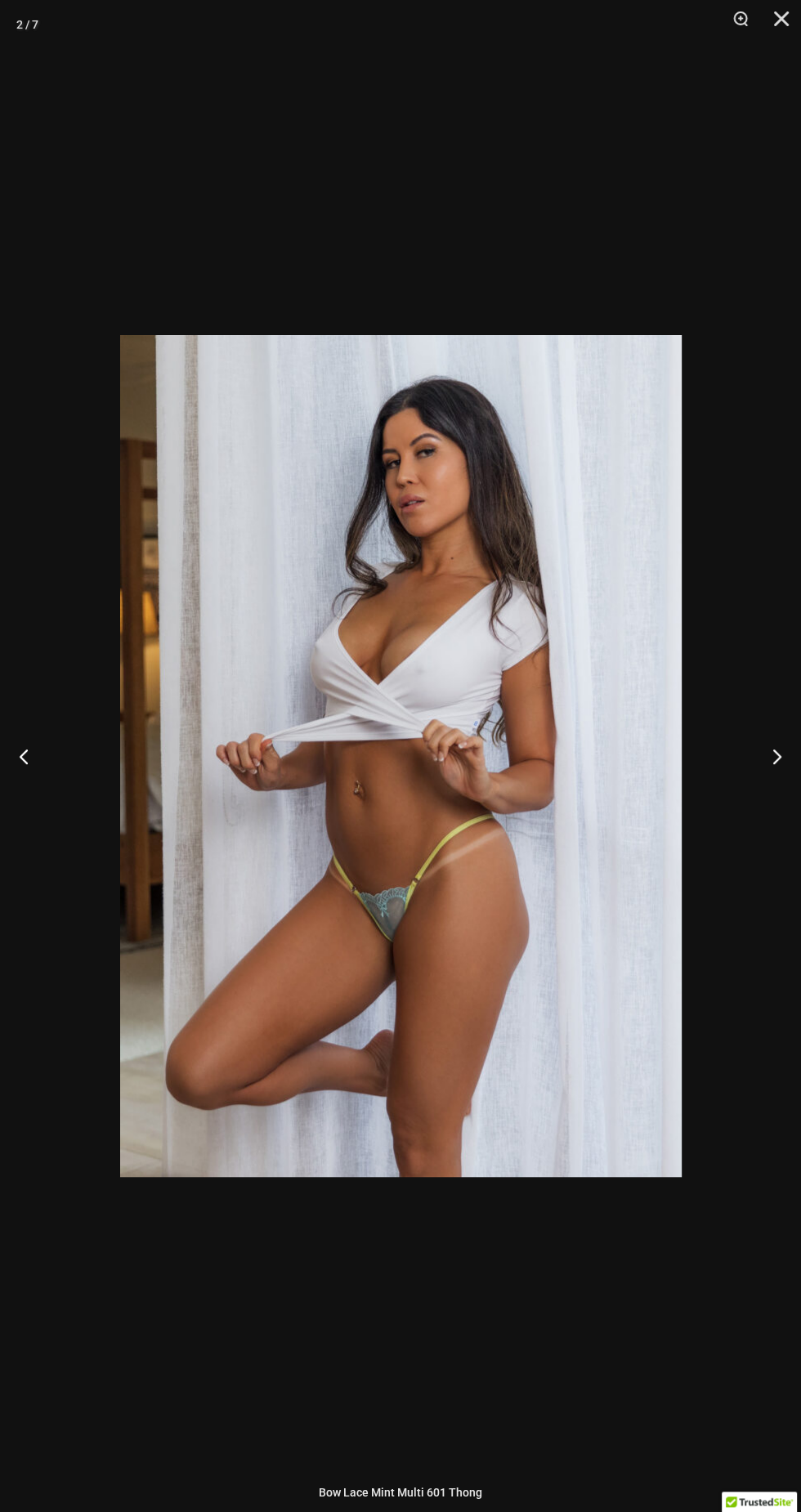
click at [333, 989] on img at bounding box center [401, 756] width 562 height 842
click at [315, 974] on img at bounding box center [401, 756] width 562 height 842
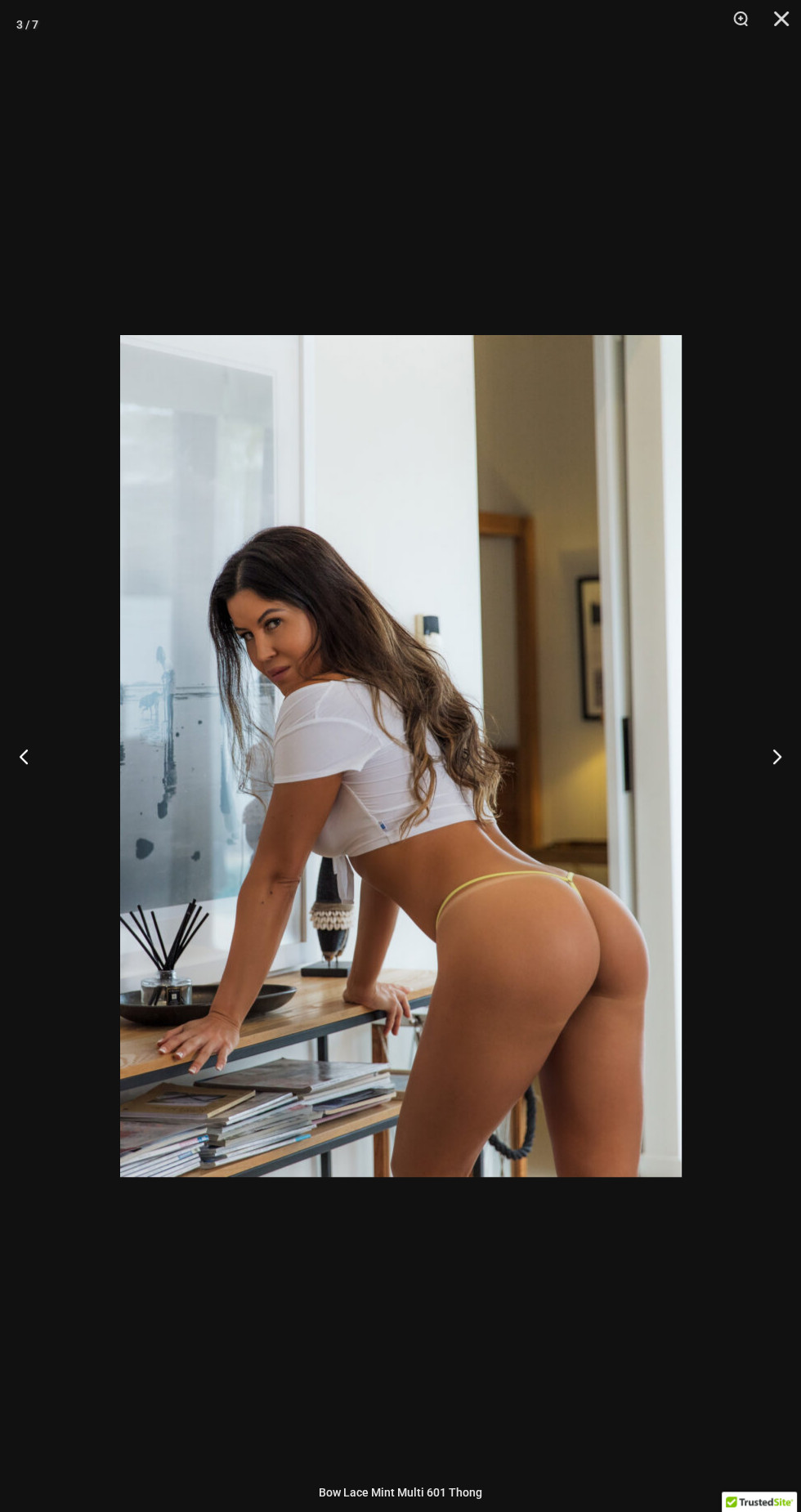
click at [10, 490] on div at bounding box center [400, 756] width 801 height 1512
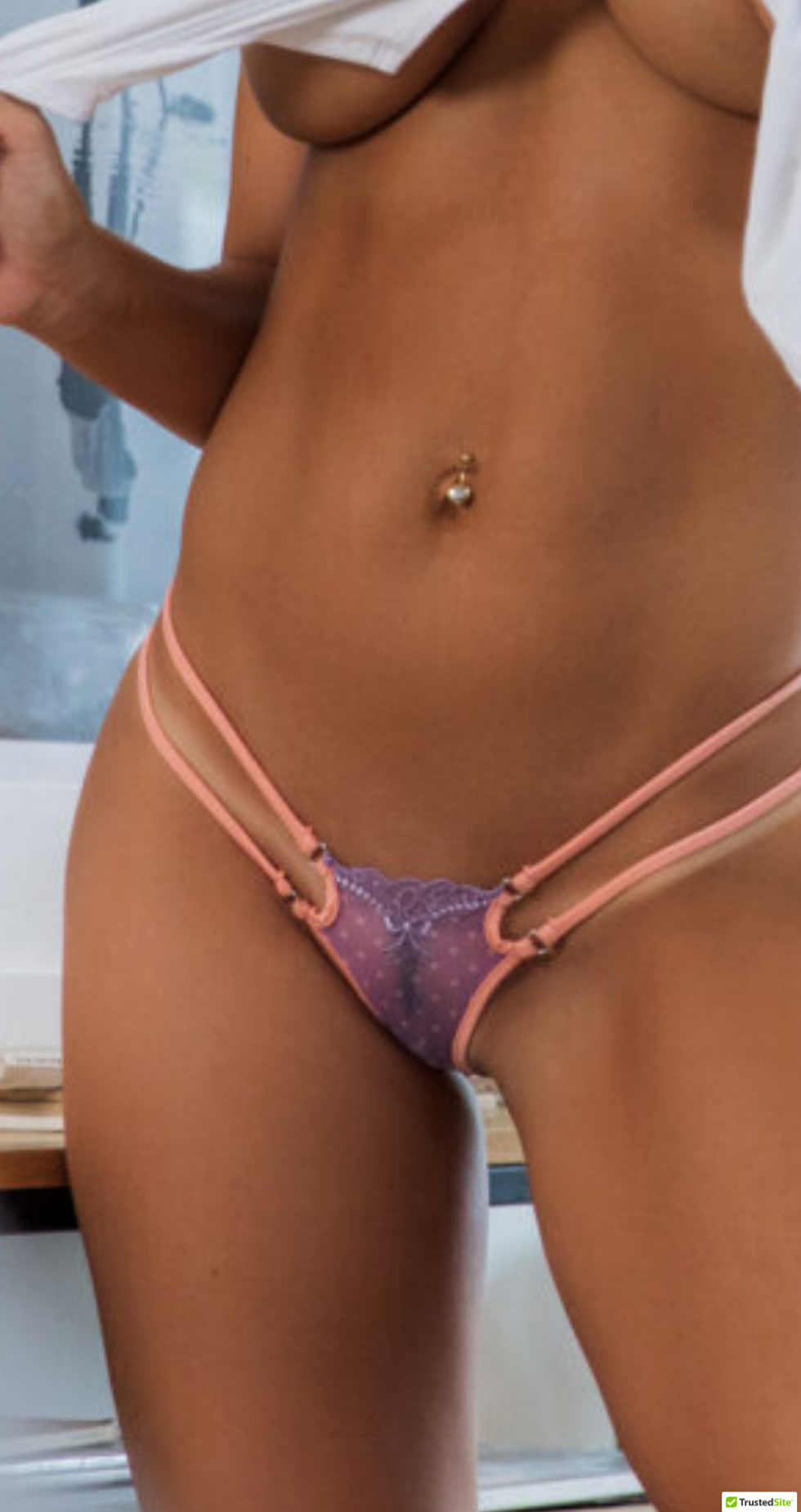
click at [510, 643] on img at bounding box center [514, 182] width 1897 height 2845
click at [533, 602] on img at bounding box center [514, 182] width 1897 height 2845
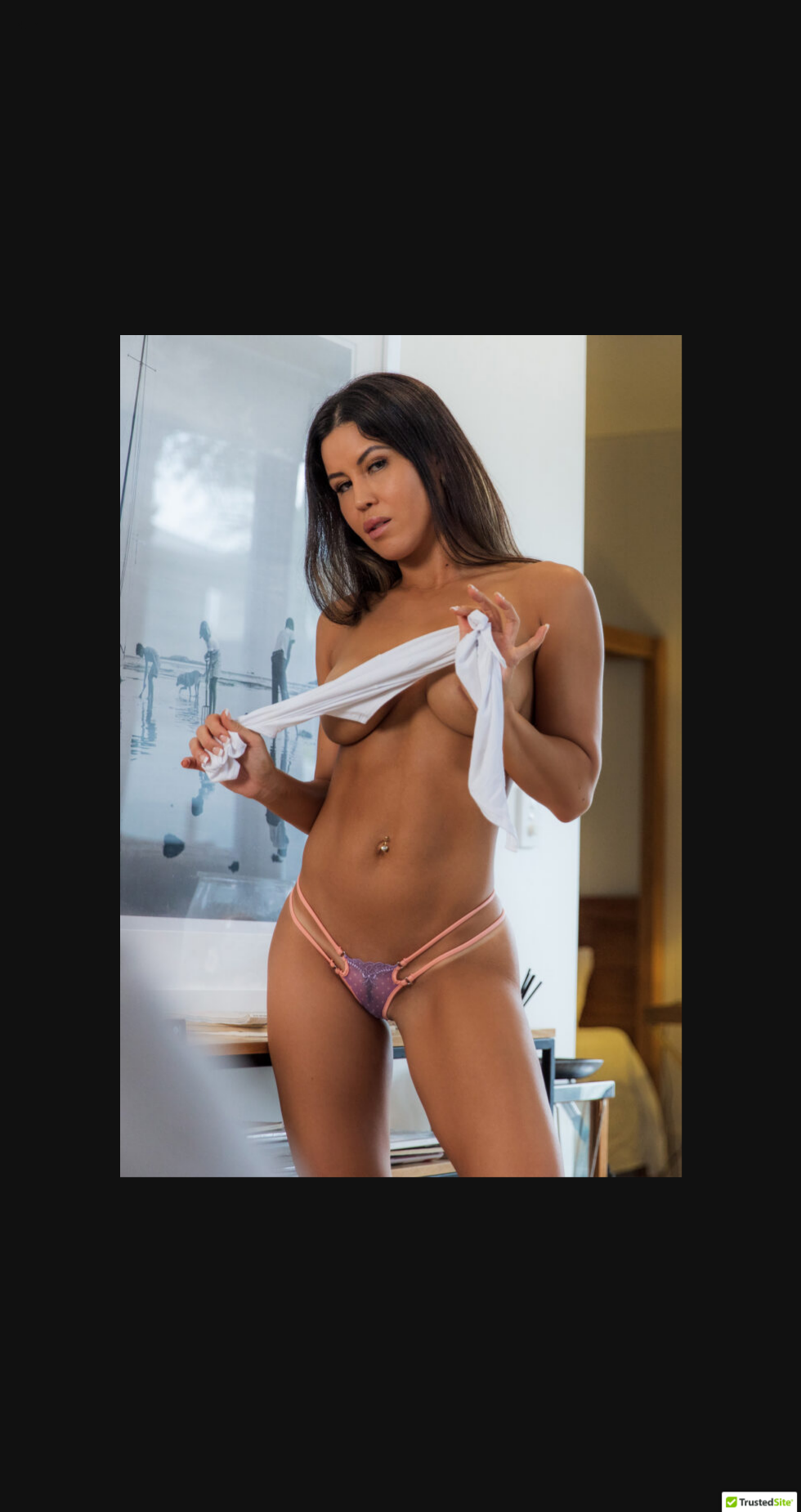
click at [633, 199] on div at bounding box center [400, 756] width 801 height 1512
click at [791, 9] on button "Close" at bounding box center [775, 24] width 40 height 49
